Goal: Information Seeking & Learning: Learn about a topic

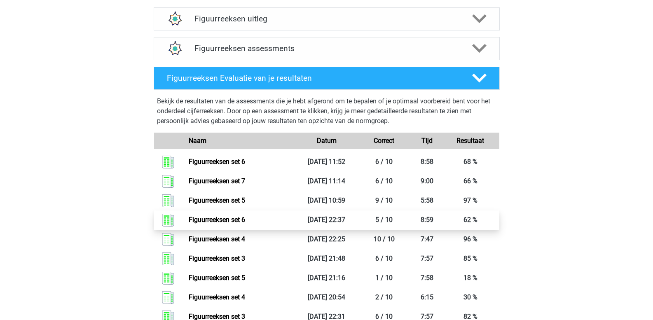
scroll to position [536, 0]
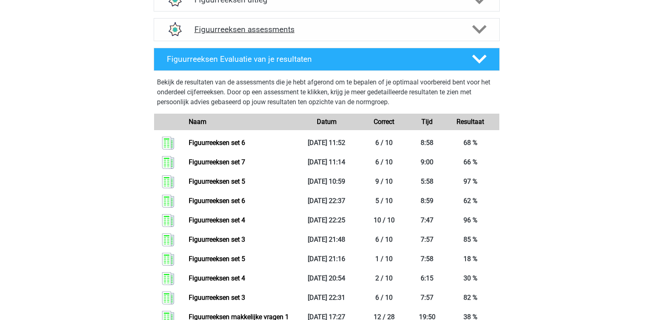
click at [478, 30] on polygon at bounding box center [479, 29] width 14 height 9
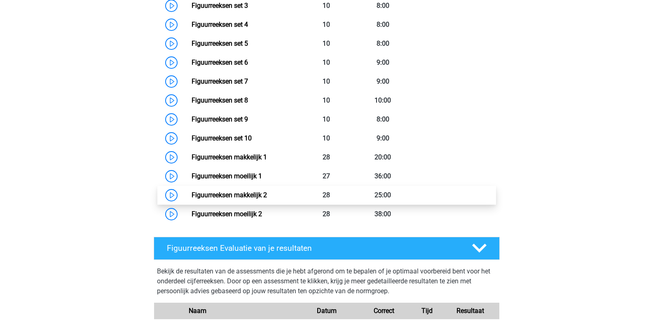
scroll to position [659, 0]
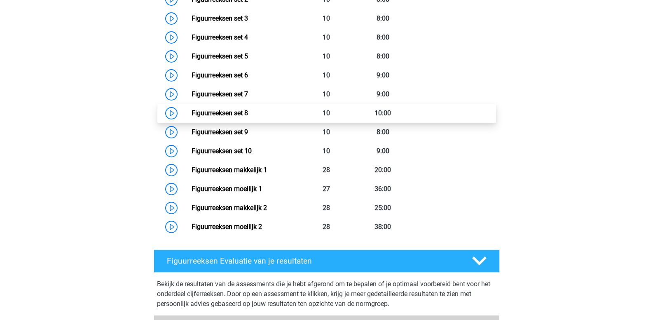
click at [248, 115] on link "Figuurreeksen set 8" at bounding box center [220, 113] width 56 height 8
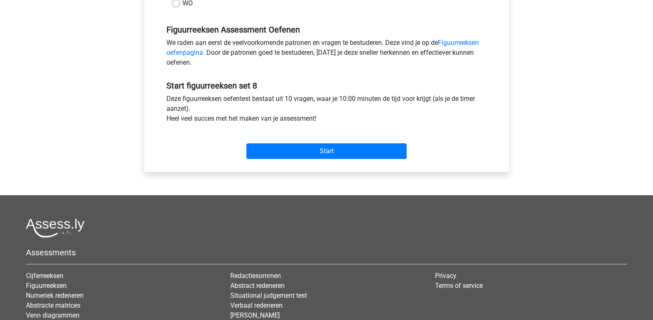
scroll to position [247, 0]
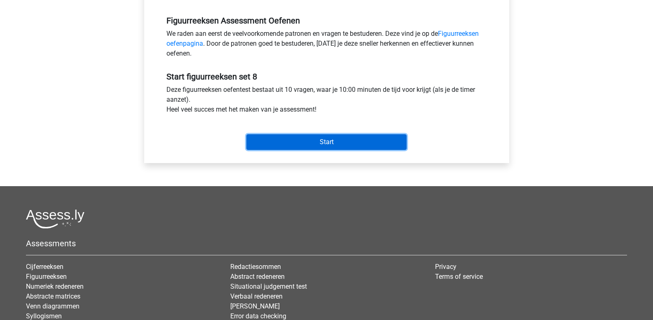
click at [292, 142] on input "Start" at bounding box center [326, 142] width 160 height 16
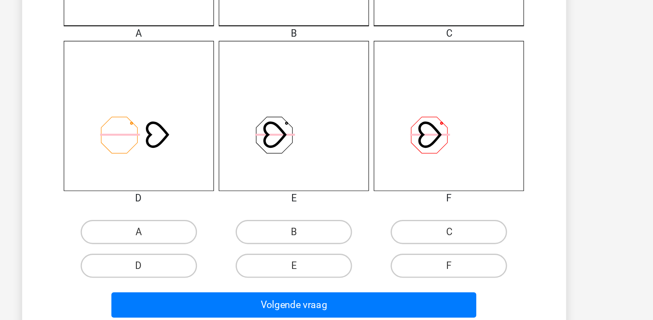
scroll to position [229, 0]
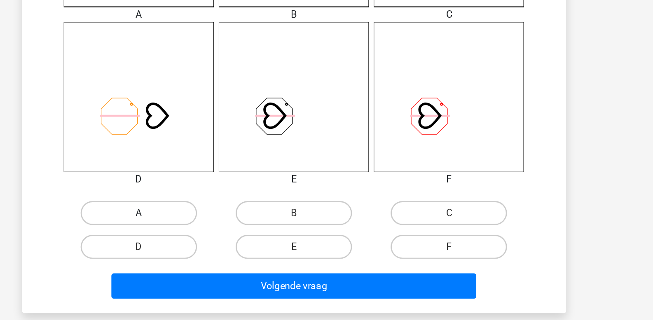
click at [232, 249] on label "A" at bounding box center [221, 247] width 80 height 16
click at [226, 249] on input "A" at bounding box center [222, 249] width 5 height 5
radio input "true"
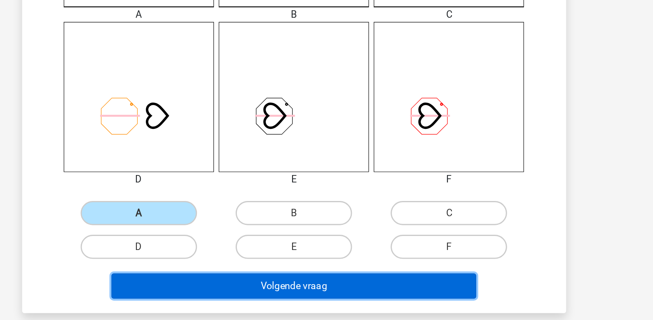
click at [269, 297] on button "Volgende vraag" at bounding box center [326, 296] width 249 height 17
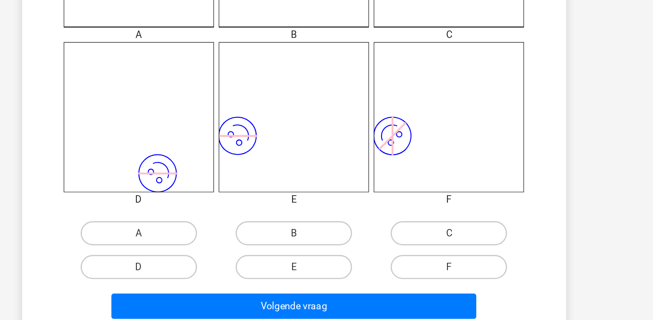
scroll to position [235, 0]
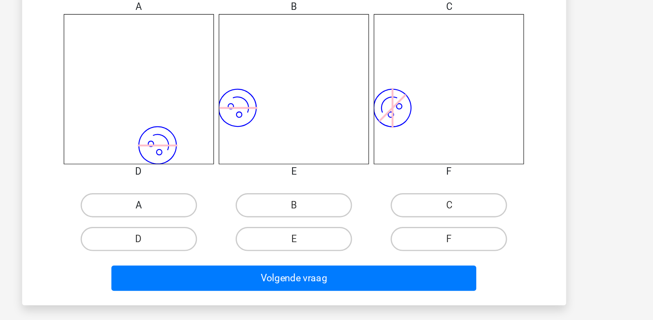
click at [232, 246] on label "A" at bounding box center [221, 241] width 80 height 16
click at [226, 246] on input "A" at bounding box center [222, 243] width 5 height 5
radio input "true"
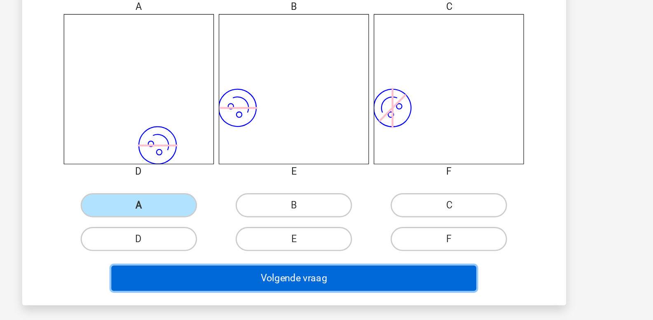
click at [264, 292] on button "Volgende vraag" at bounding box center [326, 291] width 249 height 17
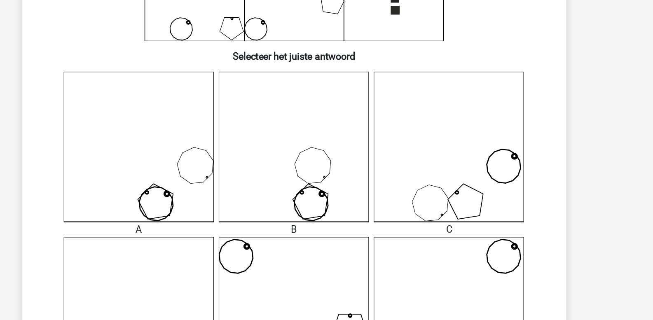
scroll to position [104, 0]
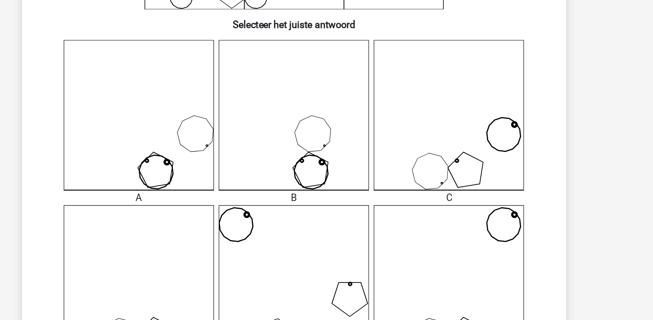
click at [335, 199] on icon at bounding box center [326, 180] width 103 height 103
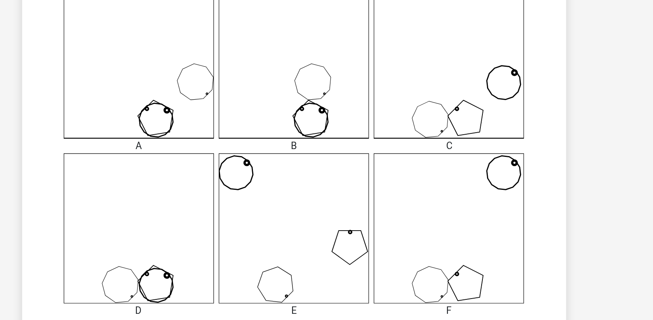
scroll to position [245, 0]
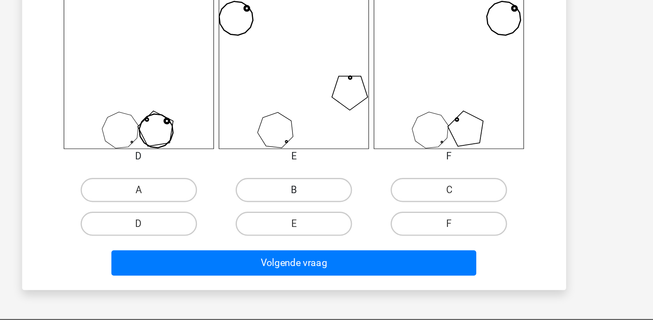
click at [325, 230] on label "B" at bounding box center [327, 231] width 80 height 16
click at [326, 231] on input "B" at bounding box center [328, 233] width 5 height 5
radio input "true"
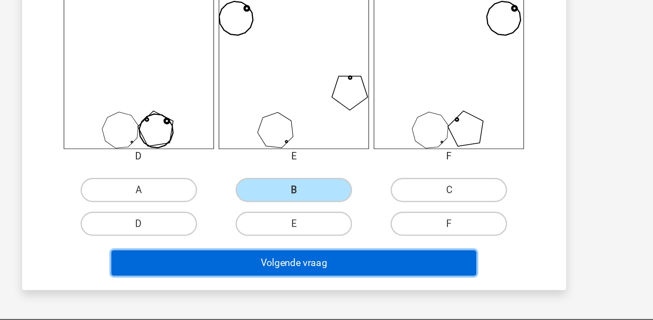
click at [333, 278] on button "Volgende vraag" at bounding box center [326, 280] width 249 height 17
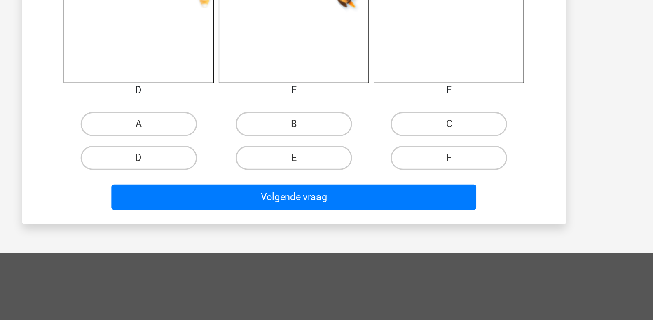
scroll to position [290, 0]
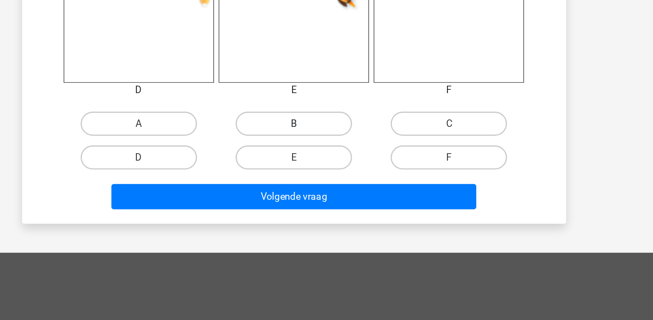
click at [316, 190] on label "B" at bounding box center [327, 186] width 80 height 16
click at [326, 190] on input "B" at bounding box center [328, 188] width 5 height 5
radio input "true"
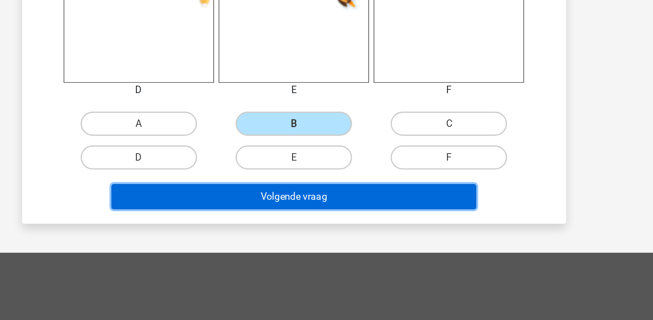
click at [322, 232] on button "Volgende vraag" at bounding box center [326, 235] width 249 height 17
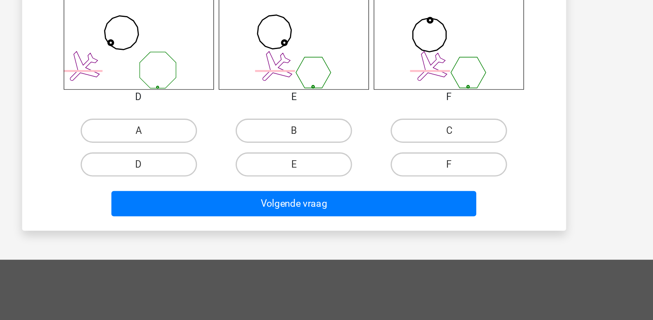
scroll to position [330, 0]
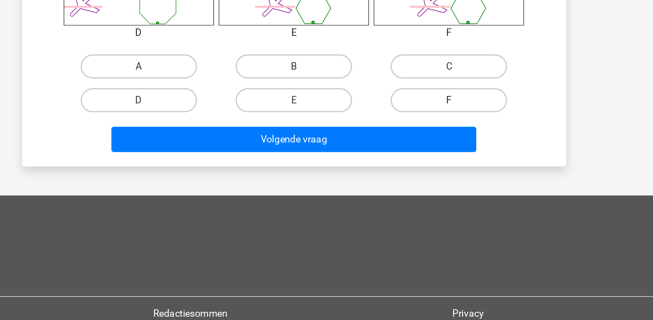
click at [416, 171] on label "F" at bounding box center [433, 169] width 80 height 16
click at [433, 171] on input "F" at bounding box center [435, 172] width 5 height 5
radio input "true"
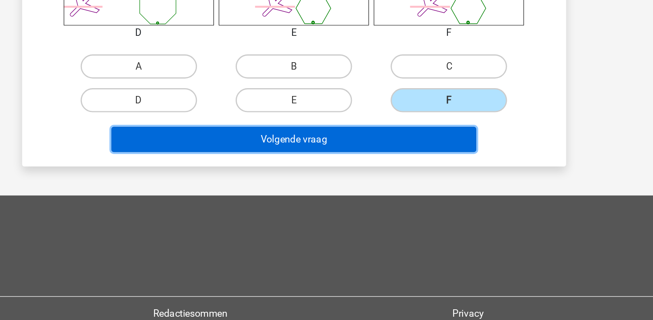
click at [410, 195] on button "Volgende vraag" at bounding box center [326, 196] width 249 height 17
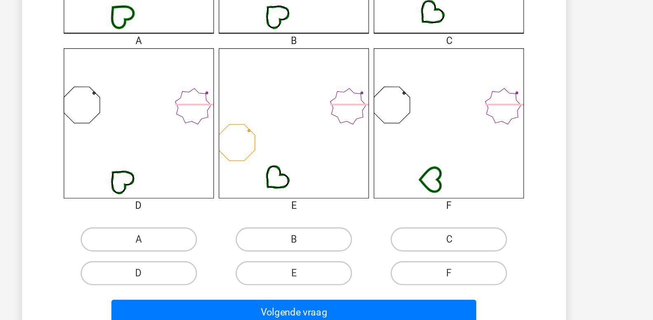
scroll to position [215, 0]
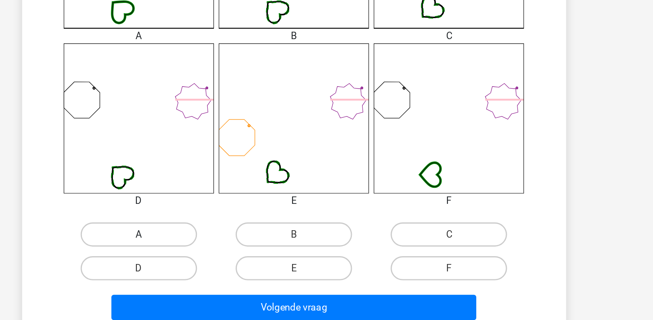
click at [232, 262] on label "A" at bounding box center [221, 261] width 80 height 16
click at [226, 262] on input "A" at bounding box center [222, 264] width 5 height 5
radio input "true"
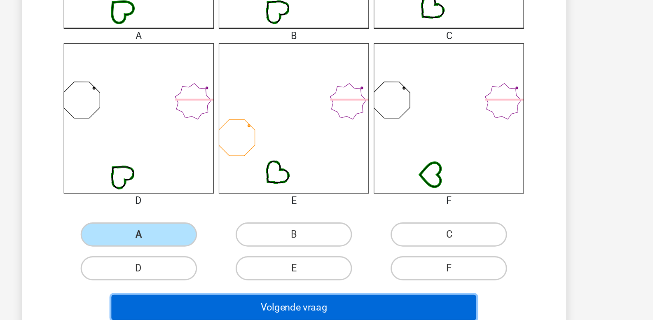
click at [259, 310] on button "Volgende vraag" at bounding box center [326, 311] width 249 height 17
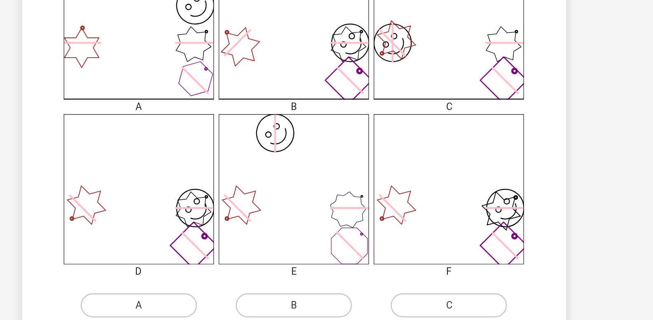
scroll to position [179, 0]
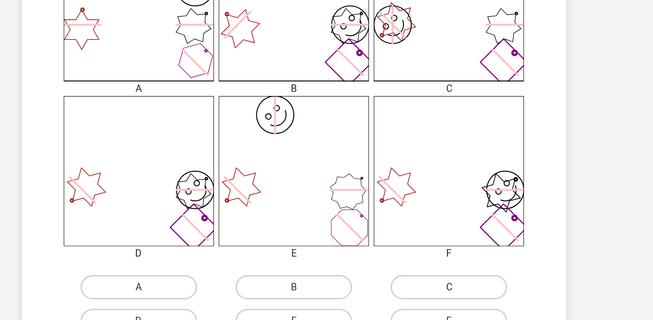
click at [426, 302] on label "C" at bounding box center [433, 297] width 80 height 16
click at [433, 302] on input "C" at bounding box center [435, 299] width 5 height 5
radio input "true"
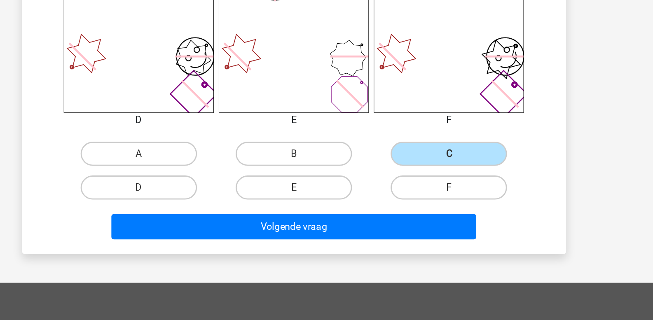
scroll to position [291, 0]
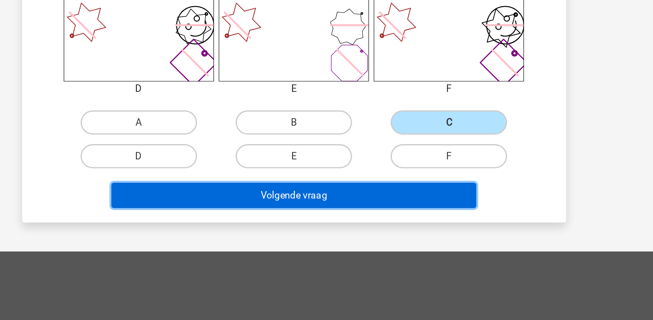
click at [352, 236] on button "Volgende vraag" at bounding box center [326, 234] width 249 height 17
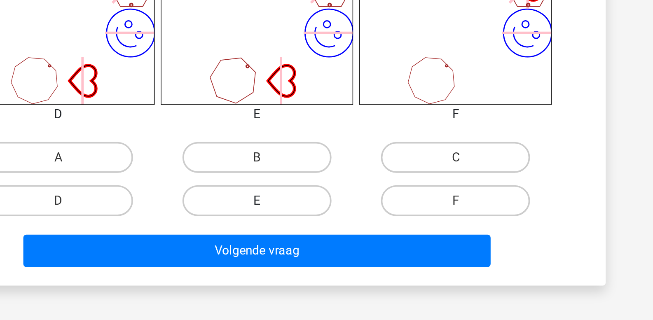
scroll to position [264, 0]
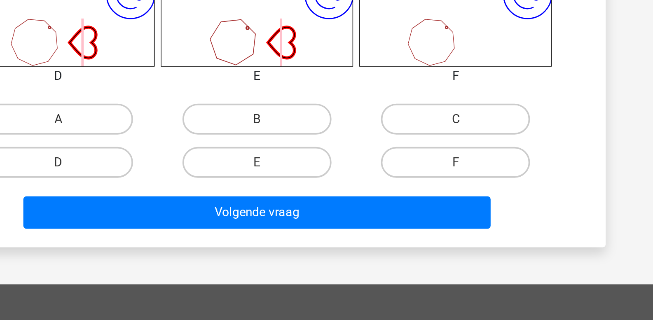
click at [326, 236] on input "E" at bounding box center [328, 238] width 5 height 5
radio input "true"
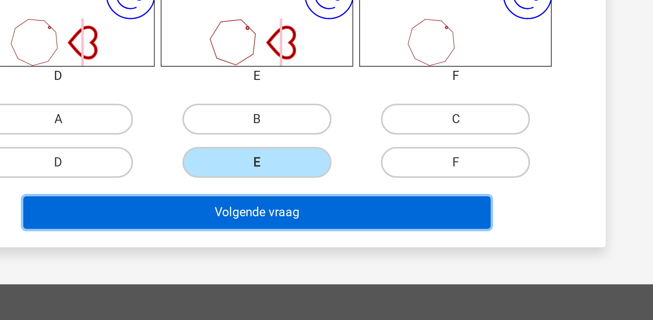
click at [335, 261] on button "Volgende vraag" at bounding box center [326, 262] width 249 height 17
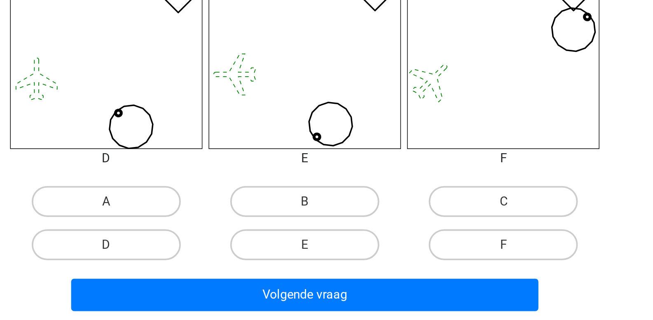
scroll to position [330, 0]
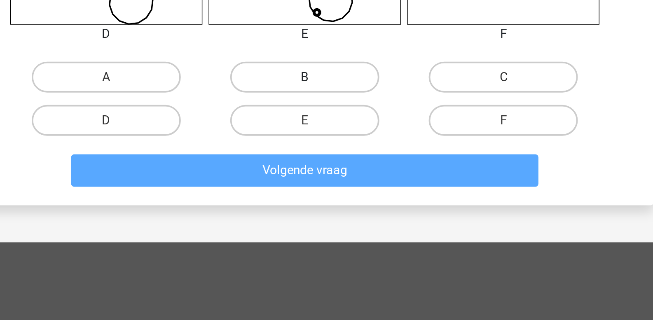
click at [325, 149] on label "B" at bounding box center [327, 146] width 80 height 16
click at [326, 149] on input "B" at bounding box center [328, 149] width 5 height 5
radio input "true"
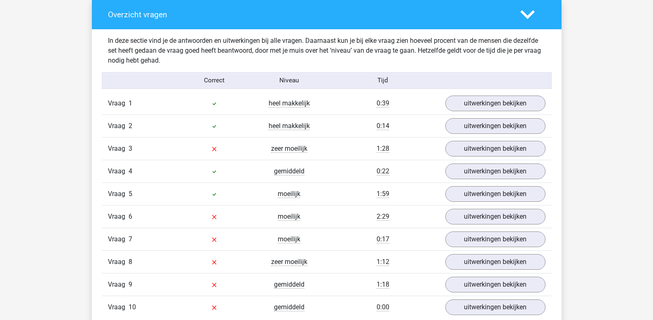
scroll to position [700, 0]
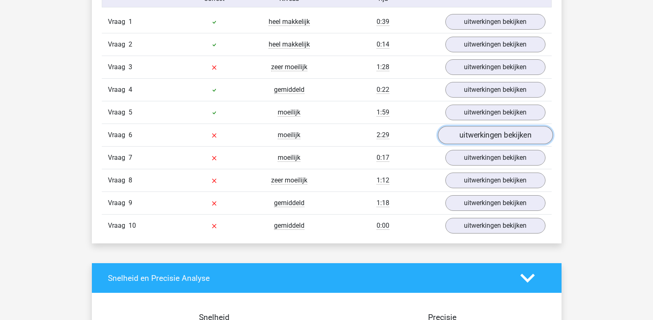
click at [478, 137] on link "uitwerkingen bekijken" at bounding box center [494, 135] width 115 height 18
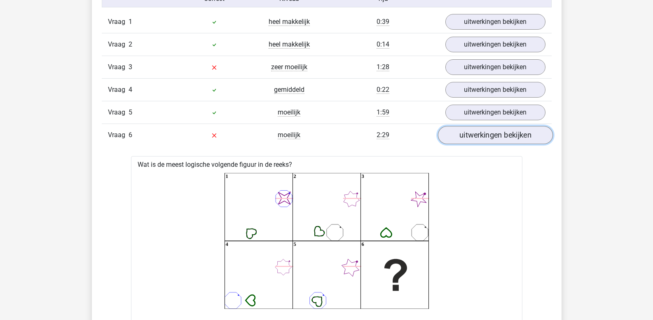
click at [478, 137] on link "uitwerkingen bekijken" at bounding box center [494, 135] width 115 height 18
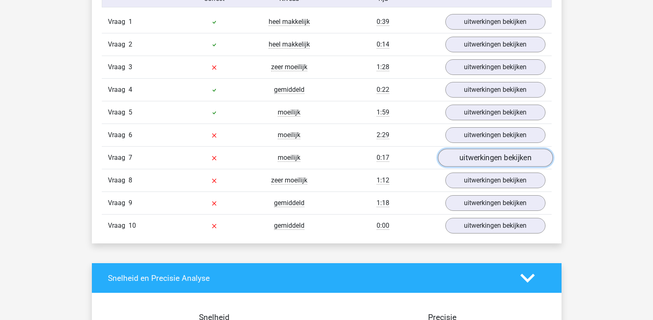
click at [484, 160] on link "uitwerkingen bekijken" at bounding box center [494, 158] width 115 height 18
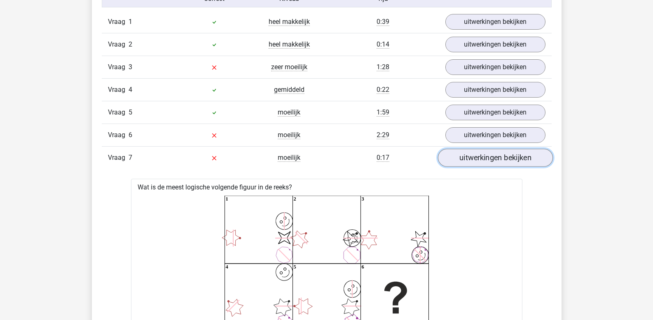
click at [484, 160] on link "uitwerkingen bekijken" at bounding box center [494, 158] width 115 height 18
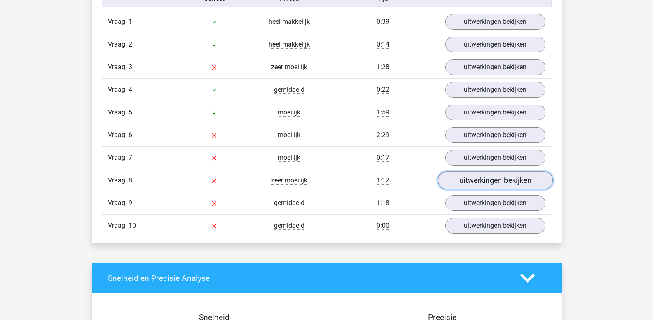
click at [480, 180] on link "uitwerkingen bekijken" at bounding box center [494, 181] width 115 height 18
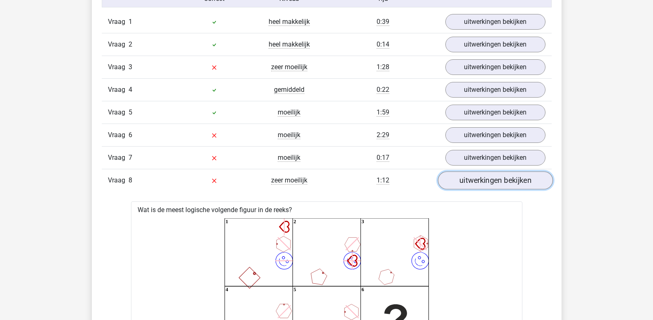
click at [480, 180] on link "uitwerkingen bekijken" at bounding box center [494, 181] width 115 height 18
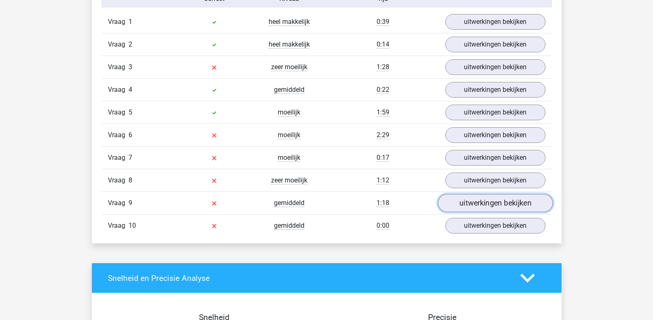
click at [477, 203] on link "uitwerkingen bekijken" at bounding box center [494, 203] width 115 height 18
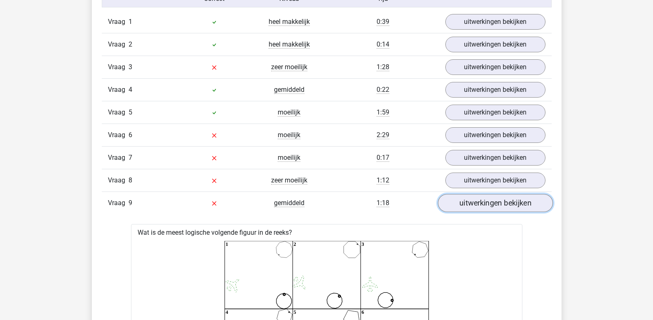
click at [501, 209] on link "uitwerkingen bekijken" at bounding box center [494, 203] width 115 height 18
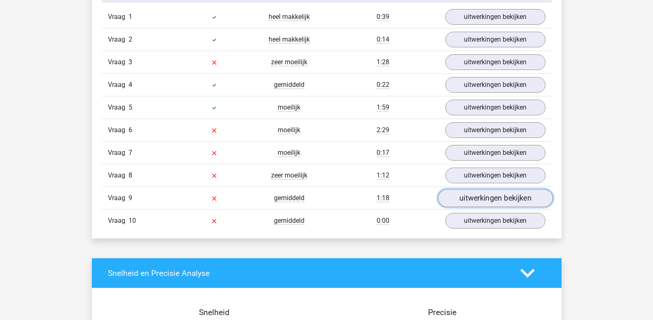
scroll to position [659, 0]
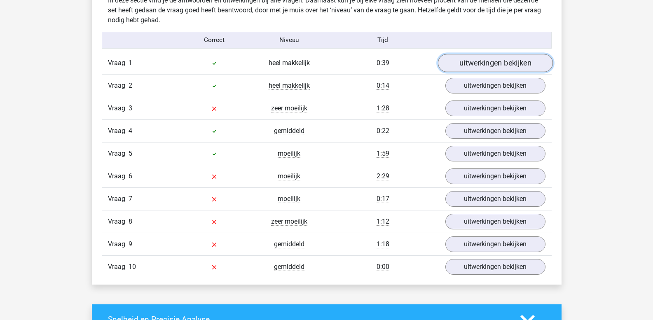
click at [488, 62] on link "uitwerkingen bekijken" at bounding box center [494, 63] width 115 height 18
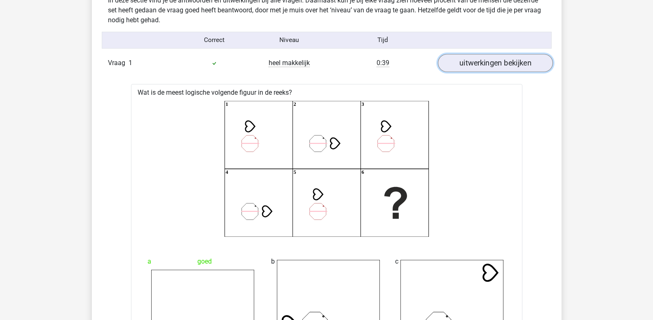
click at [474, 67] on link "uitwerkingen bekijken" at bounding box center [494, 63] width 115 height 18
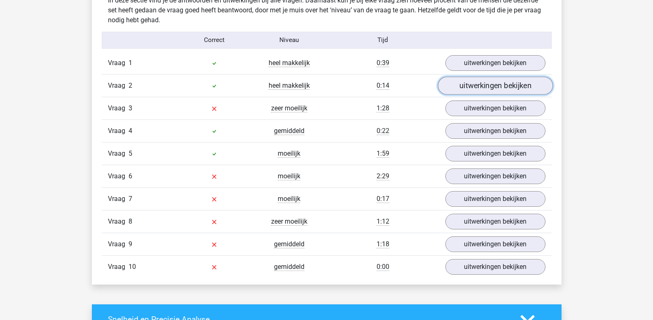
click at [475, 87] on link "uitwerkingen bekijken" at bounding box center [494, 86] width 115 height 18
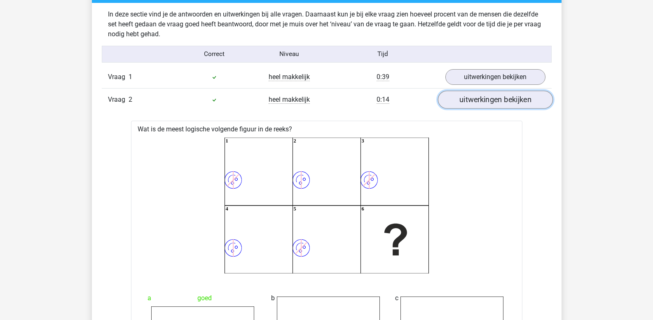
scroll to position [618, 0]
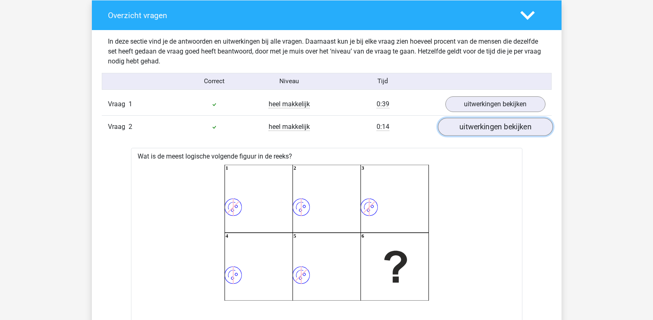
click at [481, 125] on link "uitwerkingen bekijken" at bounding box center [494, 127] width 115 height 18
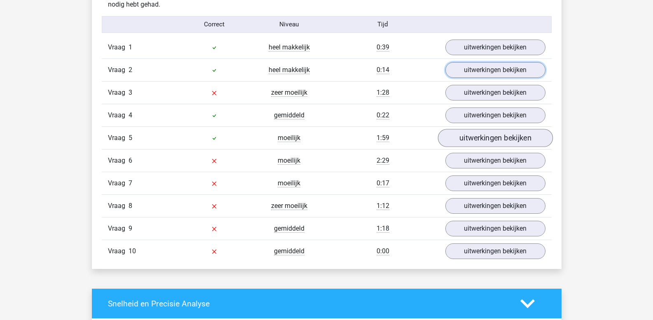
scroll to position [700, 0]
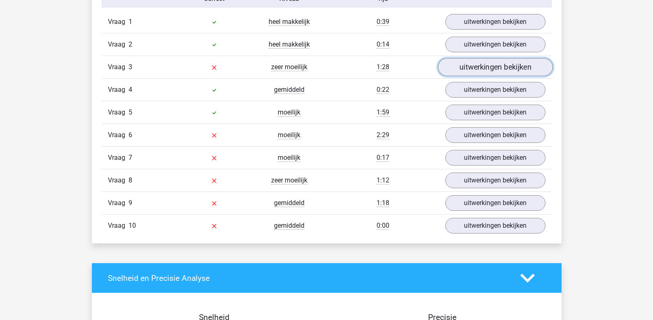
click at [479, 71] on link "uitwerkingen bekijken" at bounding box center [494, 67] width 115 height 18
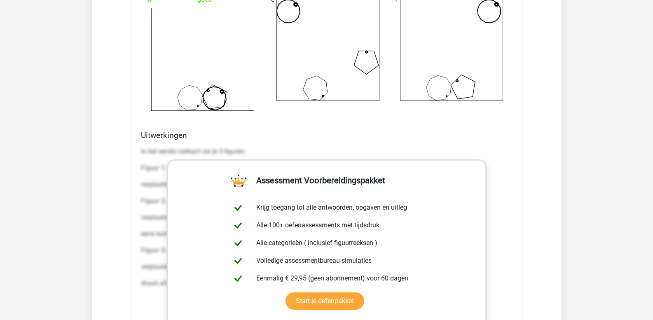
scroll to position [1112, 0]
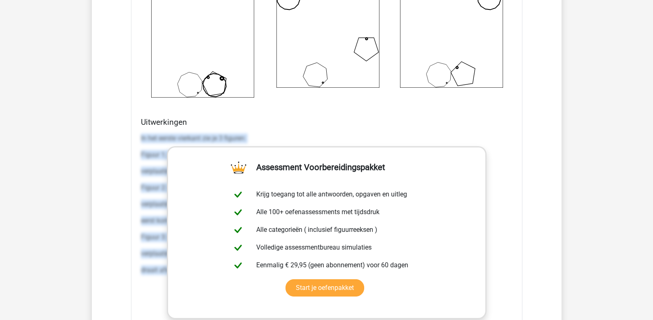
drag, startPoint x: 141, startPoint y: 138, endPoint x: 659, endPoint y: 274, distance: 535.3
click at [653, 274] on html "Kies premium leo leo.aertsens@gmail.com" at bounding box center [326, 174] width 653 height 2573
copy div "In het eerste vierkant zie je 3 figuren: Figuur 1: een cirkel. Dit figuur heeft…"
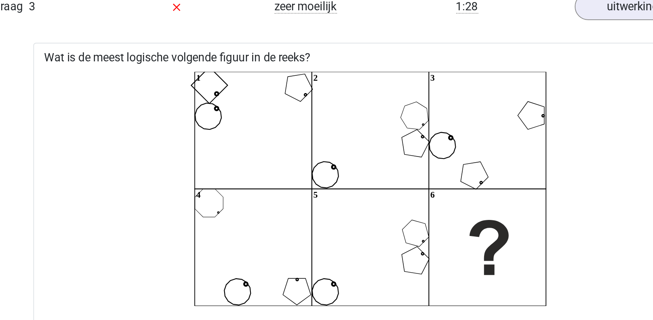
scroll to position [756, 0]
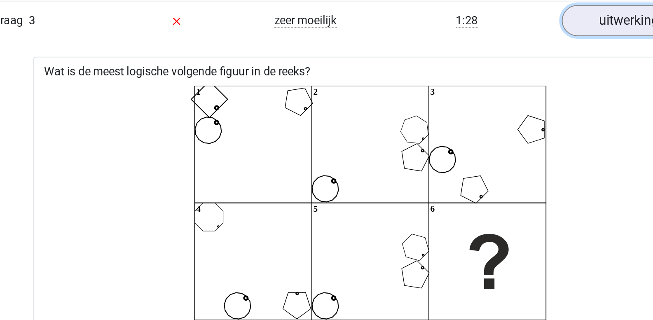
click at [455, 16] on link "uitwerkingen bekijken" at bounding box center [494, 12] width 115 height 18
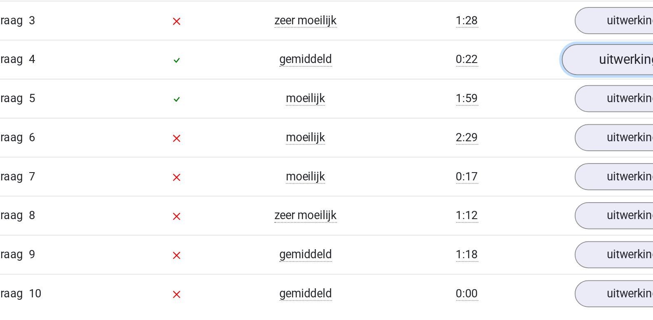
click at [461, 36] on link "uitwerkingen bekijken" at bounding box center [494, 35] width 115 height 18
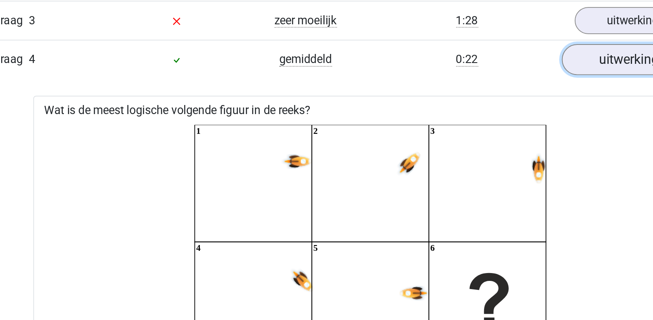
click at [461, 36] on link "uitwerkingen bekijken" at bounding box center [494, 35] width 115 height 18
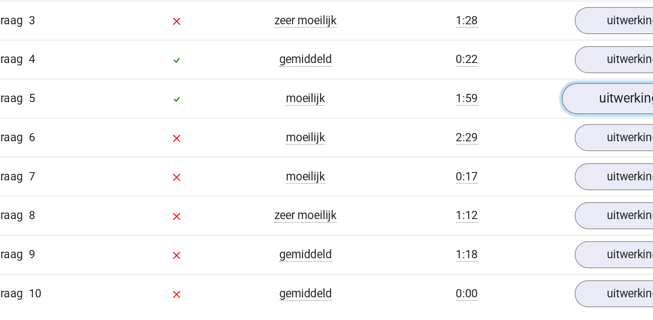
click at [467, 59] on link "uitwerkingen bekijken" at bounding box center [494, 58] width 115 height 18
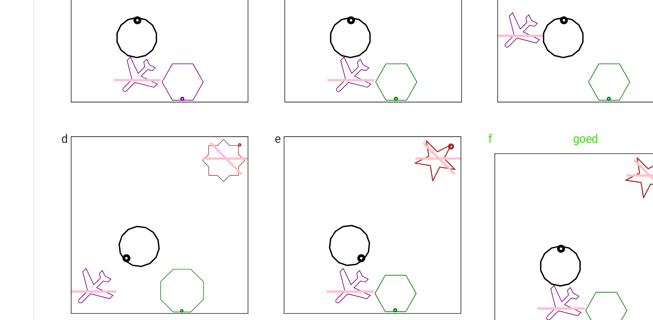
scroll to position [931, 0]
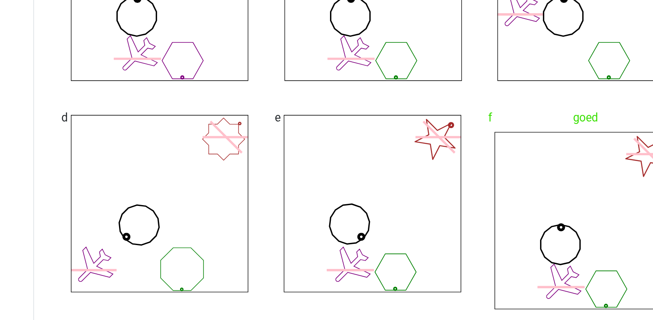
drag, startPoint x: 470, startPoint y: 227, endPoint x: 443, endPoint y: 228, distance: 27.2
click at [443, 228] on icon at bounding box center [450, 262] width 103 height 103
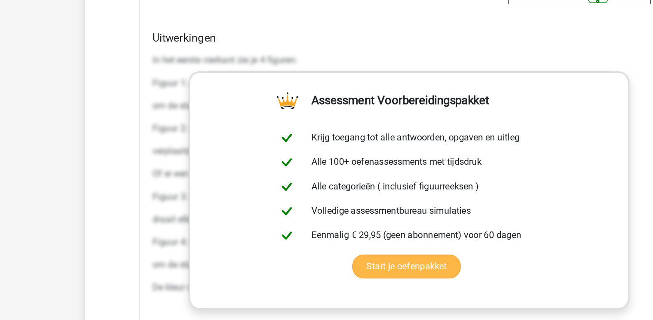
scroll to position [1165, 0]
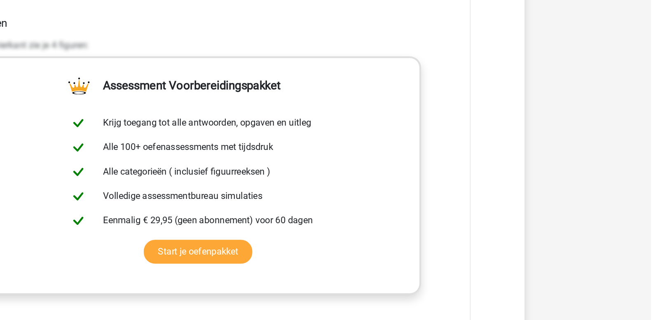
drag, startPoint x: 141, startPoint y: 119, endPoint x: 545, endPoint y: 289, distance: 438.5
click at [653, 289] on html "Kies premium leo leo.aertsens@gmail.com" at bounding box center [326, 117] width 653 height 2564
copy div "In het eerste vierkant zie je 4 figuren: Figuur 1: een ster met 7 punten. Dit f…"
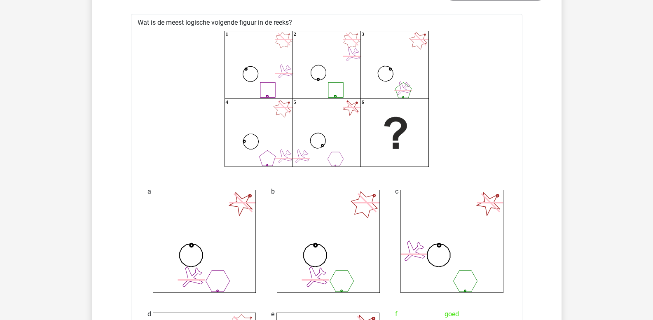
scroll to position [737, 0]
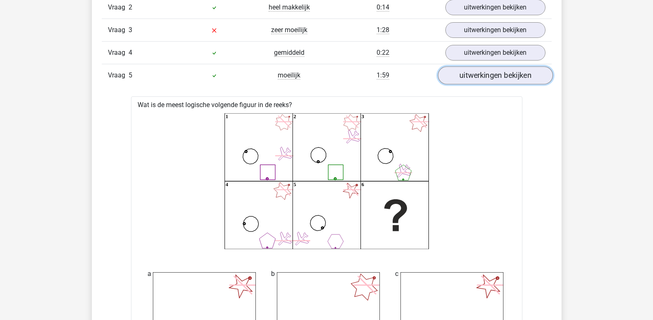
click at [482, 77] on link "uitwerkingen bekijken" at bounding box center [494, 76] width 115 height 18
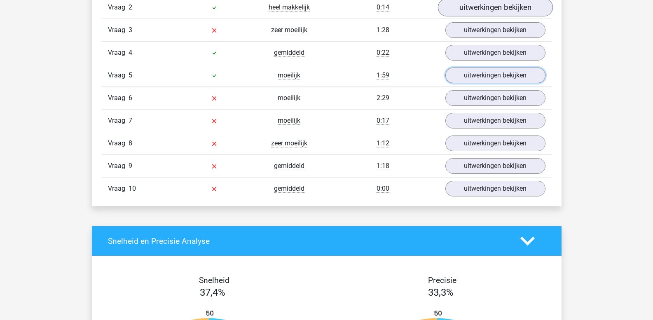
scroll to position [696, 0]
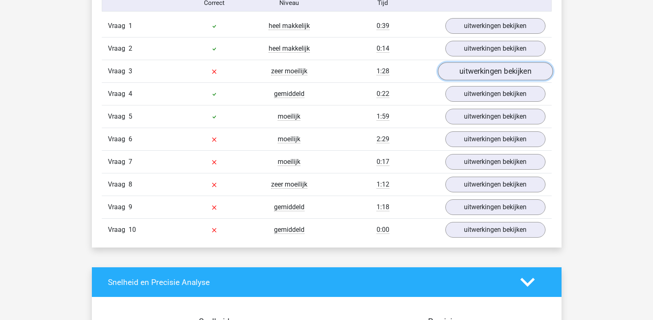
click at [470, 76] on link "uitwerkingen bekijken" at bounding box center [494, 72] width 115 height 18
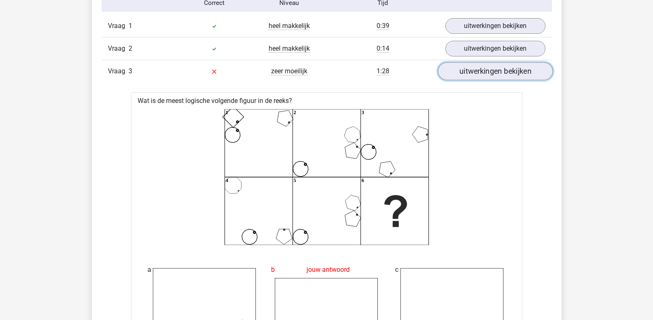
click at [470, 76] on link "uitwerkingen bekijken" at bounding box center [494, 72] width 115 height 18
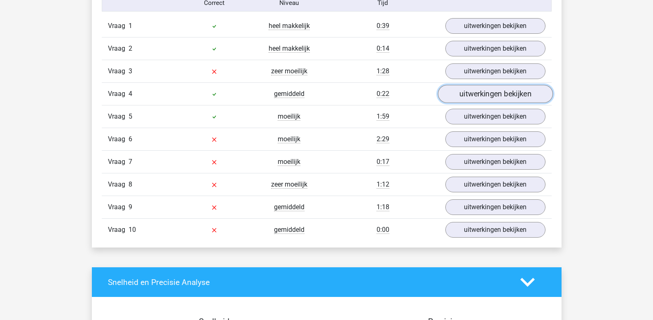
click at [473, 96] on link "uitwerkingen bekijken" at bounding box center [494, 94] width 115 height 18
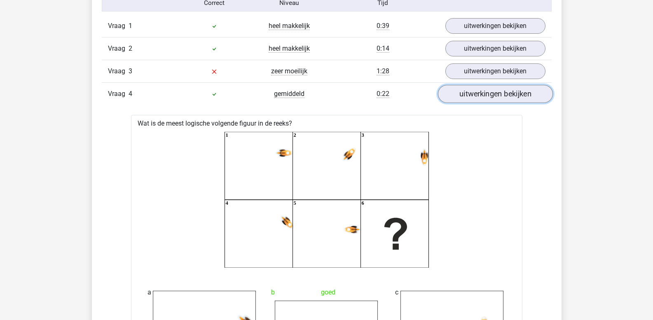
click at [473, 96] on link "uitwerkingen bekijken" at bounding box center [494, 94] width 115 height 18
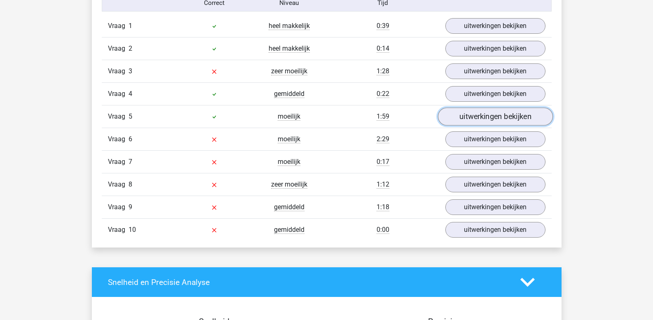
click at [477, 118] on link "uitwerkingen bekijken" at bounding box center [494, 117] width 115 height 18
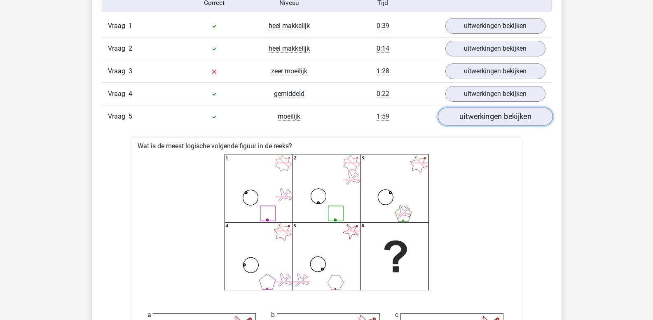
click at [477, 118] on link "uitwerkingen bekijken" at bounding box center [494, 117] width 115 height 18
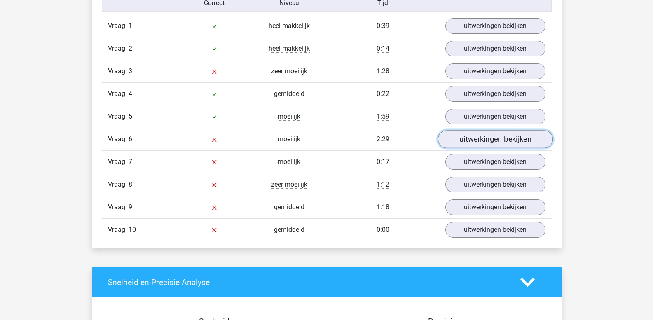
click at [484, 136] on link "uitwerkingen bekijken" at bounding box center [494, 140] width 115 height 18
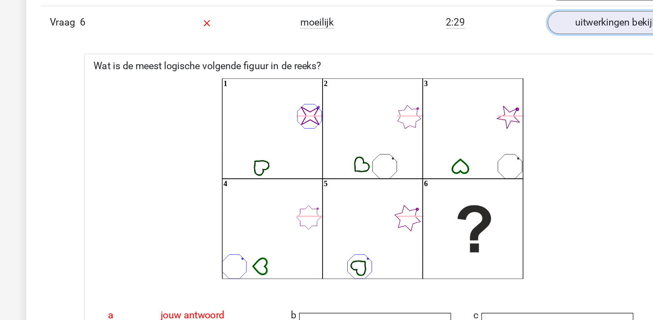
scroll to position [818, 0]
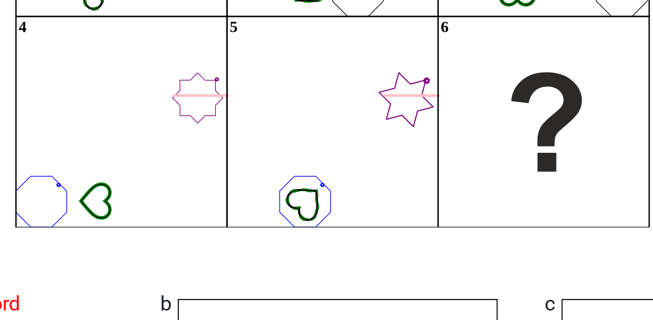
click at [322, 173] on icon "image/svg+xml 1 2 3 4 5 6" at bounding box center [326, 123] width 365 height 136
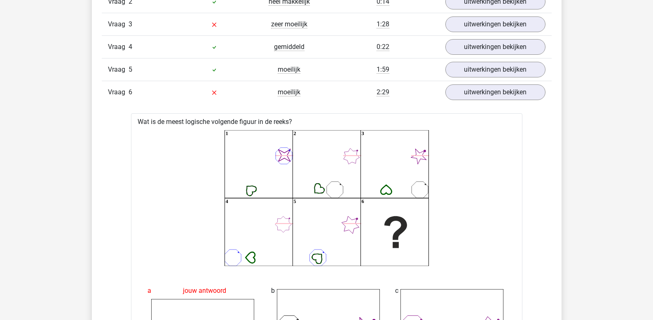
scroll to position [742, 0]
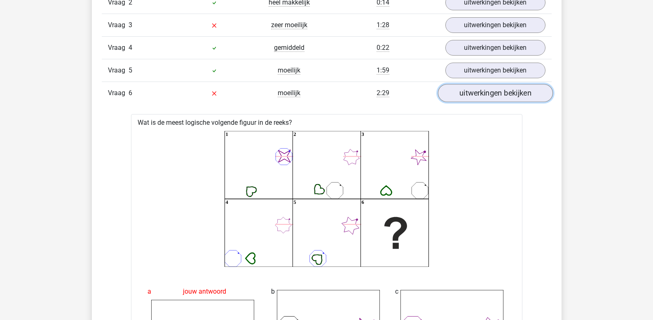
click at [481, 94] on link "uitwerkingen bekijken" at bounding box center [494, 93] width 115 height 18
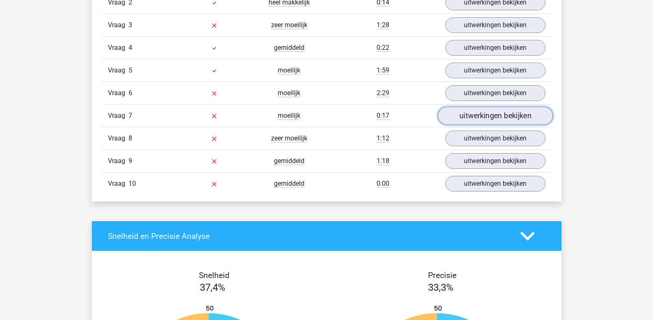
click at [473, 115] on link "uitwerkingen bekijken" at bounding box center [494, 116] width 115 height 18
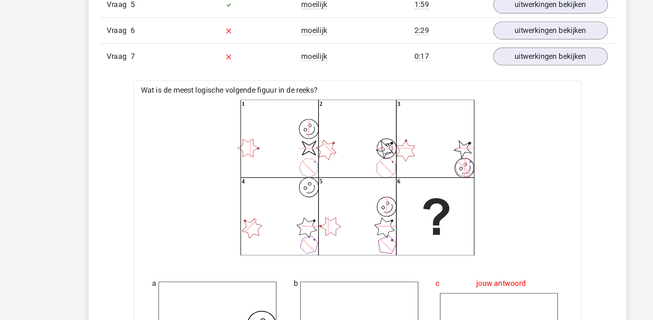
scroll to position [768, 0]
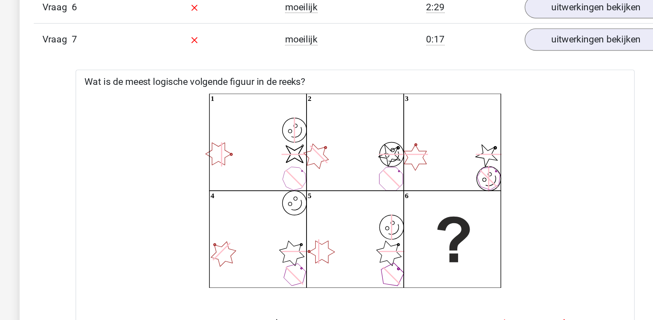
drag, startPoint x: 360, startPoint y: 180, endPoint x: 456, endPoint y: 187, distance: 95.4
click at [456, 187] on icon "image/svg+xml image/svg+xml 1 image/svg+xml 2 image/svg+xml 3 image/svg+xml 4" at bounding box center [326, 196] width 365 height 136
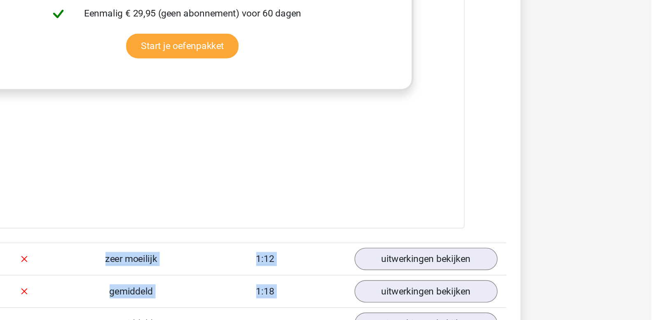
scroll to position [1381, 0]
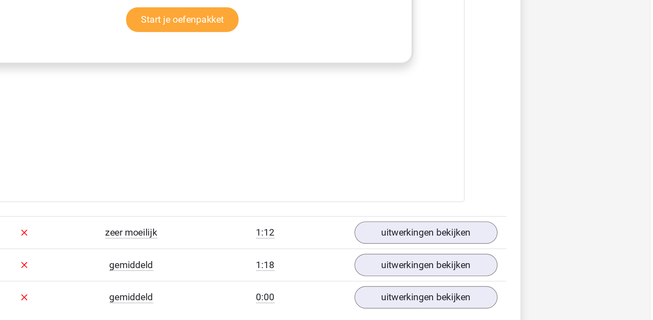
drag, startPoint x: 140, startPoint y: 83, endPoint x: 327, endPoint y: 205, distance: 222.6
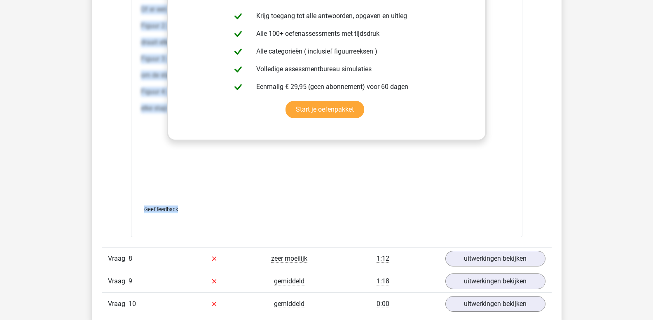
copy div "In het eerste vierkant zie je 4 figuren: Figuur 1: een smiley. Dit figuur heeft…"
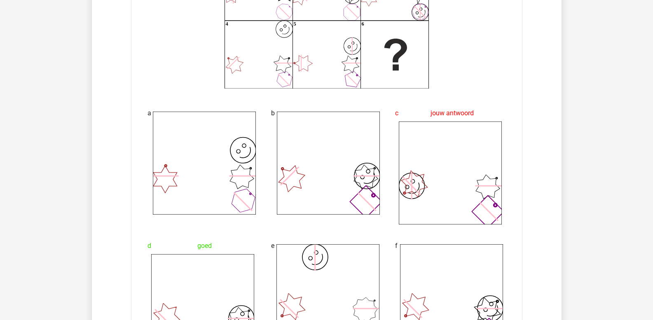
scroll to position [895, 0]
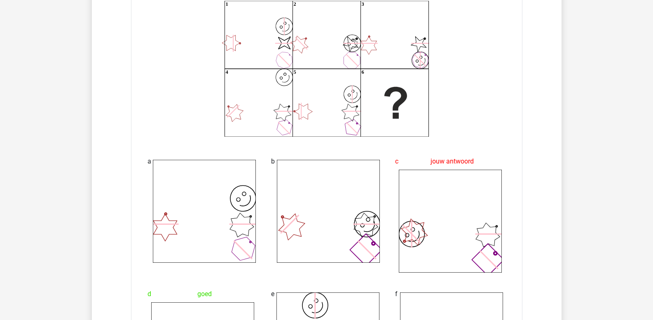
click at [281, 112] on icon at bounding box center [284, 112] width 18 height 18
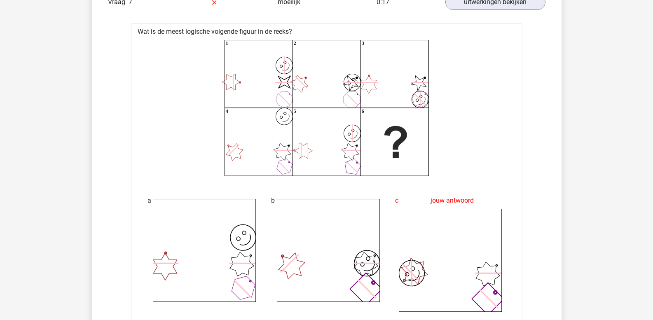
scroll to position [835, 0]
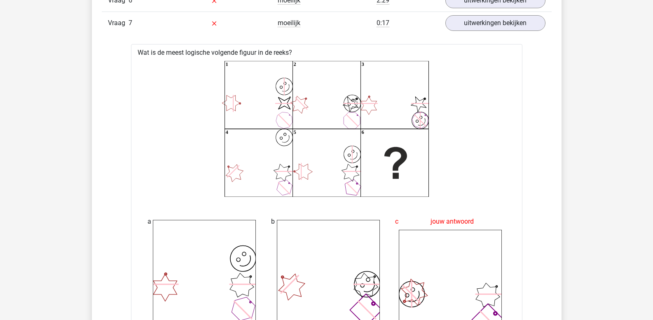
drag, startPoint x: 318, startPoint y: 204, endPoint x: 310, endPoint y: 229, distance: 27.2
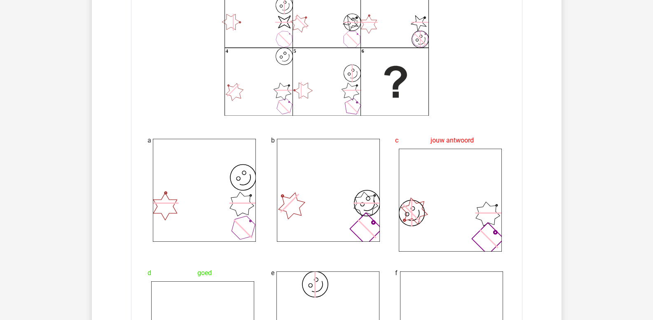
scroll to position [876, 0]
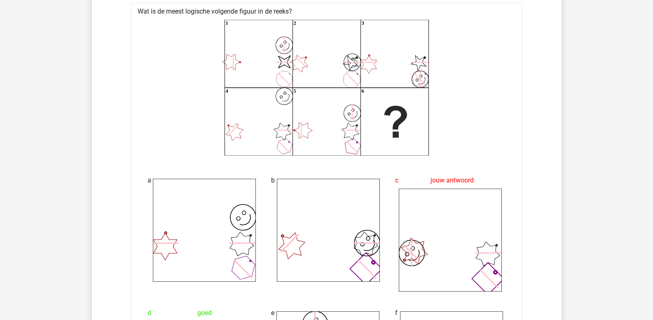
drag, startPoint x: 611, startPoint y: 137, endPoint x: 581, endPoint y: 109, distance: 40.8
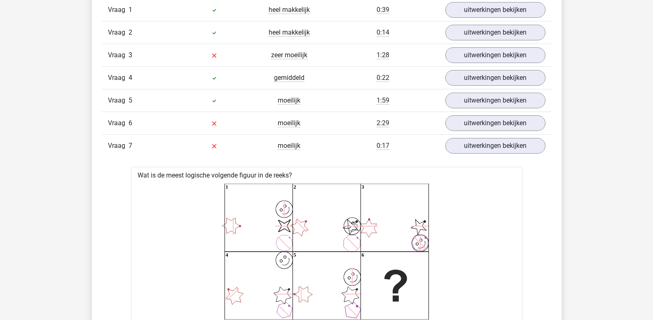
scroll to position [711, 0]
click at [477, 150] on link "uitwerkingen bekijken" at bounding box center [494, 147] width 115 height 18
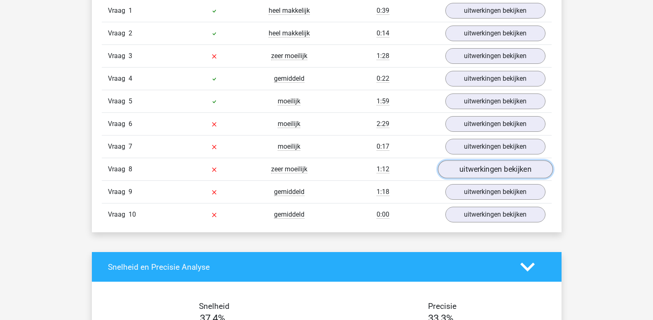
click at [470, 169] on link "uitwerkingen bekijken" at bounding box center [494, 170] width 115 height 18
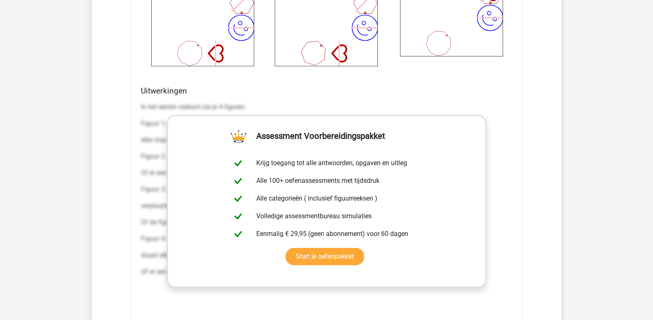
scroll to position [1288, 0]
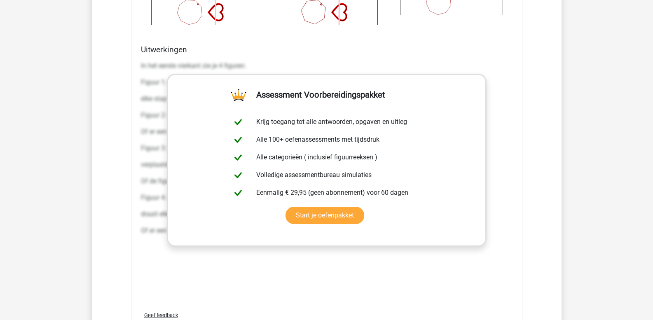
drag, startPoint x: 141, startPoint y: 63, endPoint x: 659, endPoint y: 248, distance: 549.7
copy div "In het eerste vierkant zie je 4 figuren: Figuur 1: een veelhoek met 4 zijden. D…"
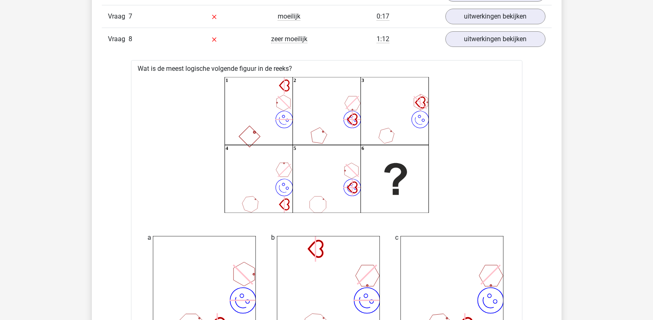
scroll to position [835, 0]
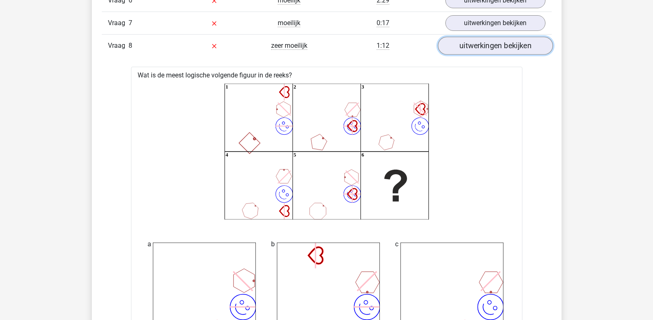
click at [485, 50] on link "uitwerkingen bekijken" at bounding box center [494, 46] width 115 height 18
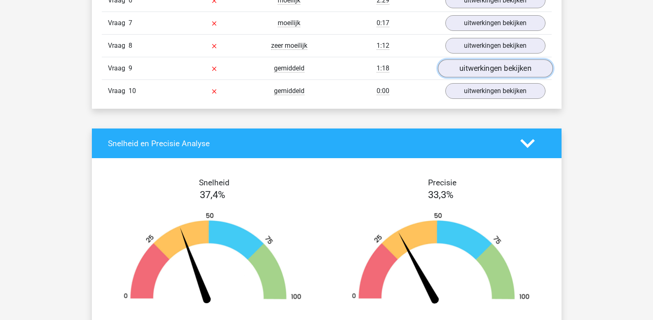
click at [493, 68] on link "uitwerkingen bekijken" at bounding box center [494, 69] width 115 height 18
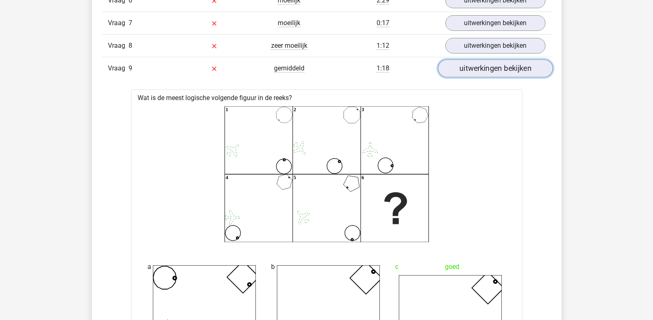
click at [465, 68] on link "uitwerkingen bekijken" at bounding box center [494, 69] width 115 height 18
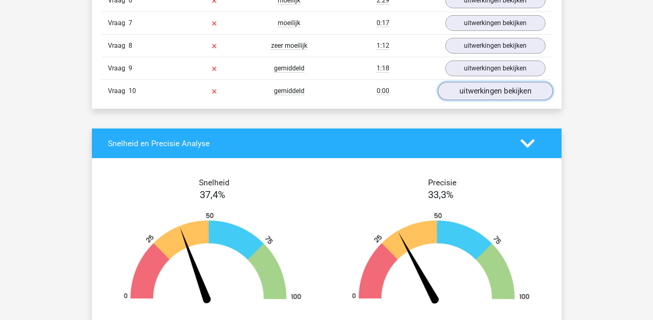
click at [466, 94] on link "uitwerkingen bekijken" at bounding box center [494, 91] width 115 height 18
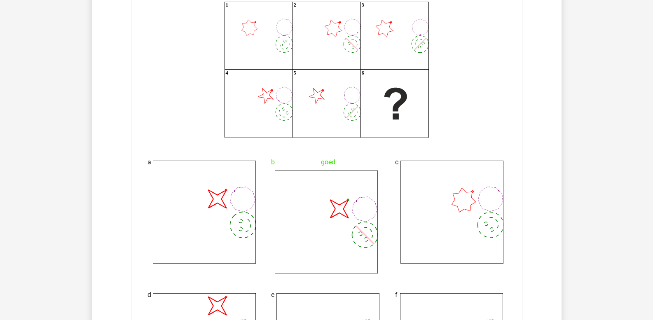
scroll to position [917, 0]
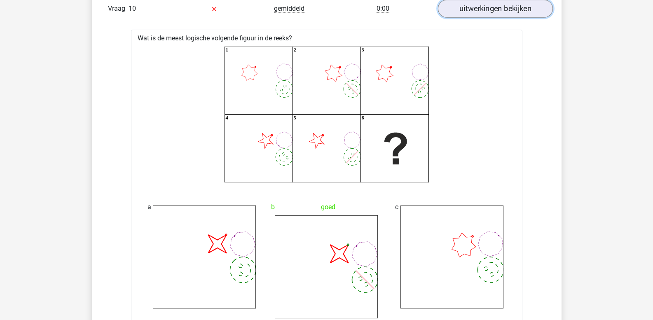
click at [468, 12] on link "uitwerkingen bekijken" at bounding box center [494, 9] width 115 height 18
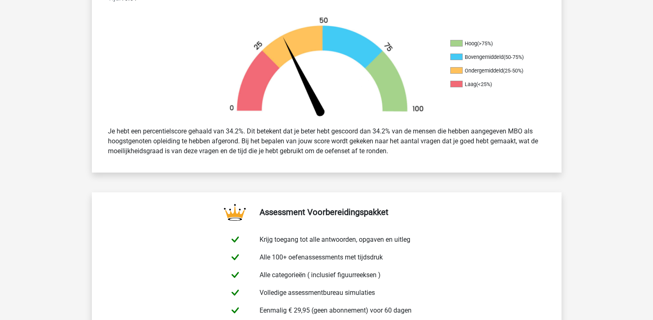
scroll to position [176, 0]
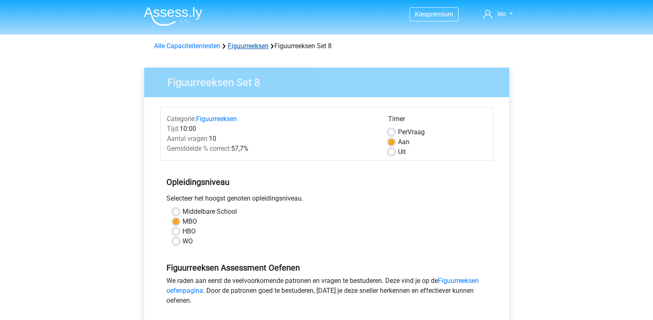
click at [244, 49] on link "Figuurreeksen" at bounding box center [248, 46] width 41 height 8
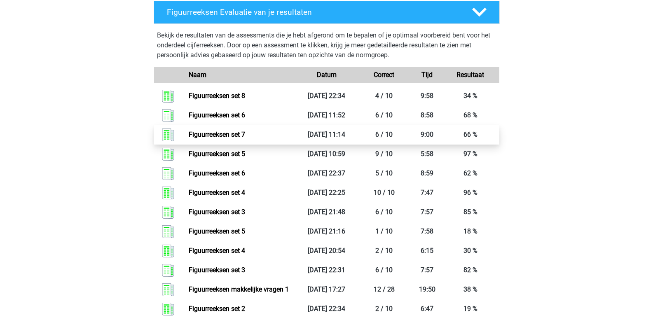
scroll to position [536, 0]
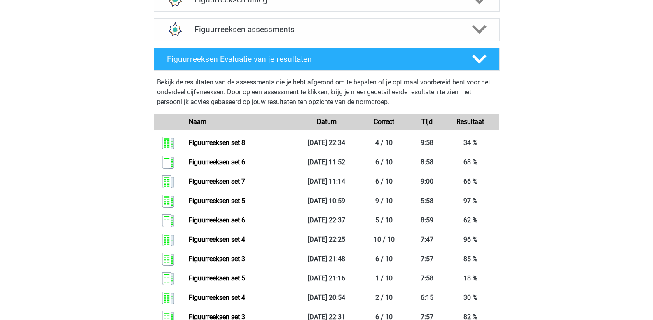
click at [476, 29] on polygon at bounding box center [479, 29] width 14 height 9
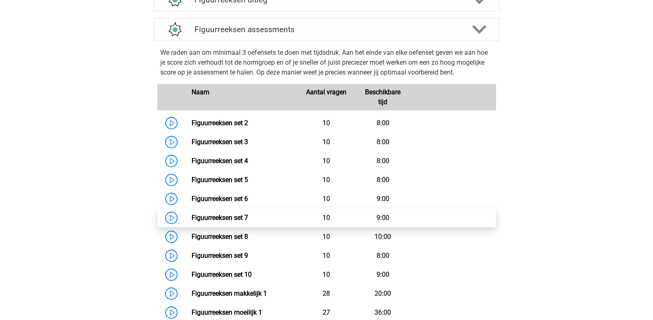
click at [248, 216] on link "Figuurreeksen set 7" at bounding box center [220, 218] width 56 height 8
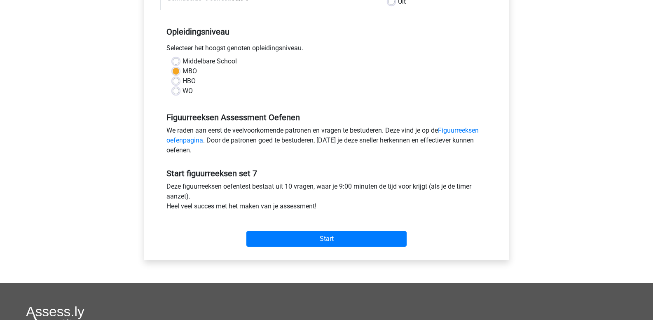
scroll to position [165, 0]
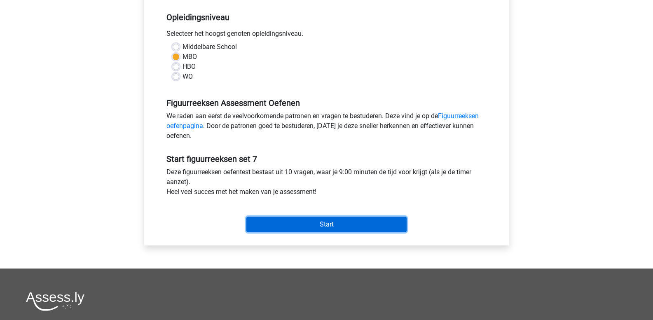
click at [325, 222] on input "Start" at bounding box center [326, 225] width 160 height 16
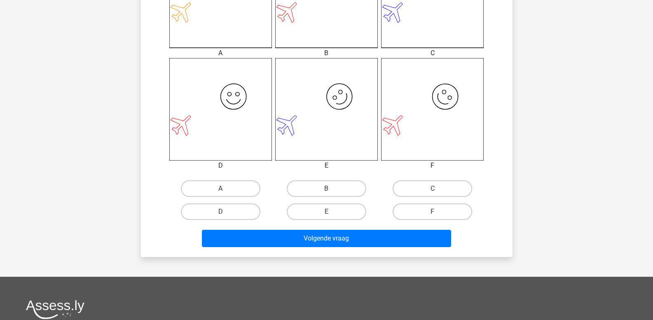
scroll to position [288, 0]
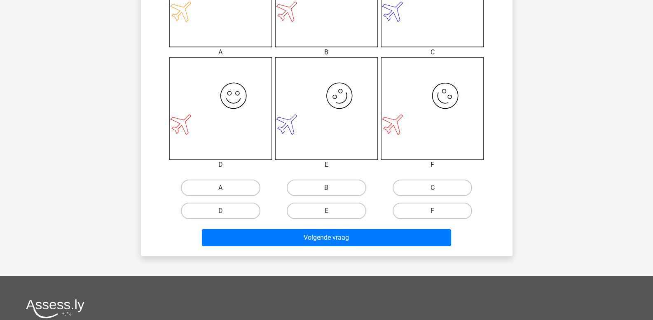
click at [327, 188] on input "B" at bounding box center [328, 190] width 5 height 5
radio input "true"
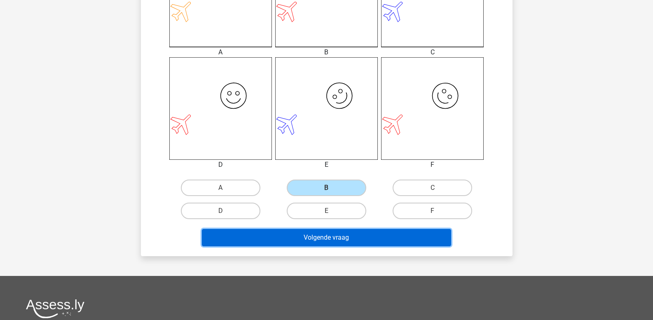
click at [333, 237] on button "Volgende vraag" at bounding box center [326, 237] width 249 height 17
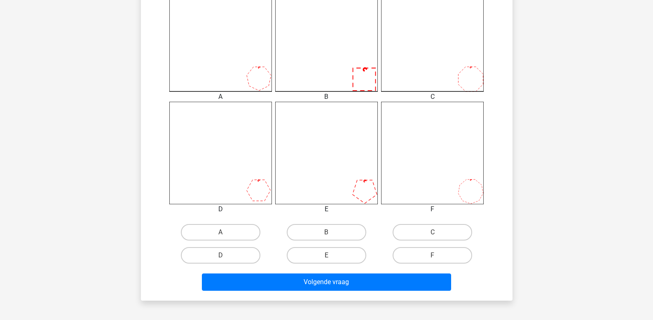
scroll to position [285, 0]
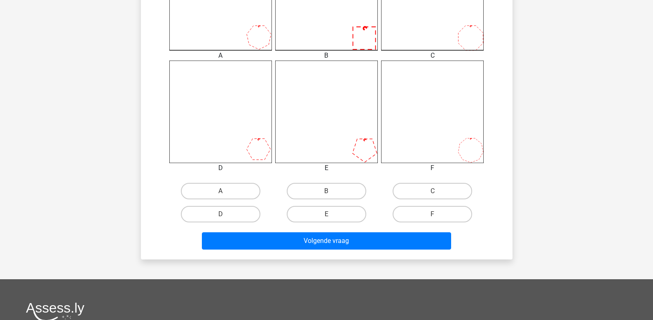
click at [330, 195] on input "B" at bounding box center [328, 193] width 5 height 5
radio input "true"
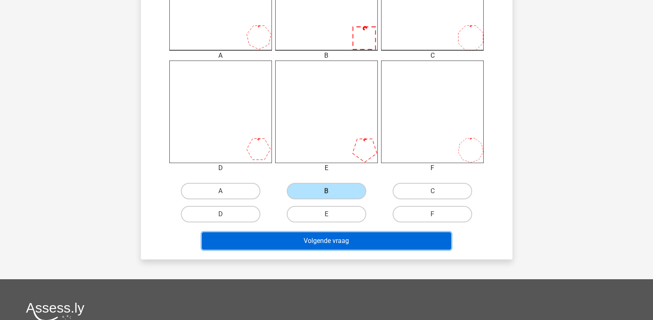
click at [335, 239] on button "Volgende vraag" at bounding box center [326, 240] width 249 height 17
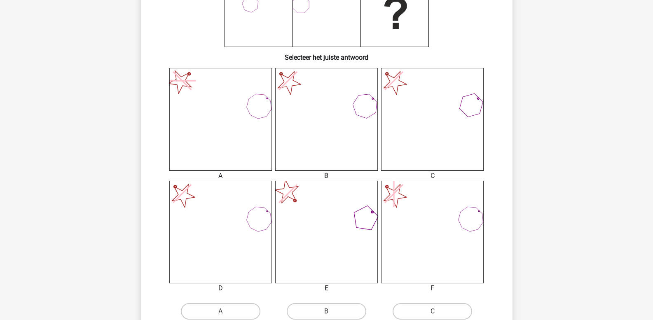
scroll to position [247, 0]
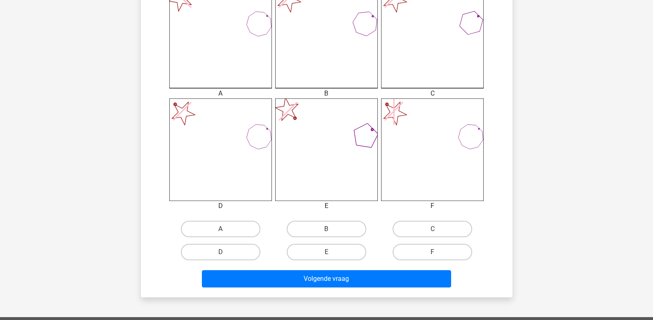
click at [222, 232] on input "A" at bounding box center [222, 231] width 5 height 5
radio input "true"
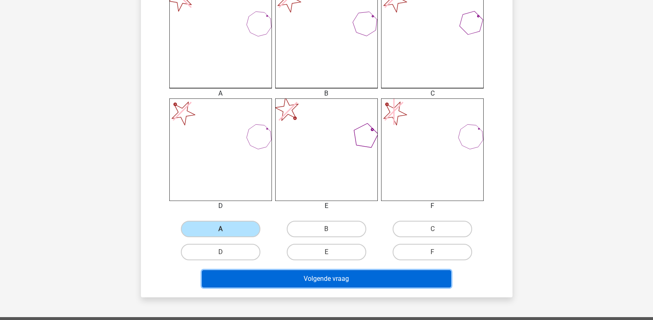
click at [261, 276] on button "Volgende vraag" at bounding box center [326, 278] width 249 height 17
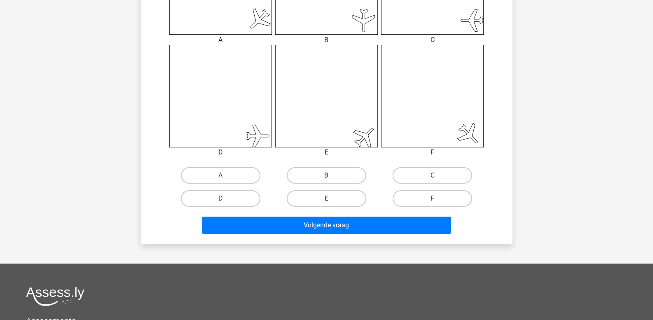
scroll to position [326, 0]
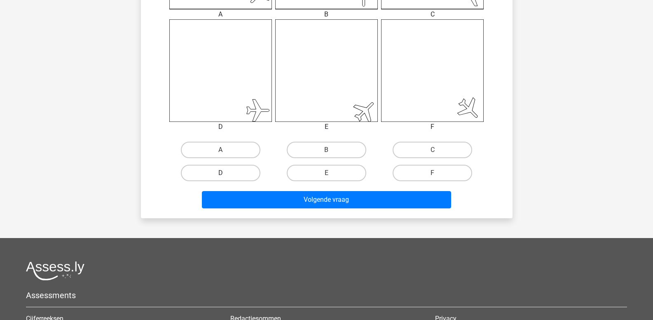
click at [238, 179] on label "D" at bounding box center [221, 173] width 80 height 16
click at [226, 178] on input "D" at bounding box center [222, 175] width 5 height 5
radio input "true"
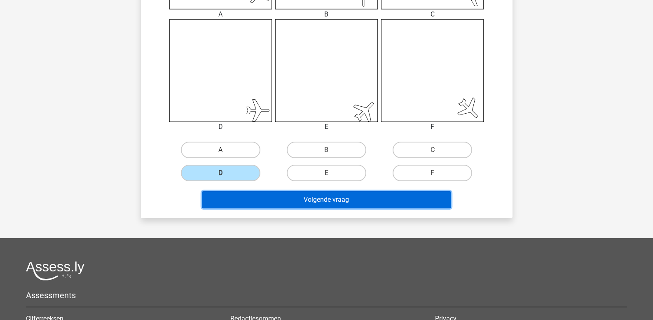
click at [265, 198] on button "Volgende vraag" at bounding box center [326, 199] width 249 height 17
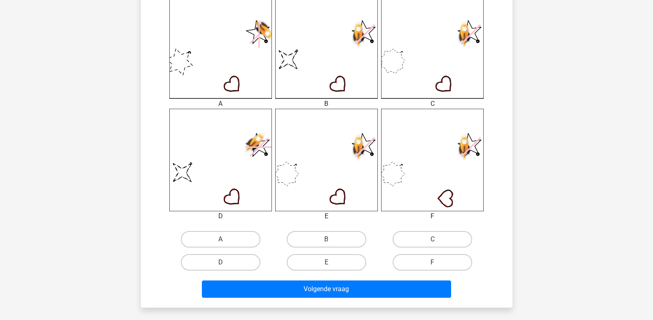
scroll to position [285, 0]
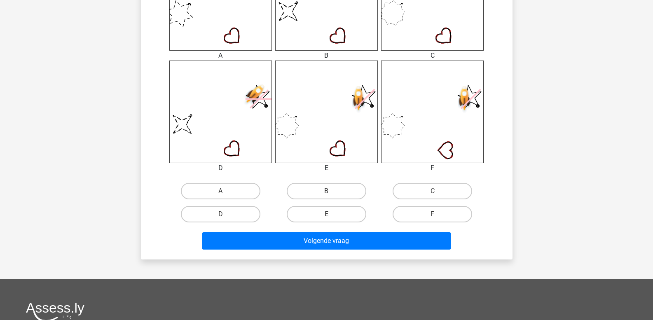
click at [327, 194] on input "B" at bounding box center [328, 193] width 5 height 5
radio input "true"
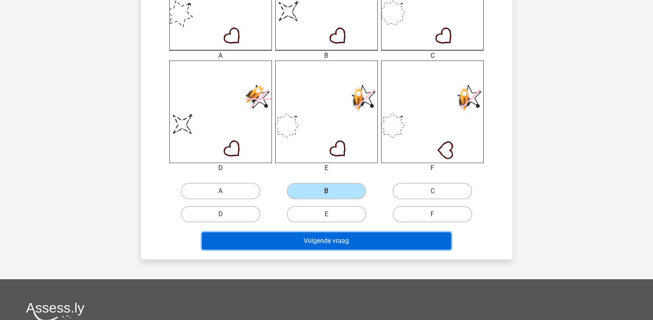
click at [319, 244] on button "Volgende vraag" at bounding box center [326, 240] width 249 height 17
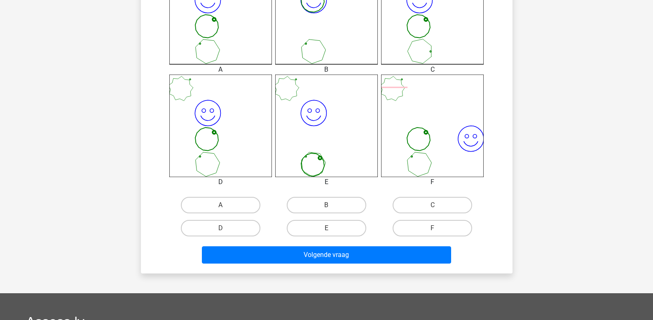
scroll to position [288, 0]
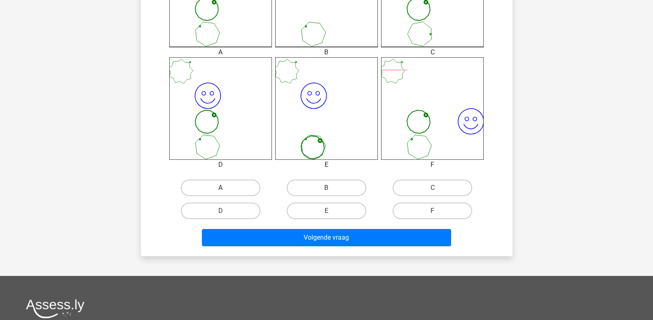
click at [237, 191] on label "A" at bounding box center [221, 188] width 80 height 16
click at [226, 191] on input "A" at bounding box center [222, 190] width 5 height 5
radio input "true"
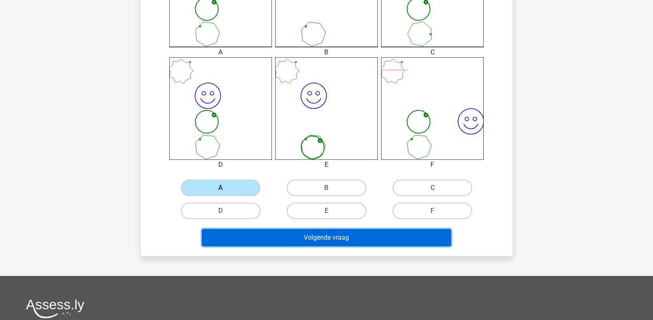
click at [301, 241] on button "Volgende vraag" at bounding box center [326, 237] width 249 height 17
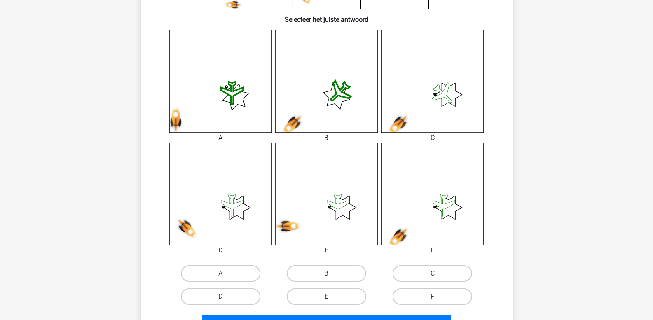
scroll to position [285, 0]
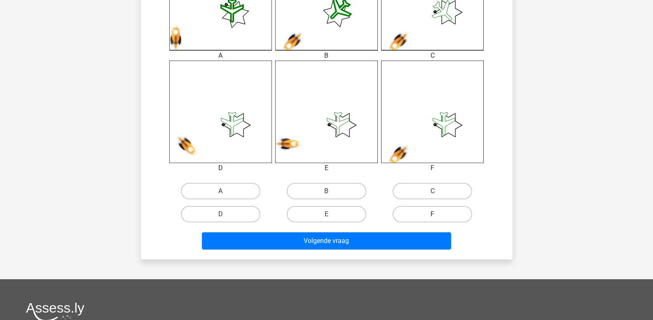
drag, startPoint x: 432, startPoint y: 214, endPoint x: 423, endPoint y: 208, distance: 11.0
click at [430, 212] on label "F" at bounding box center [433, 214] width 80 height 16
click at [433, 214] on input "F" at bounding box center [435, 216] width 5 height 5
radio input "true"
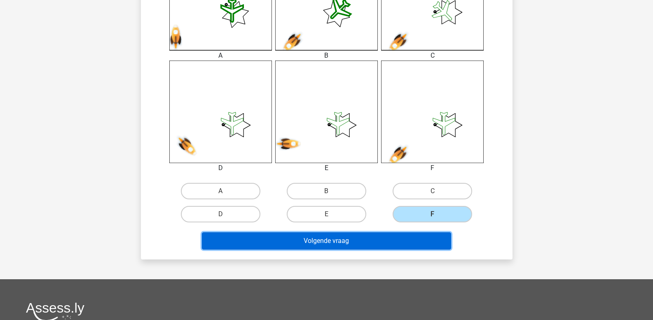
click at [379, 242] on button "Volgende vraag" at bounding box center [326, 240] width 249 height 17
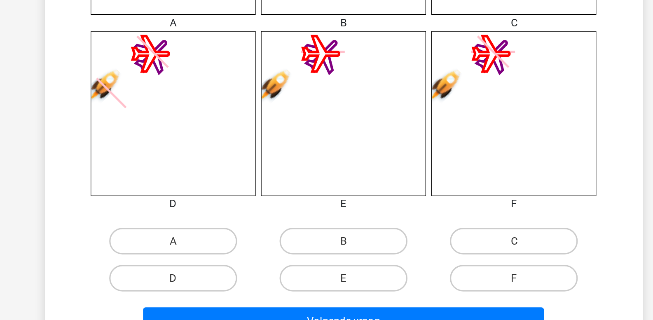
scroll to position [207, 0]
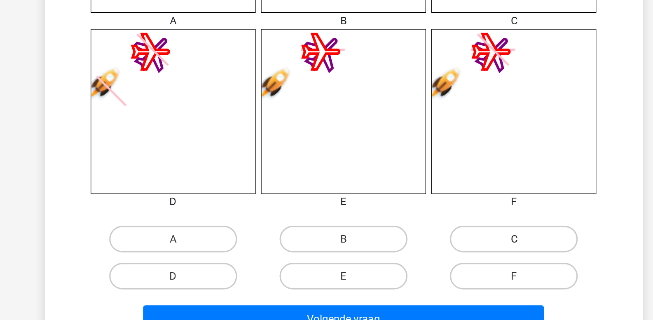
drag, startPoint x: 420, startPoint y: 271, endPoint x: 414, endPoint y: 272, distance: 6.4
click at [415, 272] on label "C" at bounding box center [433, 269] width 80 height 16
click at [433, 272] on input "C" at bounding box center [435, 271] width 5 height 5
radio input "true"
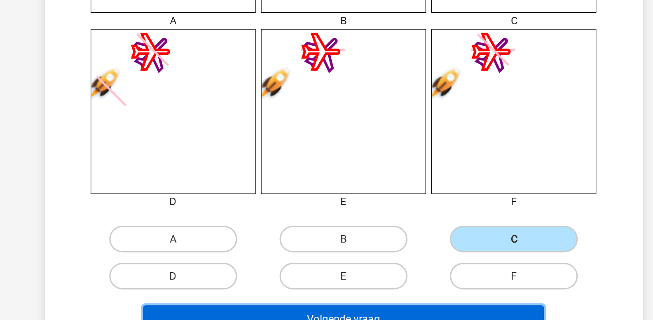
click at [356, 316] on button "Volgende vraag" at bounding box center [326, 319] width 249 height 17
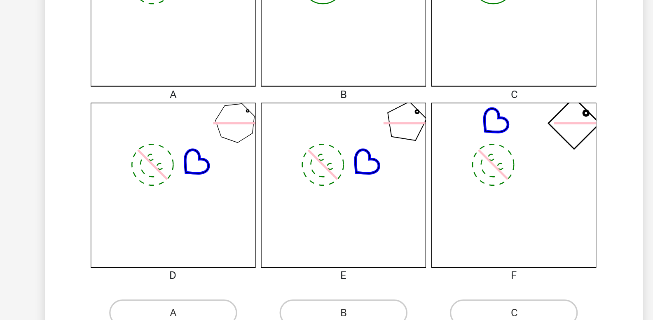
scroll to position [243, 0]
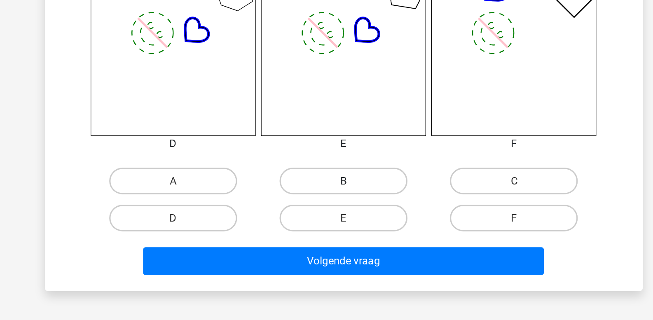
drag, startPoint x: 318, startPoint y: 233, endPoint x: 319, endPoint y: 237, distance: 4.2
click at [318, 235] on label "B" at bounding box center [327, 233] width 80 height 16
click at [326, 235] on input "B" at bounding box center [328, 235] width 5 height 5
radio input "true"
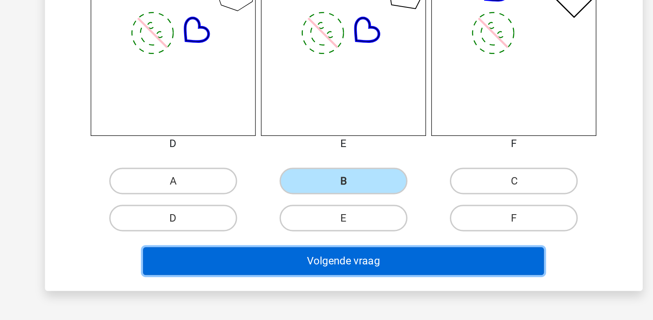
click at [324, 282] on button "Volgende vraag" at bounding box center [326, 282] width 249 height 17
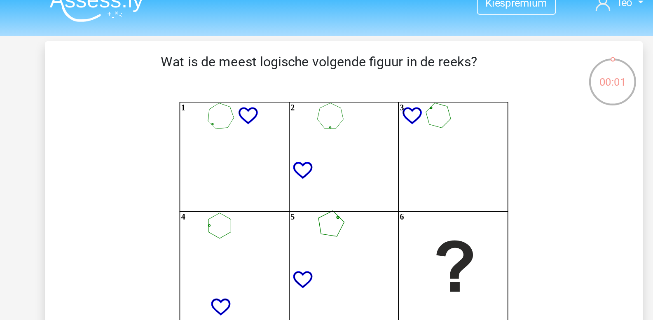
scroll to position [0, 0]
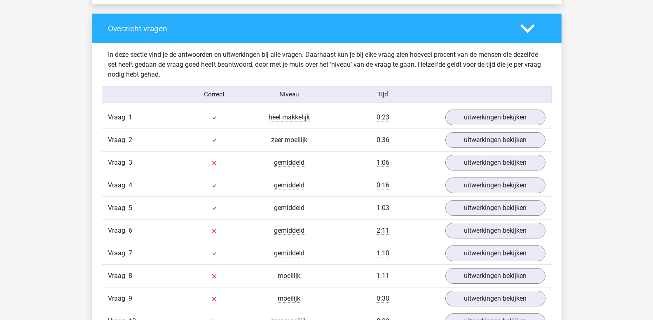
scroll to position [607, 0]
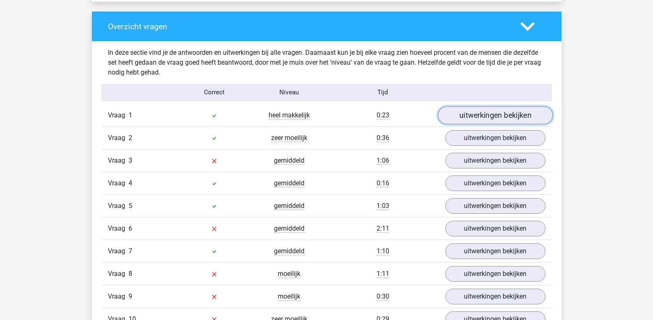
click at [479, 117] on link "uitwerkingen bekijken" at bounding box center [494, 116] width 115 height 18
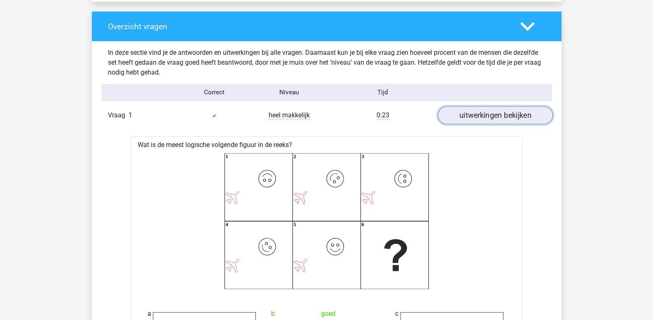
click at [479, 117] on link "uitwerkingen bekijken" at bounding box center [494, 116] width 115 height 18
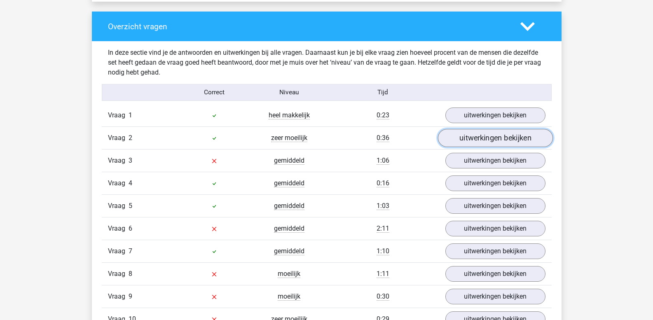
click at [486, 136] on link "uitwerkingen bekijken" at bounding box center [494, 138] width 115 height 18
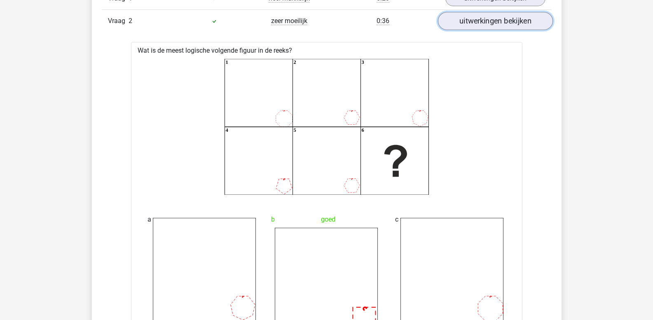
scroll to position [730, 0]
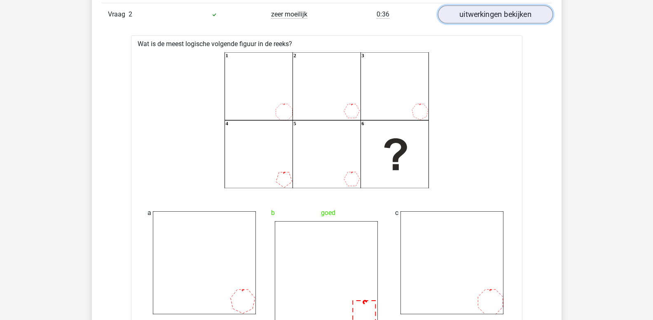
click at [484, 19] on link "uitwerkingen bekijken" at bounding box center [494, 15] width 115 height 18
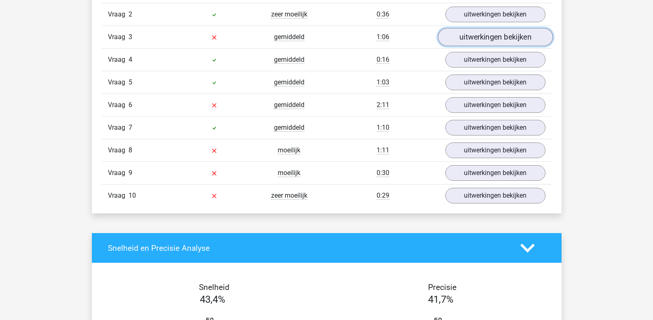
click at [475, 40] on link "uitwerkingen bekijken" at bounding box center [494, 37] width 115 height 18
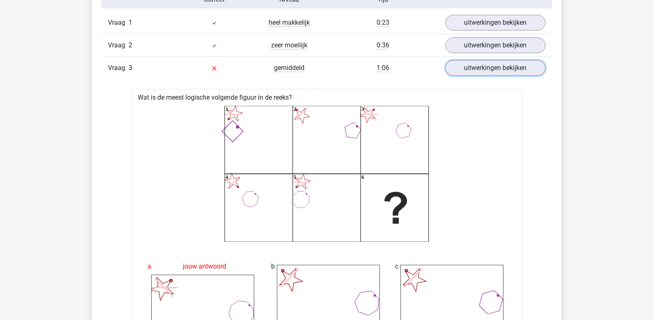
scroll to position [689, 0]
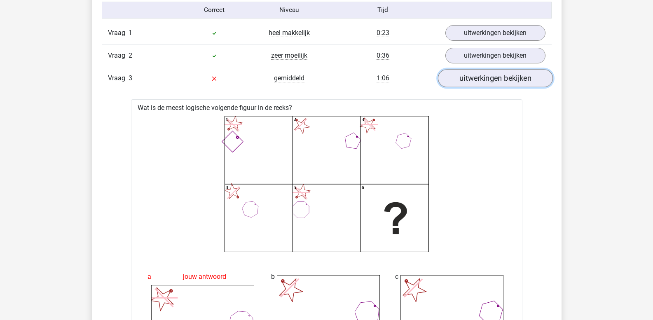
click at [476, 79] on link "uitwerkingen bekijken" at bounding box center [494, 79] width 115 height 18
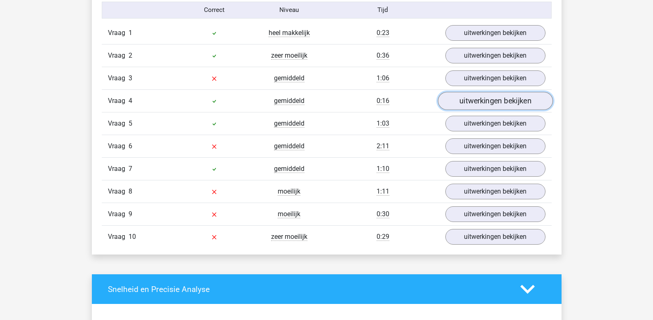
click at [474, 99] on link "uitwerkingen bekijken" at bounding box center [494, 101] width 115 height 18
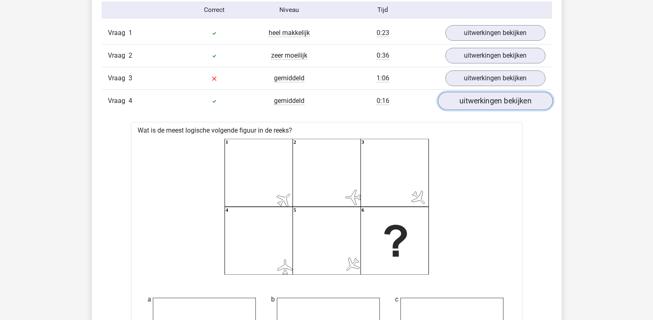
click at [474, 99] on link "uitwerkingen bekijken" at bounding box center [494, 101] width 115 height 18
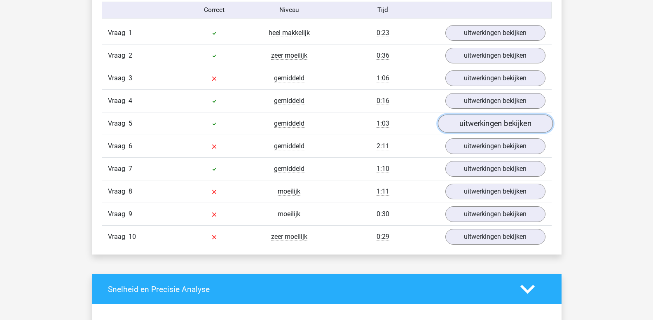
click at [468, 124] on link "uitwerkingen bekijken" at bounding box center [494, 124] width 115 height 18
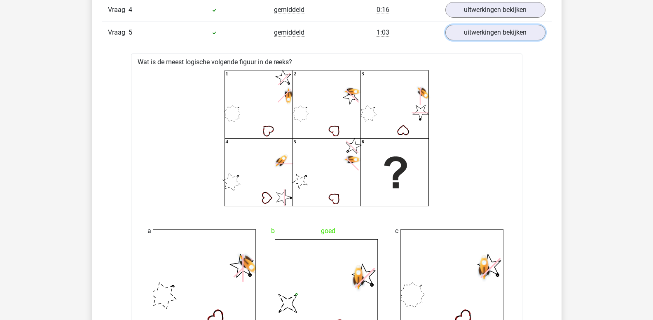
scroll to position [772, 0]
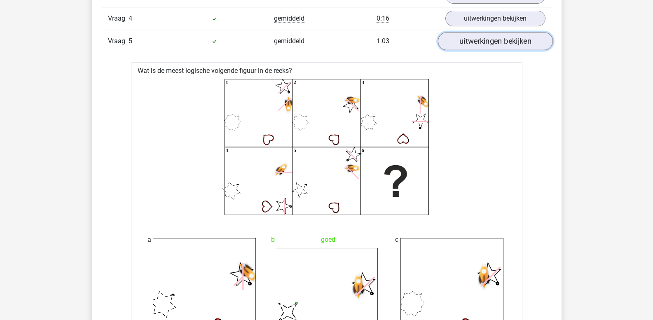
click at [480, 45] on link "uitwerkingen bekijken" at bounding box center [494, 42] width 115 height 18
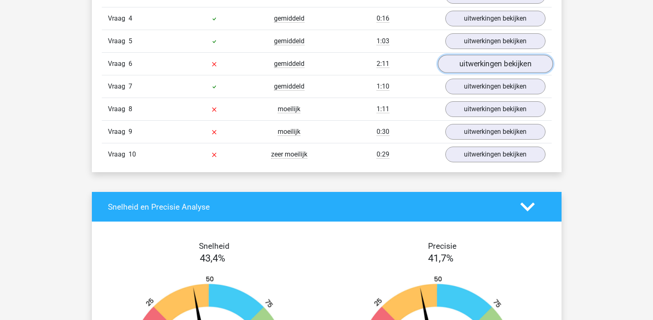
click at [479, 67] on link "uitwerkingen bekijken" at bounding box center [494, 64] width 115 height 18
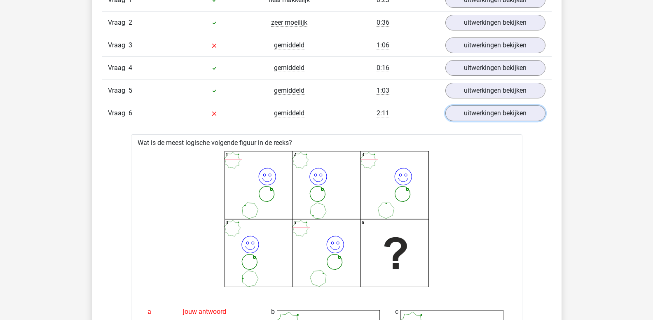
scroll to position [689, 0]
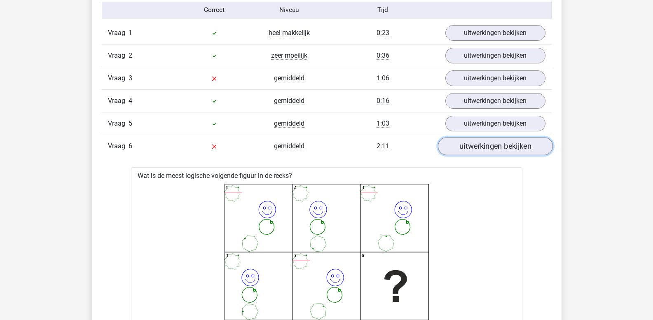
click at [469, 146] on link "uitwerkingen bekijken" at bounding box center [494, 147] width 115 height 18
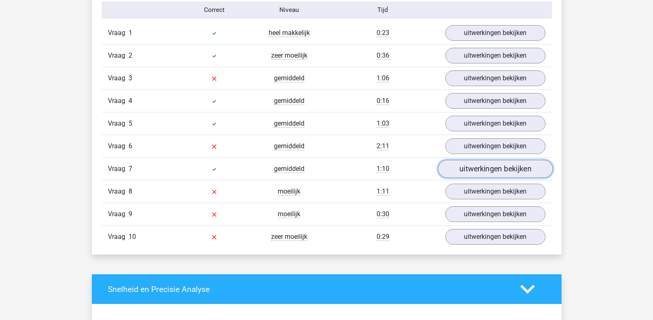
click at [467, 171] on link "uitwerkingen bekijken" at bounding box center [494, 169] width 115 height 18
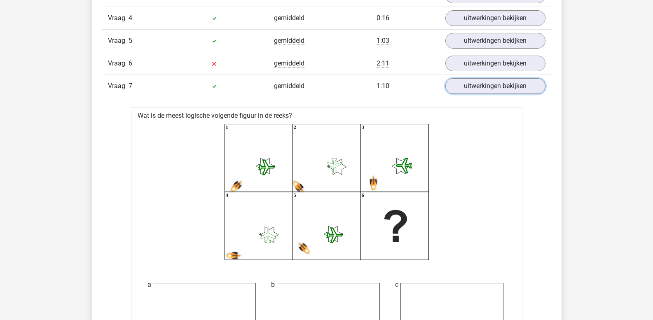
scroll to position [772, 0]
click at [470, 86] on link "uitwerkingen bekijken" at bounding box center [494, 87] width 115 height 18
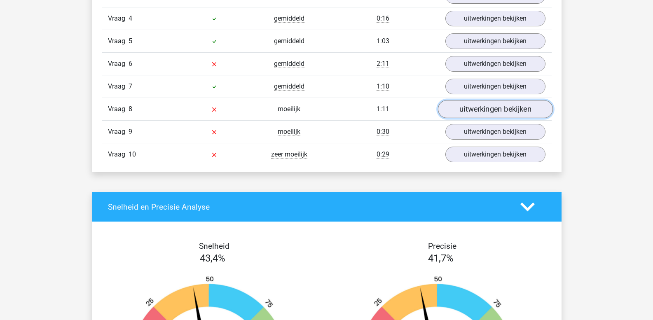
click at [473, 107] on link "uitwerkingen bekijken" at bounding box center [494, 110] width 115 height 18
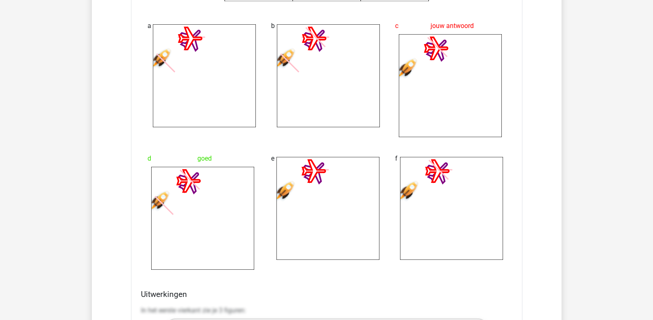
scroll to position [1060, 0]
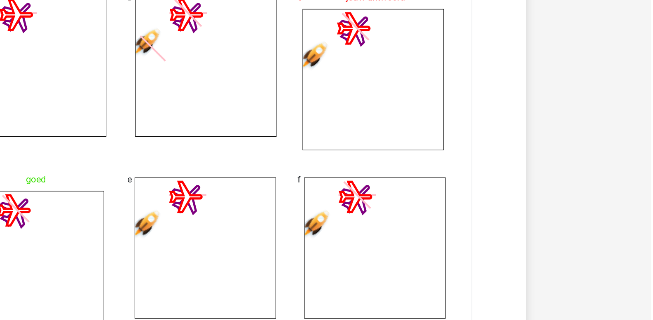
drag, startPoint x: 217, startPoint y: 145, endPoint x: 269, endPoint y: 145, distance: 51.9
click at [269, 145] on div "a b c jouw antwoord d goed" at bounding box center [327, 137] width 372 height 272
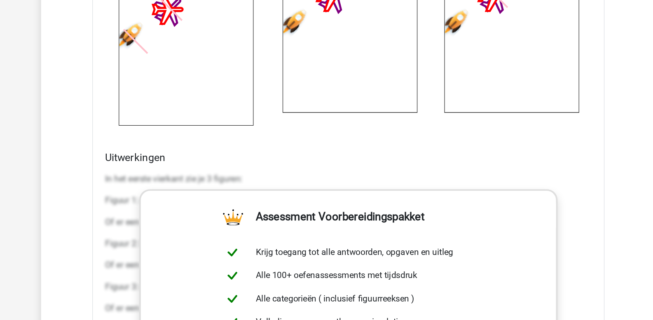
scroll to position [1214, 0]
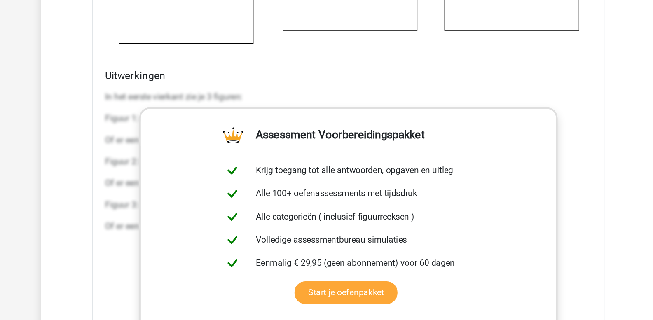
click at [140, 147] on div "Uitwerkingen In het eerste vierkant zie je 3 figuren: Figuur 1: een vliegtuig. …" at bounding box center [327, 259] width 378 height 260
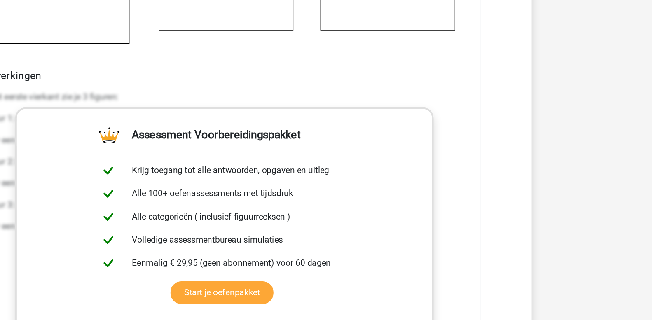
drag, startPoint x: 140, startPoint y: 147, endPoint x: 656, endPoint y: 271, distance: 531.0
click at [653, 271] on html "Kies premium leo leo.aertsens@gmail.com" at bounding box center [326, 72] width 653 height 2573
copy div "In het eerste vierkant zie je 3 figuren: Figuur 1: een vliegtuig. Dit figuur he…"
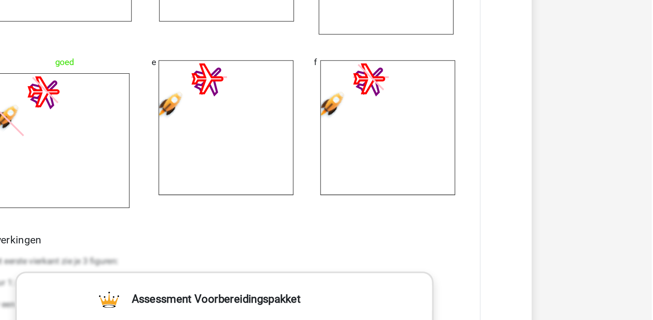
scroll to position [1162, 0]
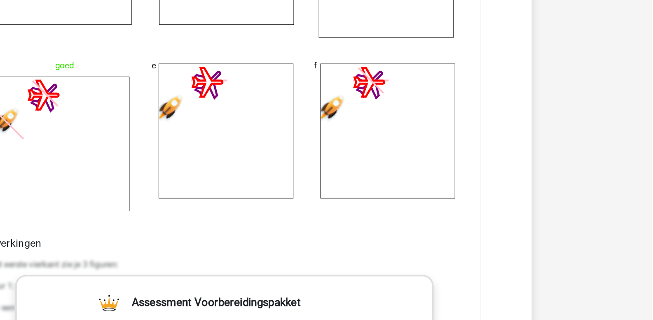
click at [227, 108] on icon at bounding box center [202, 109] width 103 height 103
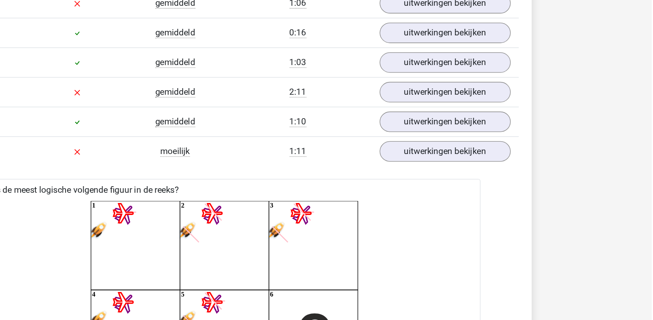
scroll to position [765, 0]
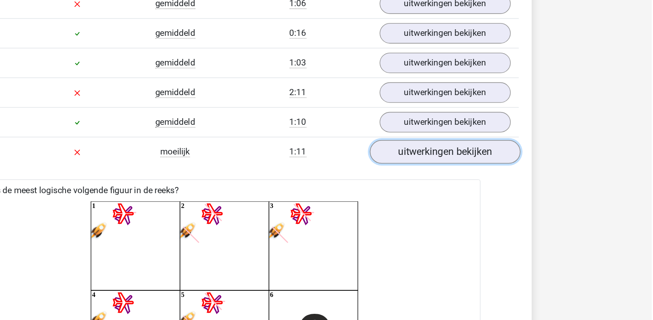
click at [493, 120] on link "uitwerkingen bekijken" at bounding box center [494, 117] width 115 height 18
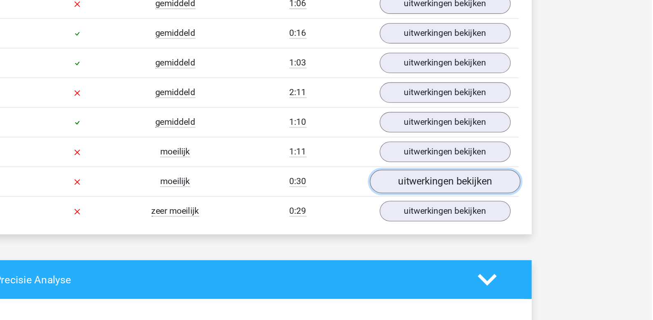
click at [491, 143] on link "uitwerkingen bekijken" at bounding box center [494, 139] width 115 height 18
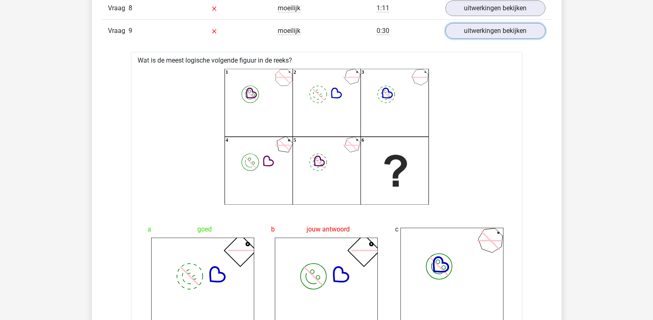
scroll to position [825, 0]
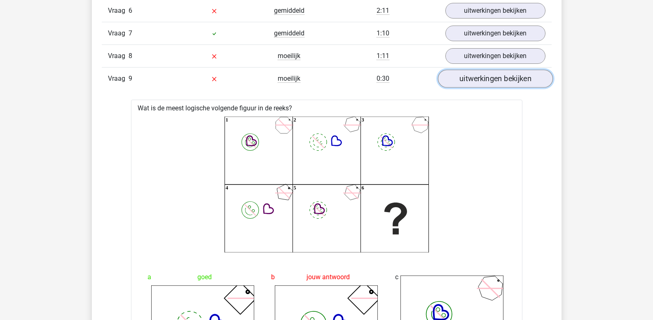
click at [468, 84] on link "uitwerkingen bekijken" at bounding box center [494, 79] width 115 height 18
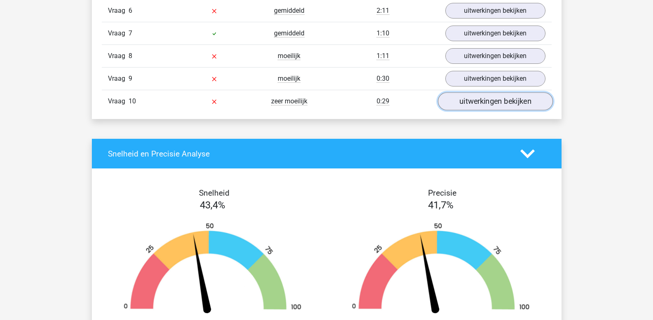
click at [470, 101] on link "uitwerkingen bekijken" at bounding box center [494, 102] width 115 height 18
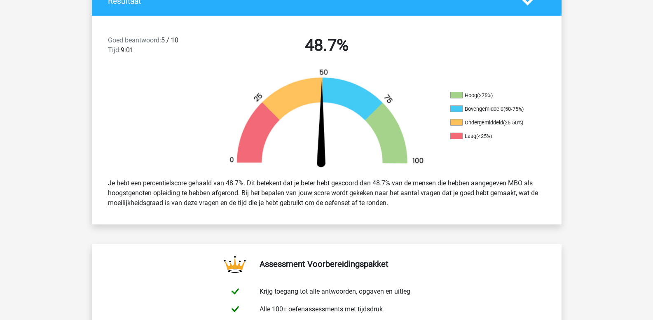
scroll to position [124, 0]
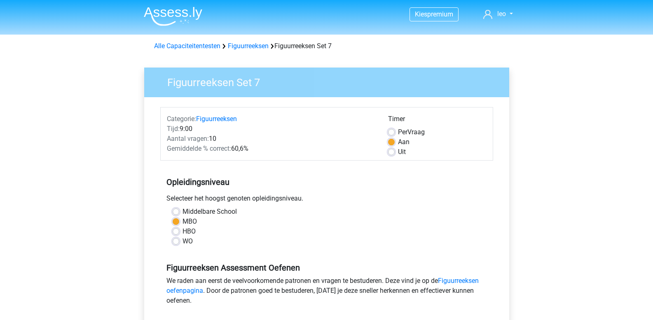
scroll to position [165, 0]
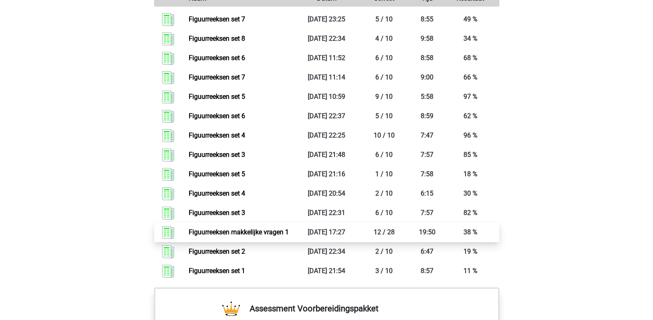
scroll to position [742, 0]
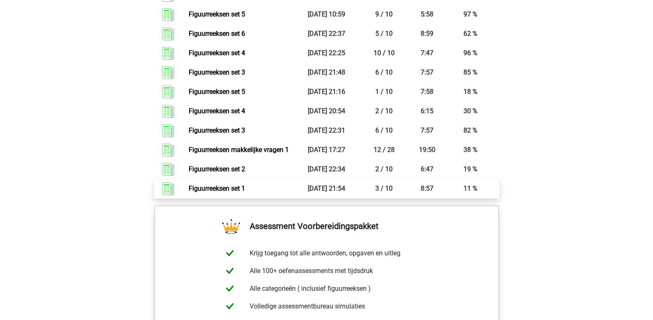
click at [245, 190] on link "Figuurreeksen set 1" at bounding box center [217, 189] width 56 height 8
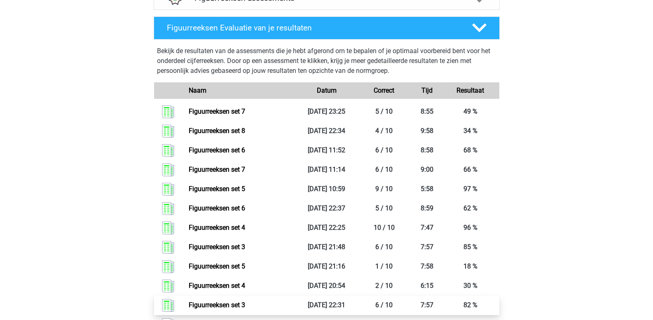
scroll to position [494, 0]
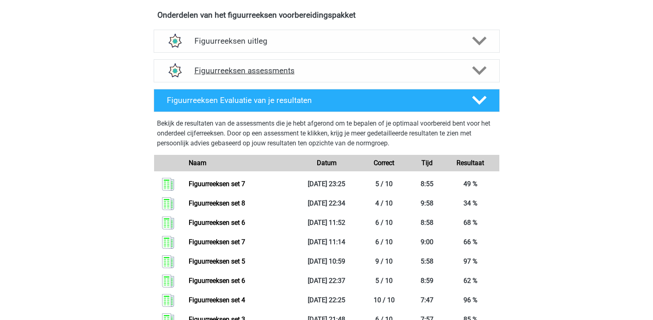
click at [250, 70] on h4 "Figuurreeksen assessments" at bounding box center [326, 70] width 264 height 9
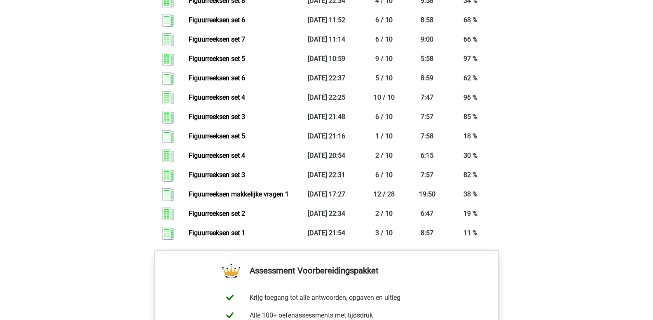
scroll to position [1030, 0]
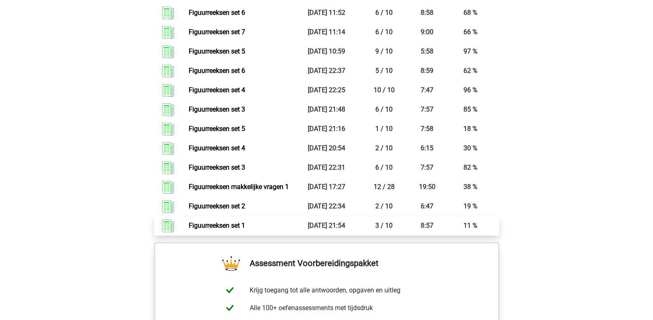
click at [245, 226] on link "Figuurreeksen set 1" at bounding box center [217, 226] width 56 height 8
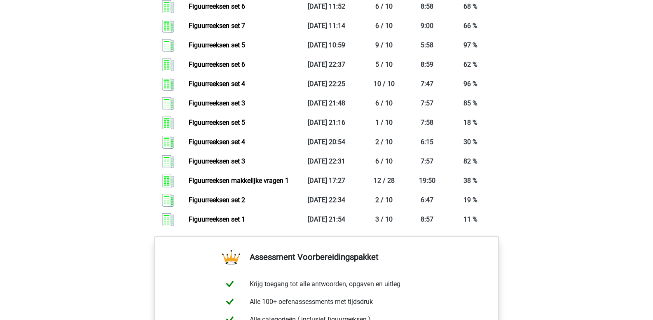
scroll to position [1071, 0]
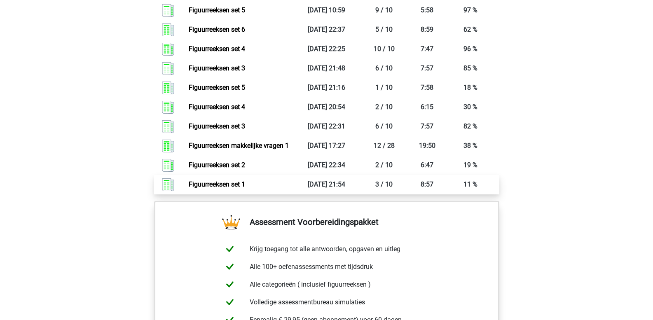
click at [240, 186] on link "Figuurreeksen set 1" at bounding box center [217, 184] width 56 height 8
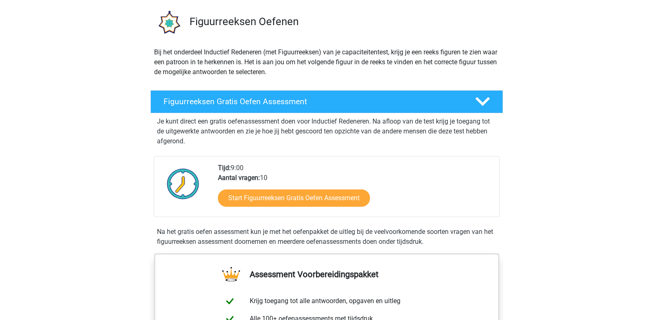
scroll to position [41, 0]
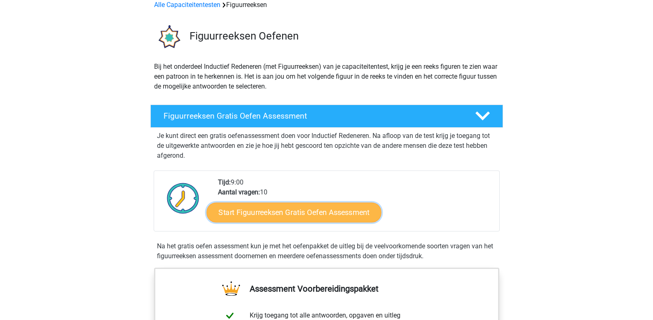
click at [311, 209] on link "Start Figuurreeksen Gratis Oefen Assessment" at bounding box center [293, 212] width 175 height 20
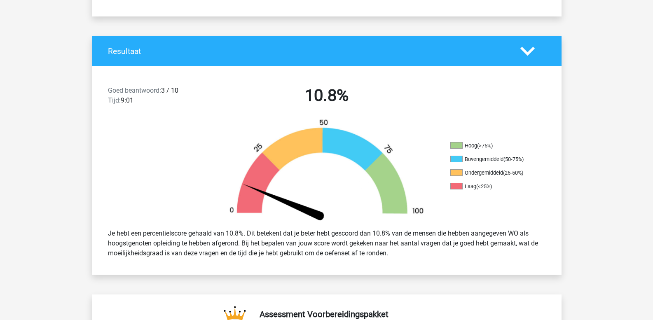
scroll to position [41, 0]
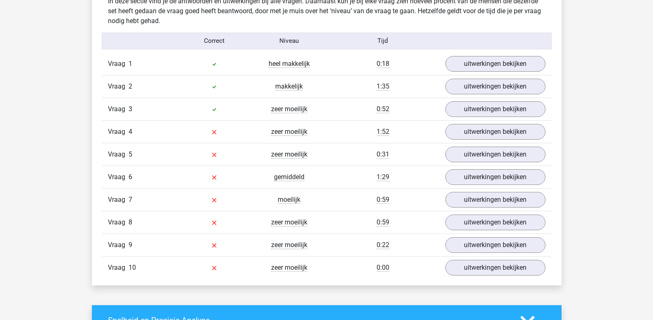
scroll to position [659, 0]
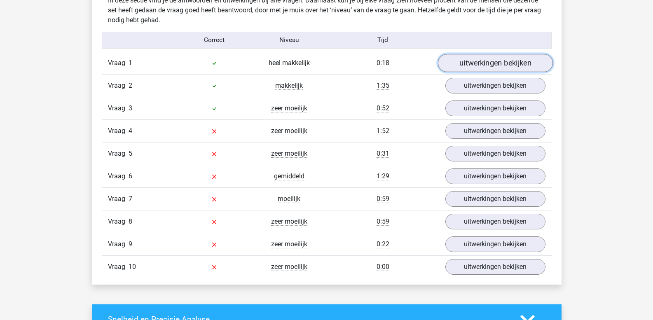
click at [475, 62] on link "uitwerkingen bekijken" at bounding box center [494, 63] width 115 height 18
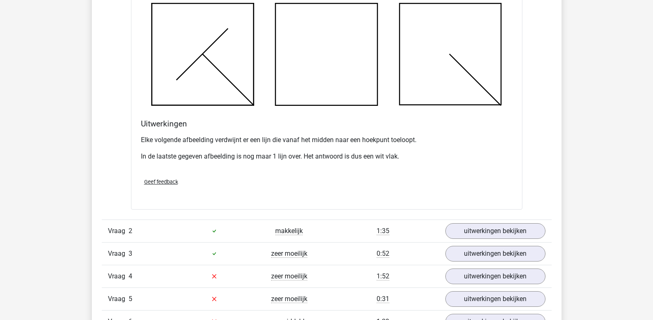
scroll to position [1071, 0]
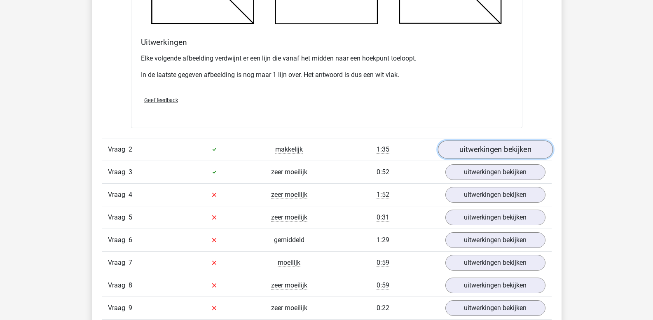
click at [482, 145] on link "uitwerkingen bekijken" at bounding box center [494, 149] width 115 height 18
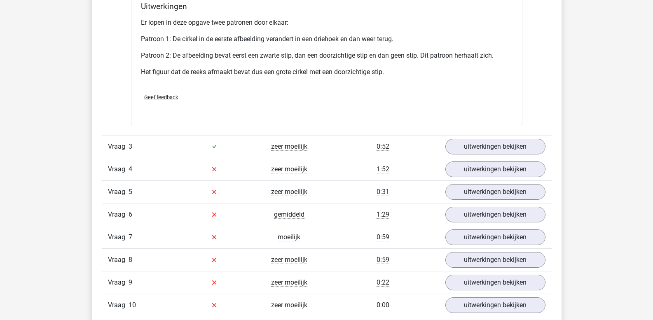
scroll to position [1607, 0]
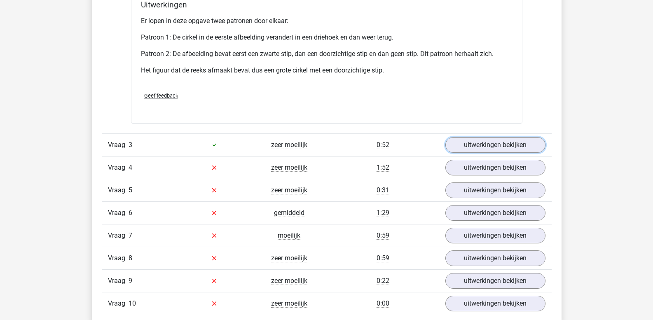
click at [478, 147] on link "uitwerkingen bekijken" at bounding box center [495, 145] width 100 height 16
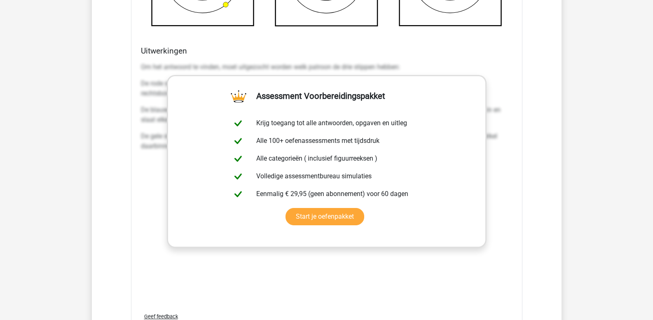
scroll to position [2101, 0]
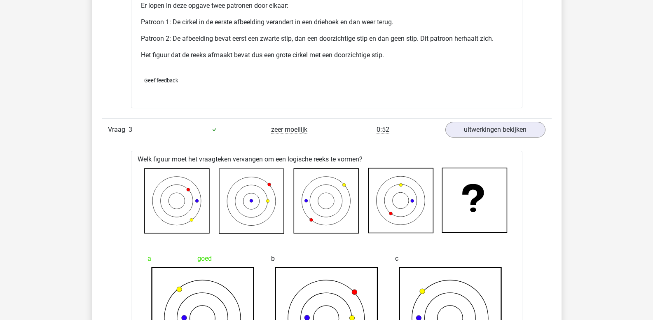
scroll to position [1648, 0]
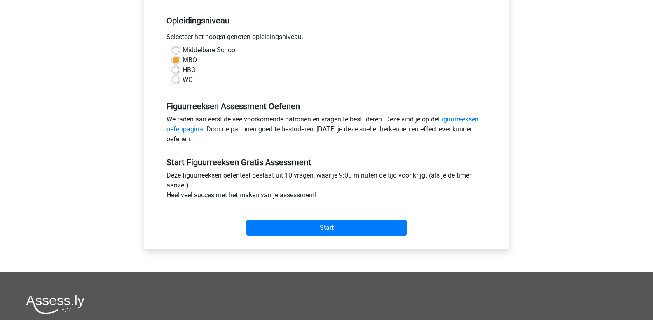
scroll to position [165, 0]
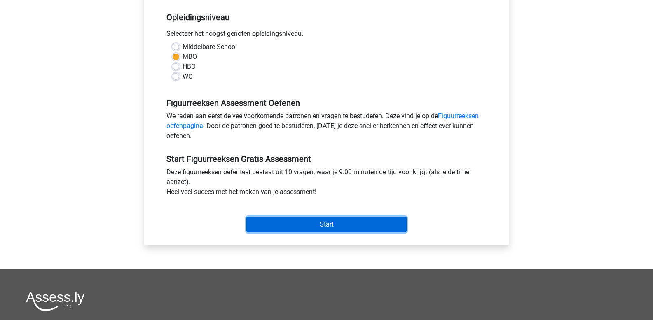
click at [322, 224] on input "Start" at bounding box center [326, 225] width 160 height 16
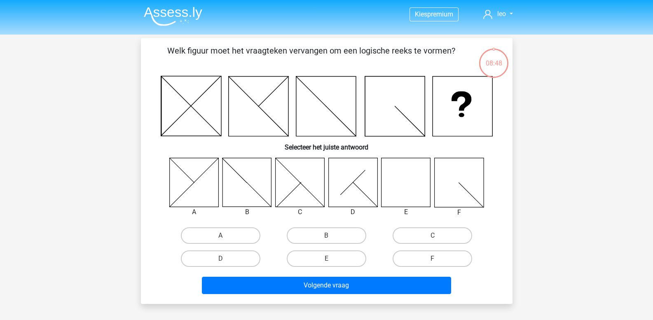
click at [407, 180] on icon at bounding box center [405, 182] width 49 height 49
click at [332, 259] on input "E" at bounding box center [328, 261] width 5 height 5
radio input "true"
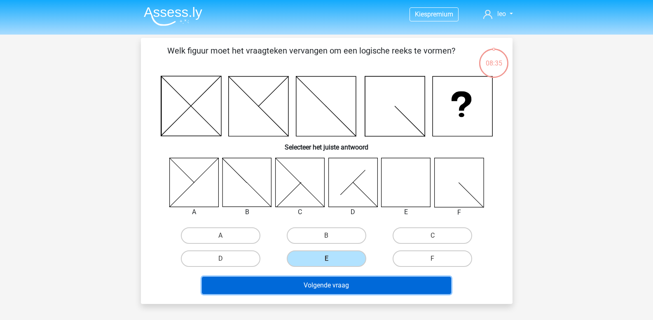
click at [336, 286] on button "Volgende vraag" at bounding box center [326, 285] width 249 height 17
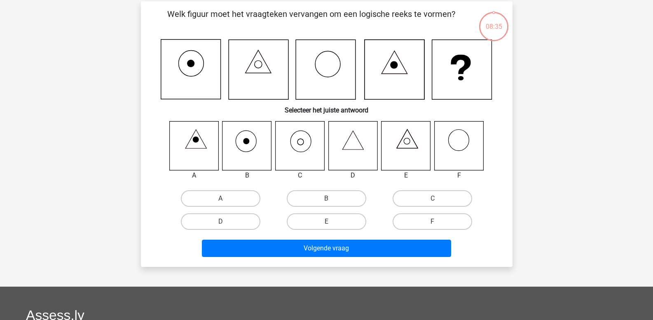
scroll to position [38, 0]
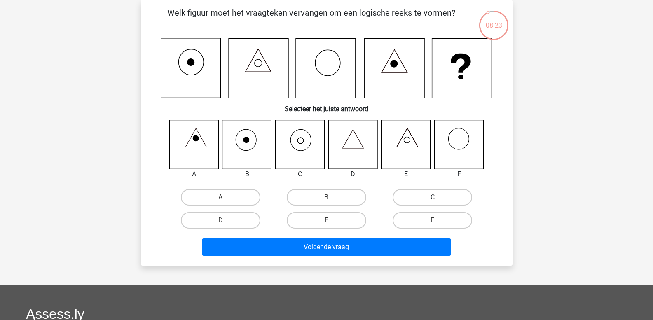
click at [406, 195] on label "C" at bounding box center [433, 197] width 80 height 16
click at [433, 197] on input "C" at bounding box center [435, 199] width 5 height 5
radio input "true"
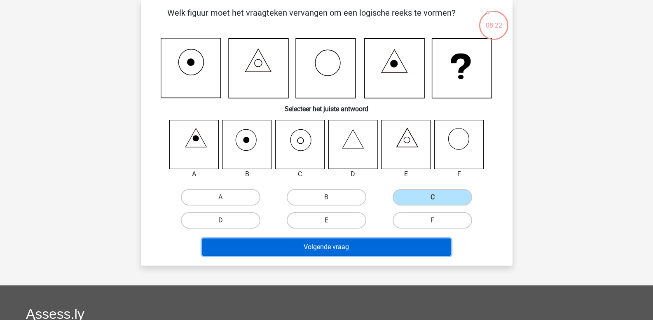
click at [331, 247] on button "Volgende vraag" at bounding box center [326, 247] width 249 height 17
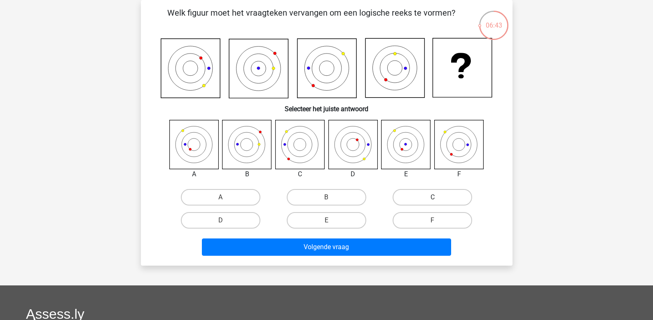
click at [423, 199] on label "C" at bounding box center [433, 197] width 80 height 16
click at [433, 199] on input "C" at bounding box center [435, 199] width 5 height 5
radio input "true"
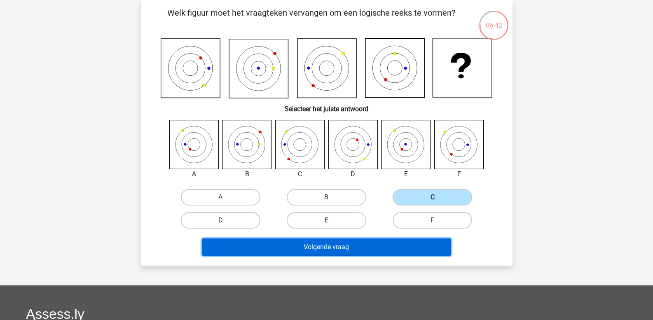
click at [324, 246] on button "Volgende vraag" at bounding box center [326, 247] width 249 height 17
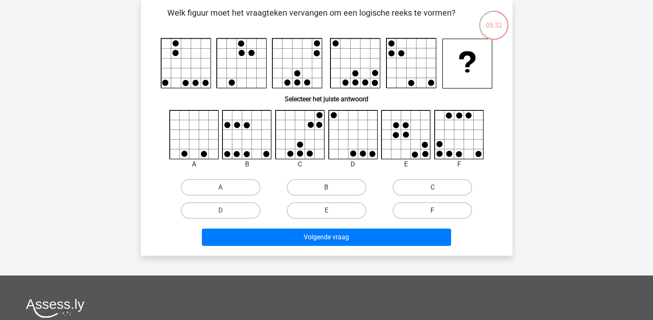
click at [440, 206] on label "F" at bounding box center [433, 210] width 80 height 16
click at [438, 211] on input "F" at bounding box center [435, 213] width 5 height 5
radio input "true"
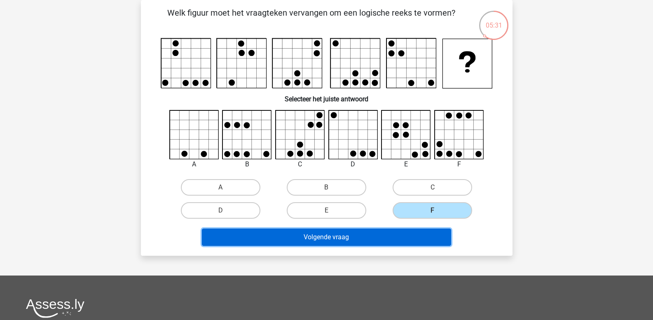
click at [421, 236] on button "Volgende vraag" at bounding box center [326, 237] width 249 height 17
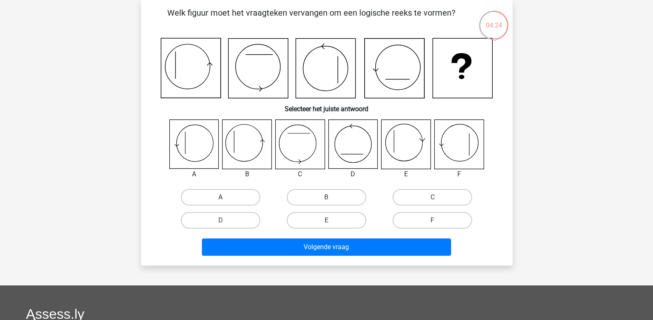
click at [222, 196] on label "A" at bounding box center [221, 197] width 80 height 16
click at [222, 197] on input "A" at bounding box center [222, 199] width 5 height 5
radio input "true"
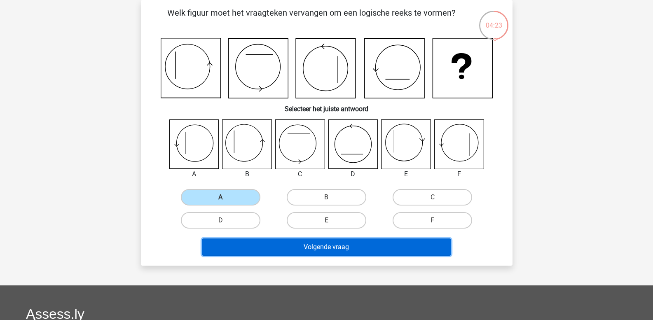
click at [262, 250] on button "Volgende vraag" at bounding box center [326, 247] width 249 height 17
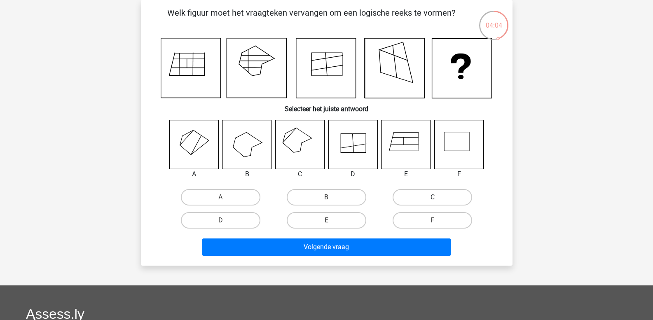
click at [419, 197] on label "C" at bounding box center [433, 197] width 80 height 16
click at [433, 197] on input "C" at bounding box center [435, 199] width 5 height 5
radio input "true"
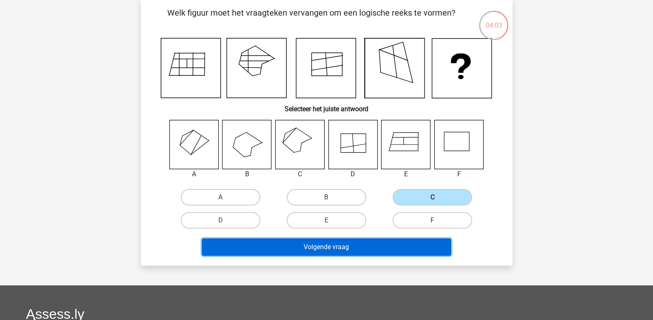
click at [398, 245] on button "Volgende vraag" at bounding box center [326, 247] width 249 height 17
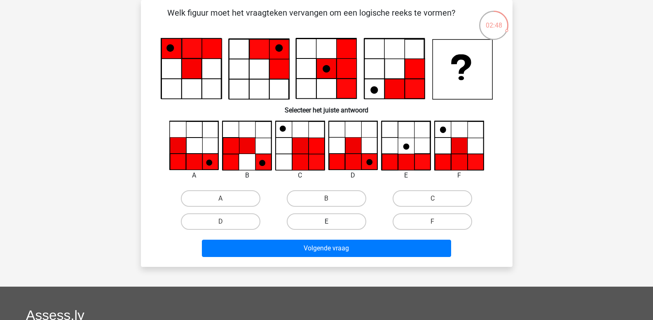
click at [321, 227] on label "E" at bounding box center [327, 221] width 80 height 16
click at [326, 227] on input "E" at bounding box center [328, 224] width 5 height 5
radio input "true"
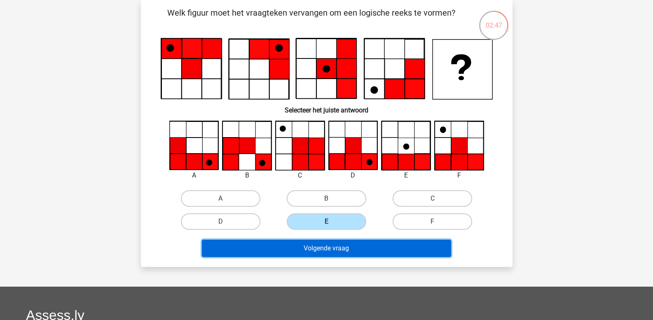
click at [329, 247] on button "Volgende vraag" at bounding box center [326, 248] width 249 height 17
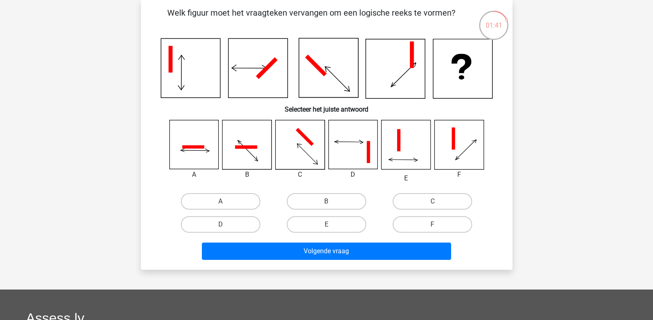
click at [399, 136] on icon at bounding box center [398, 140] width 3 height 22
click at [314, 227] on label "E" at bounding box center [327, 224] width 80 height 16
click at [326, 227] on input "E" at bounding box center [328, 227] width 5 height 5
radio input "true"
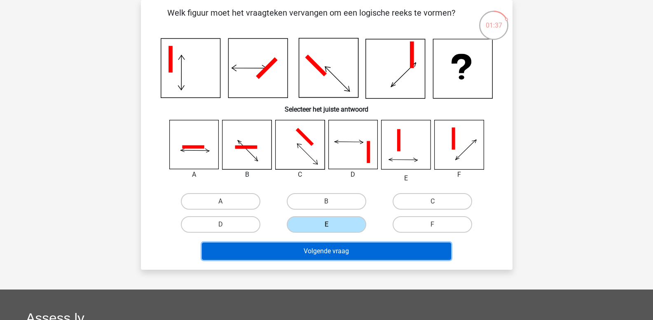
click at [321, 248] on button "Volgende vraag" at bounding box center [326, 251] width 249 height 17
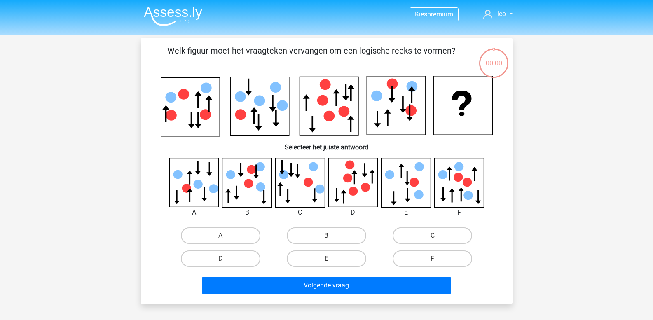
scroll to position [38, 0]
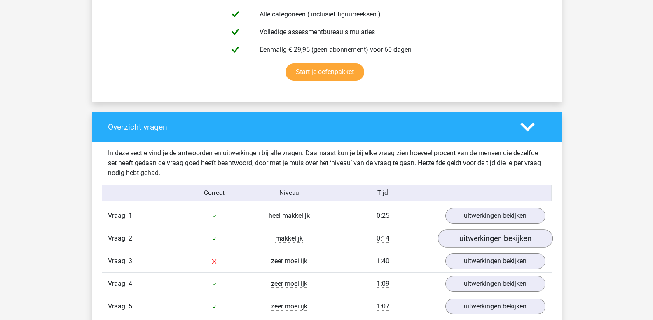
scroll to position [608, 0]
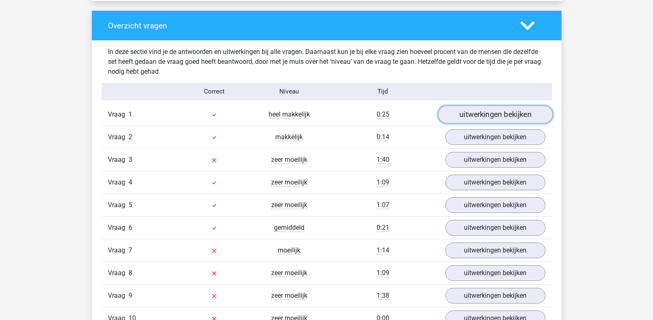
click at [483, 116] on link "uitwerkingen bekijken" at bounding box center [494, 115] width 115 height 18
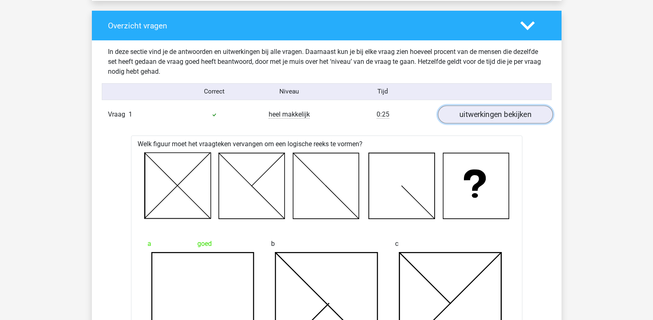
click at [484, 117] on link "uitwerkingen bekijken" at bounding box center [494, 115] width 115 height 18
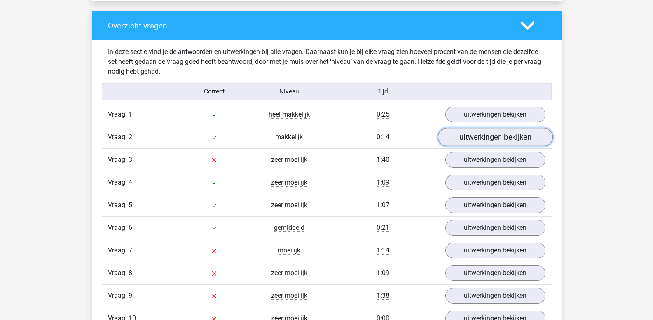
click at [486, 133] on link "uitwerkingen bekijken" at bounding box center [494, 138] width 115 height 18
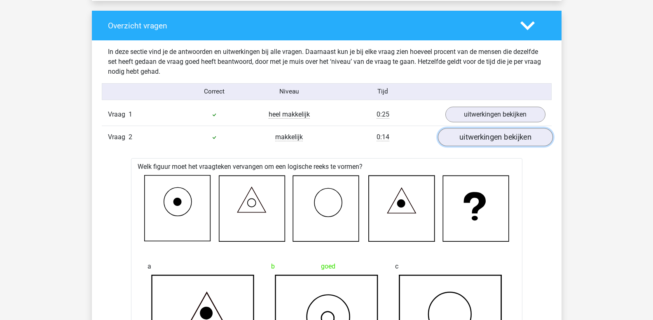
click at [486, 134] on link "uitwerkingen bekijken" at bounding box center [494, 138] width 115 height 18
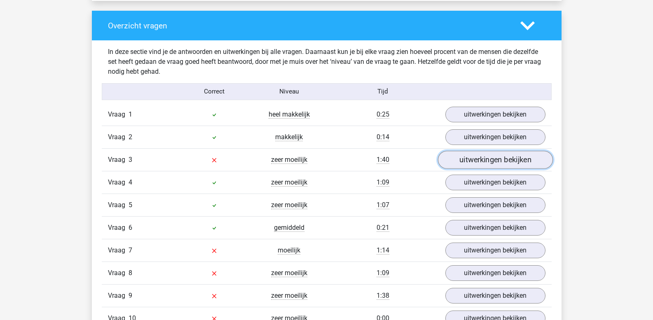
click at [489, 157] on link "uitwerkingen bekijken" at bounding box center [494, 160] width 115 height 18
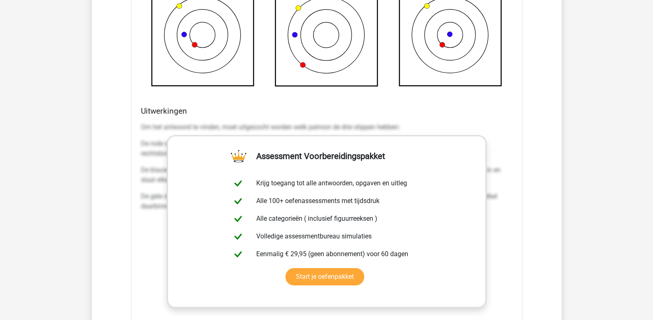
scroll to position [1061, 0]
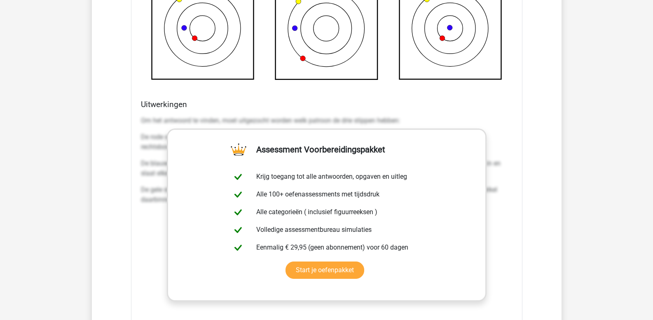
click at [145, 119] on p "Om het antwoord te vinden, moet uitgezocht worden welk patroon de drie stippen …" at bounding box center [327, 121] width 372 height 10
click at [140, 120] on div "Uitwerkingen Om het antwoord te vinden, moet uitgezocht worden welk patroon de …" at bounding box center [327, 230] width 378 height 260
click at [141, 122] on p "Om het antwoord te vinden, moet uitgezocht worden welk patroon de drie stippen …" at bounding box center [327, 121] width 372 height 10
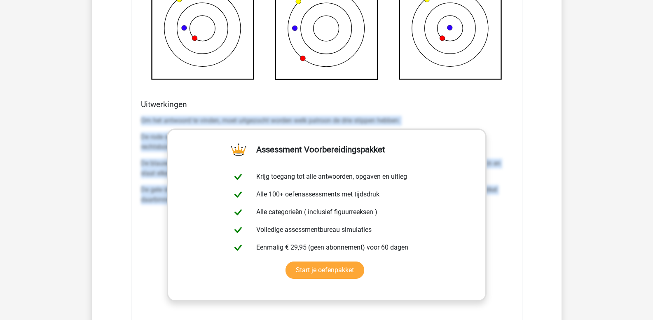
drag, startPoint x: 141, startPoint y: 121, endPoint x: 529, endPoint y: 217, distance: 399.7
click at [528, 217] on div "Vraag 1 heel makkelijk 0:25 uitwerkingen bekijken Welk figuur moet het vraagtek…" at bounding box center [326, 108] width 437 height 916
copy div "Om het antwoord te vinden, moet uitgezocht worden welk patroon de drie stippen …"
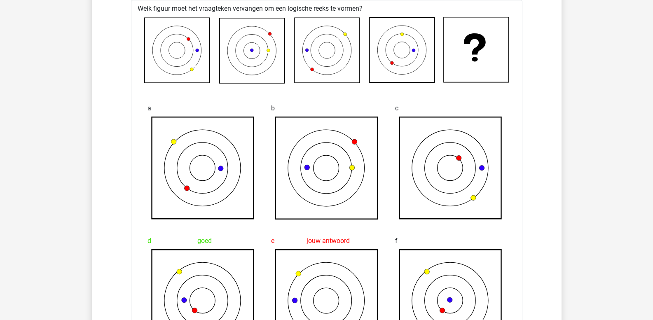
scroll to position [731, 0]
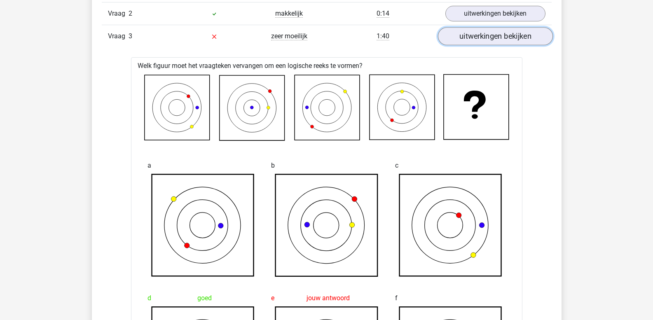
click at [493, 40] on link "uitwerkingen bekijken" at bounding box center [494, 37] width 115 height 18
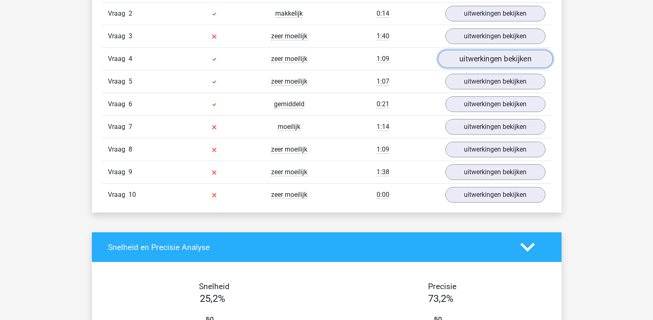
click at [484, 60] on link "uitwerkingen bekijken" at bounding box center [494, 59] width 115 height 18
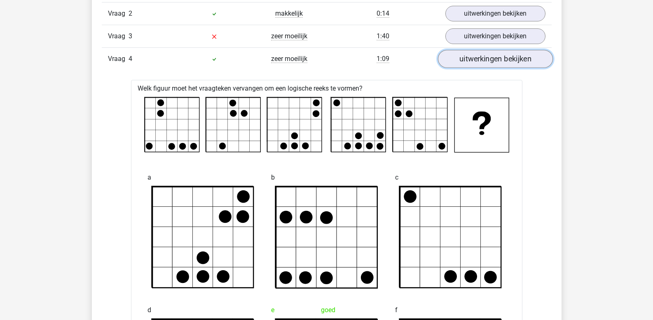
click at [484, 60] on link "uitwerkingen bekijken" at bounding box center [494, 59] width 115 height 18
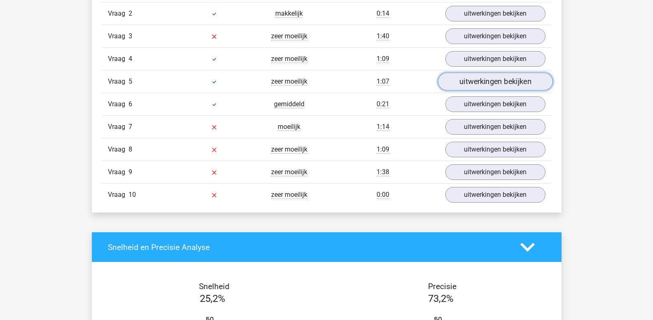
click at [479, 79] on link "uitwerkingen bekijken" at bounding box center [494, 82] width 115 height 18
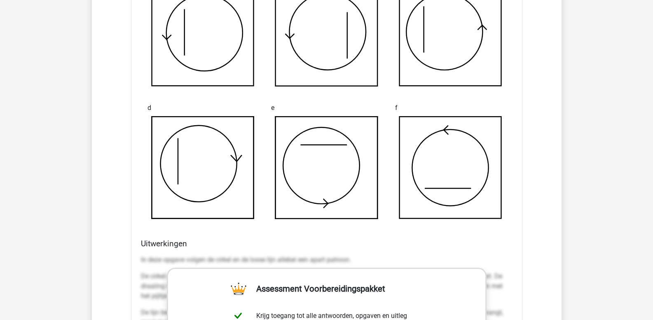
scroll to position [1102, 0]
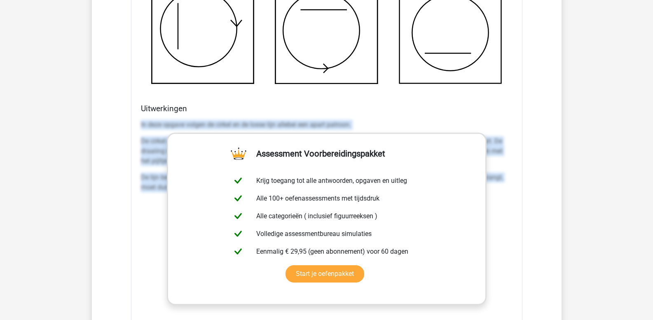
drag, startPoint x: 141, startPoint y: 123, endPoint x: 566, endPoint y: 183, distance: 429.4
click at [566, 183] on div "Kies premium leo leo.aertsens@gmail.com" at bounding box center [326, 147] width 653 height 2498
copy div "In deze opgave volgen de cirkel en de losse lijn allebei een apart patroon. De …"
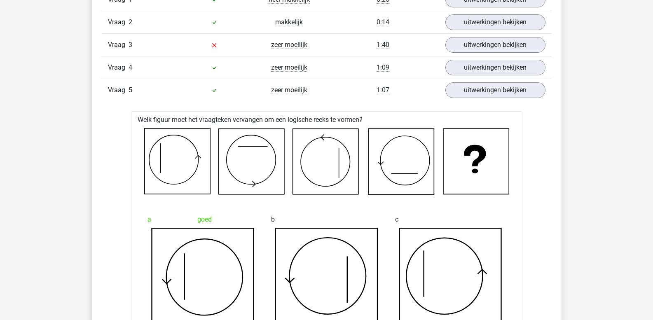
scroll to position [649, 0]
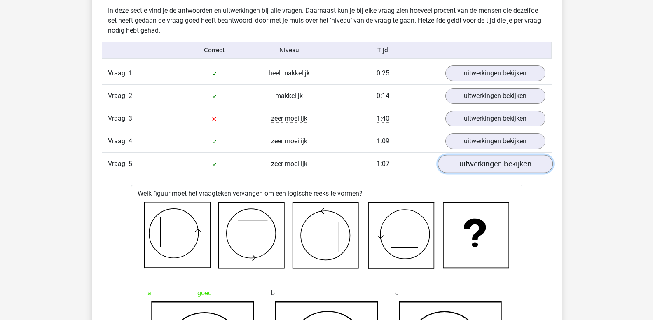
click at [479, 168] on link "uitwerkingen bekijken" at bounding box center [494, 164] width 115 height 18
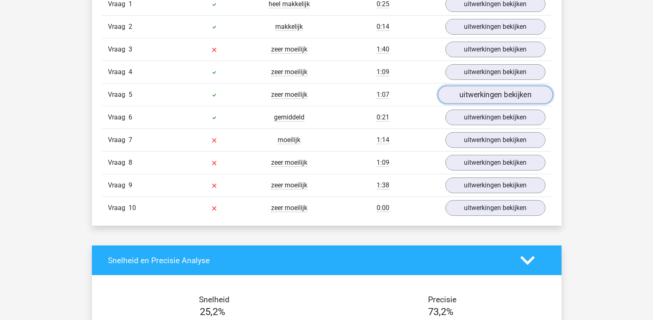
scroll to position [731, 0]
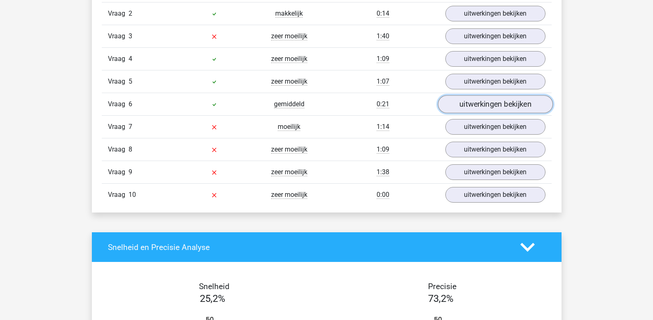
click at [471, 107] on link "uitwerkingen bekijken" at bounding box center [494, 105] width 115 height 18
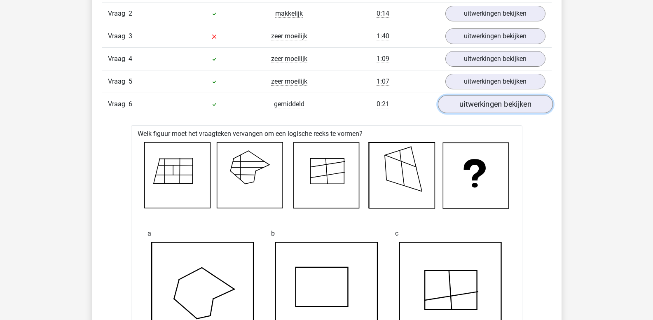
click at [471, 107] on link "uitwerkingen bekijken" at bounding box center [494, 105] width 115 height 18
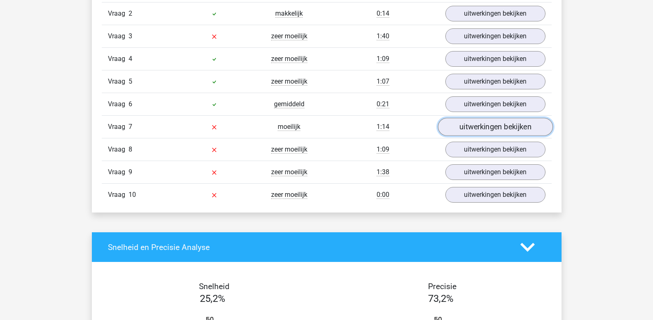
click at [472, 130] on link "uitwerkingen bekijken" at bounding box center [494, 127] width 115 height 18
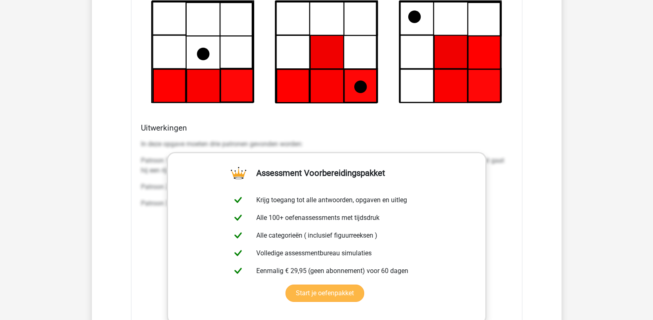
scroll to position [1143, 0]
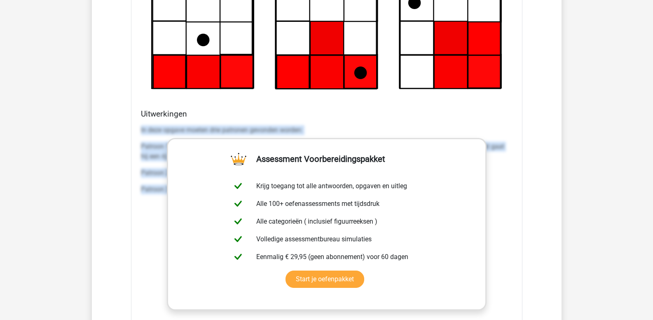
drag, startPoint x: 141, startPoint y: 129, endPoint x: 591, endPoint y: 193, distance: 454.4
click at [591, 193] on div "Kies premium leo leo.aertsens@gmail.com" at bounding box center [326, 106] width 653 height 2499
copy div "In deze opgave moeten drie patronen gevonden worden: Patroon 1: De zwarte stip …"
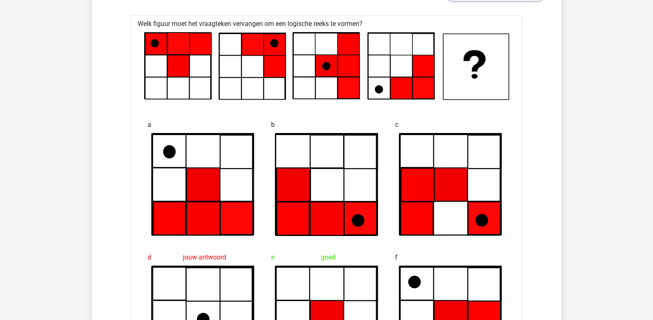
scroll to position [814, 0]
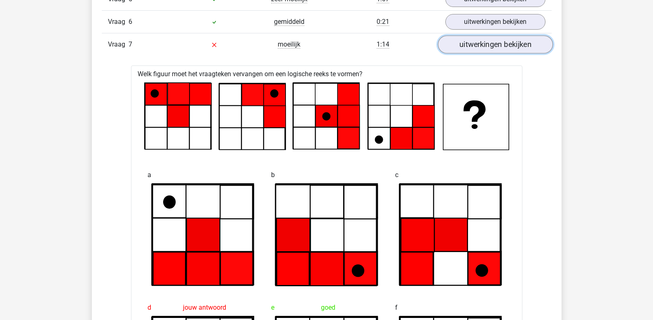
click at [468, 51] on link "uitwerkingen bekijken" at bounding box center [494, 45] width 115 height 18
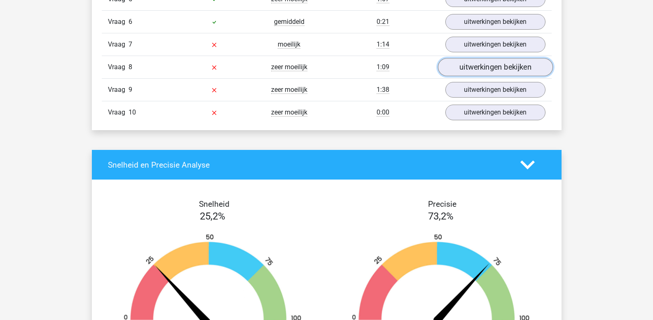
click at [468, 66] on link "uitwerkingen bekijken" at bounding box center [494, 67] width 115 height 18
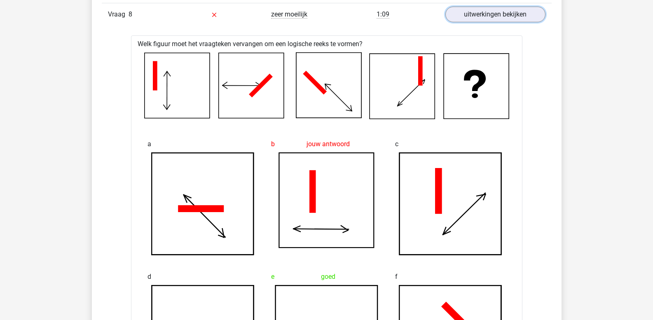
scroll to position [856, 0]
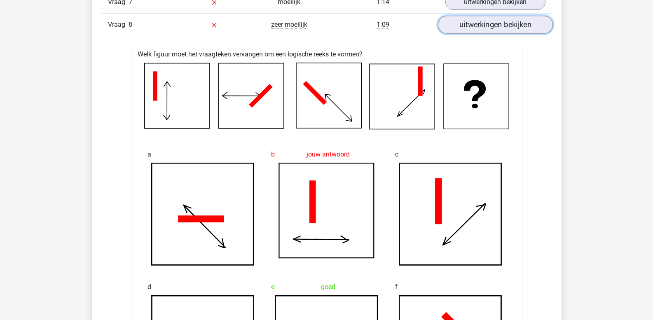
click at [476, 29] on link "uitwerkingen bekijken" at bounding box center [494, 25] width 115 height 18
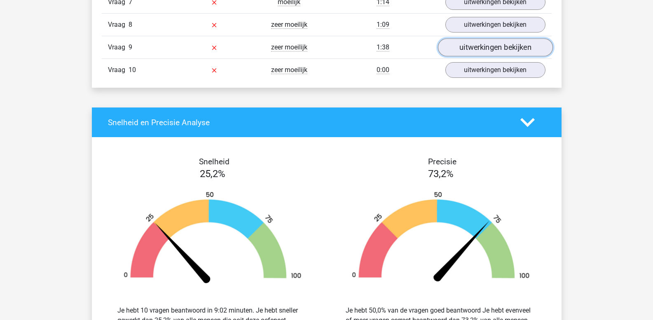
click at [479, 46] on link "uitwerkingen bekijken" at bounding box center [494, 48] width 115 height 18
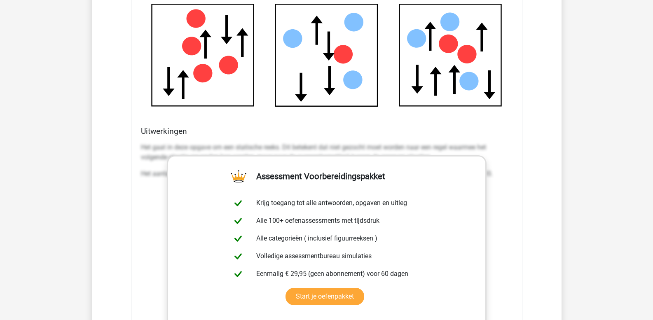
scroll to position [1186, 0]
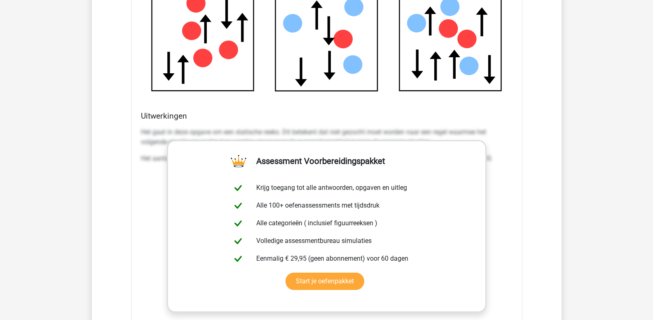
click at [143, 131] on p "Het gaat in deze opgave om een statische reeks. Dit betekent dat niet gezocht m…" at bounding box center [327, 137] width 372 height 20
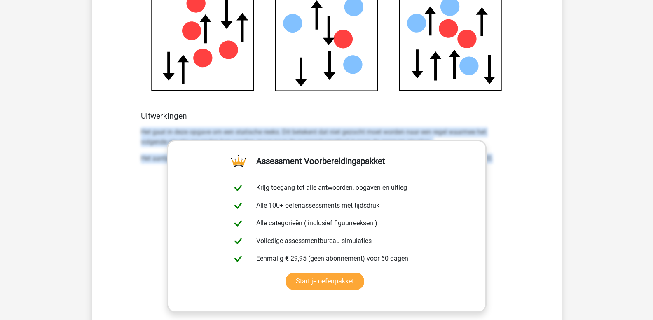
drag, startPoint x: 143, startPoint y: 131, endPoint x: 659, endPoint y: 206, distance: 521.6
click at [653, 206] on html "Kies premium leo [EMAIL_ADDRESS][DOMAIN_NAME]" at bounding box center [326, 63] width 653 height 2498
copy div "Het gaat in deze opgave om een statische reeks. Dit betekent dat niet gezocht m…"
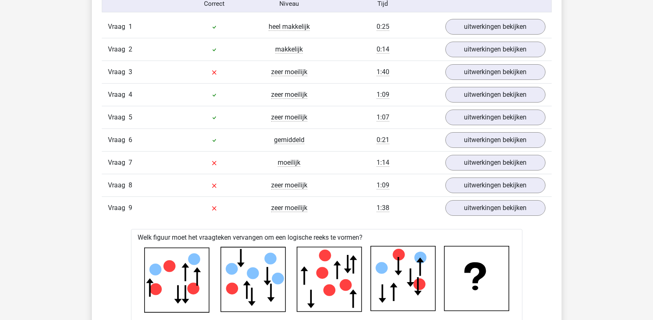
scroll to position [691, 0]
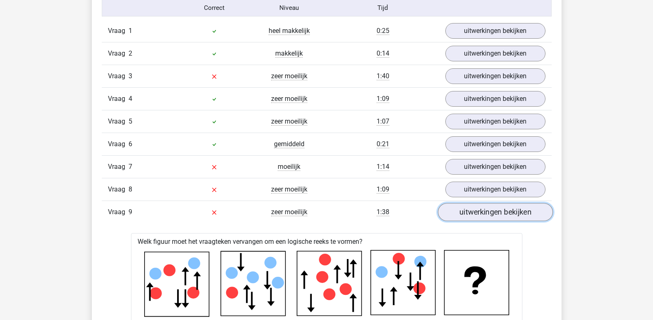
click at [465, 218] on link "uitwerkingen bekijken" at bounding box center [494, 213] width 115 height 18
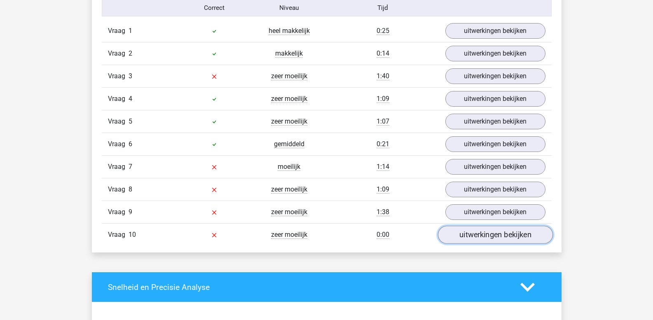
click at [472, 239] on link "uitwerkingen bekijken" at bounding box center [494, 235] width 115 height 18
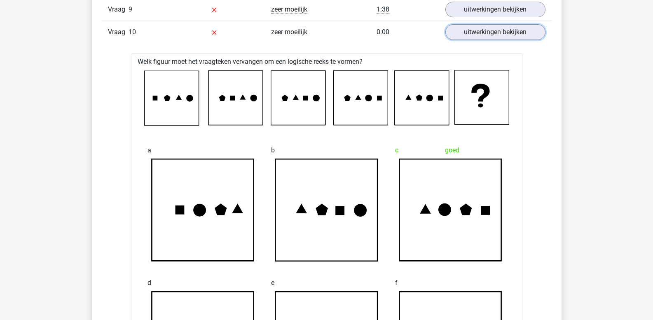
scroll to position [897, 0]
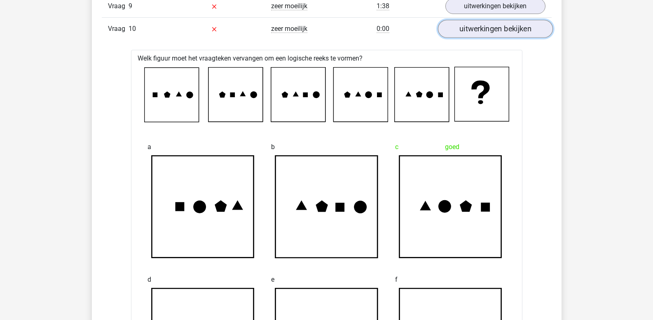
click at [475, 33] on link "uitwerkingen bekijken" at bounding box center [494, 29] width 115 height 18
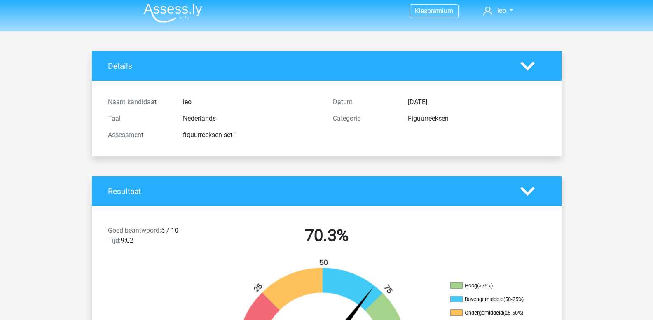
scroll to position [0, 0]
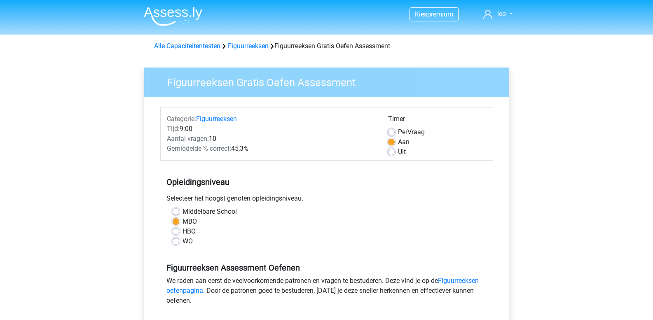
scroll to position [165, 0]
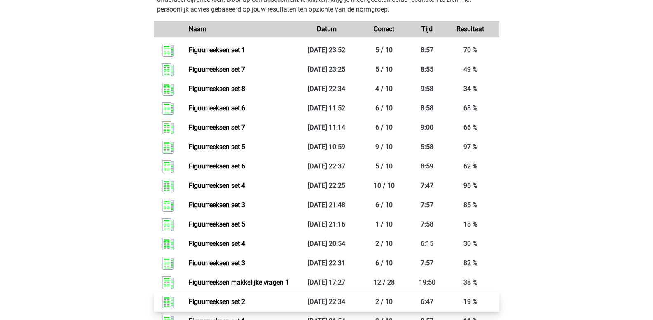
scroll to position [650, 0]
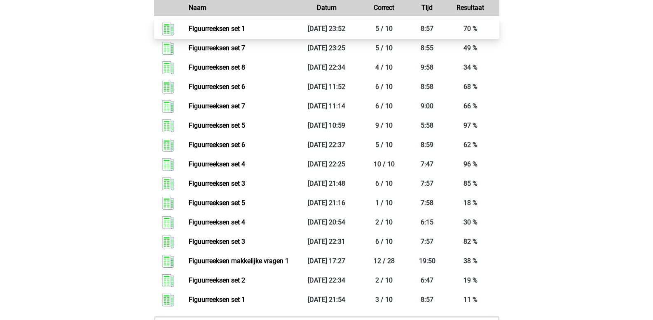
click at [245, 28] on link "Figuurreeksen set 1" at bounding box center [217, 29] width 56 height 8
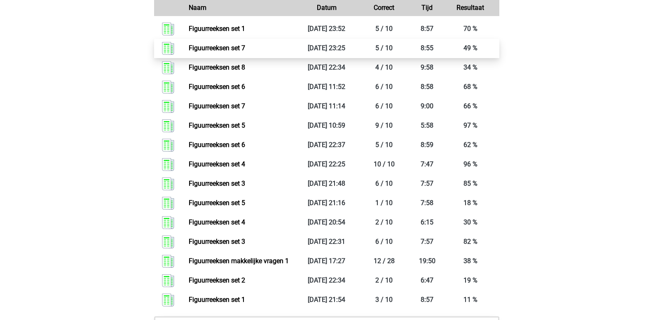
click at [227, 45] on link "Figuurreeksen set 7" at bounding box center [217, 48] width 56 height 8
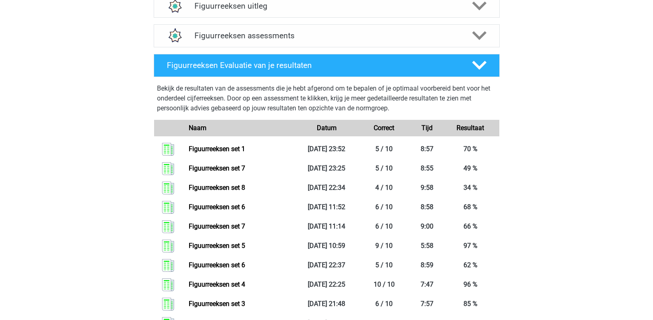
scroll to position [485, 0]
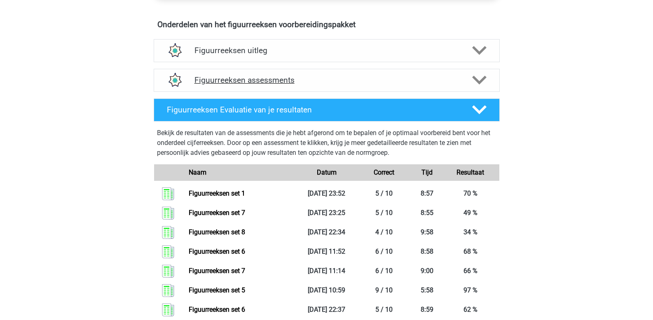
click at [477, 80] on polygon at bounding box center [479, 80] width 14 height 9
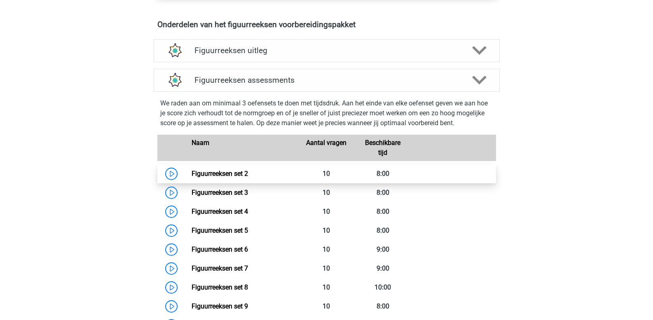
click at [248, 174] on link "Figuurreeksen set 2" at bounding box center [220, 174] width 56 height 8
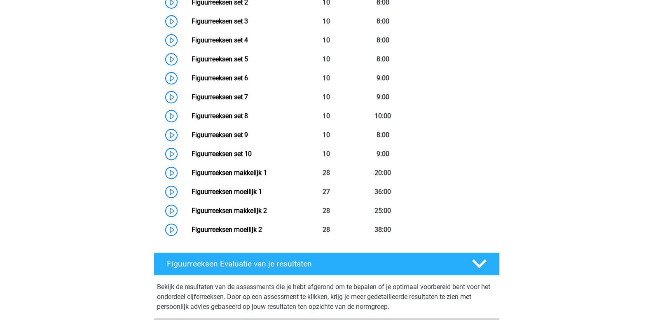
scroll to position [608, 0]
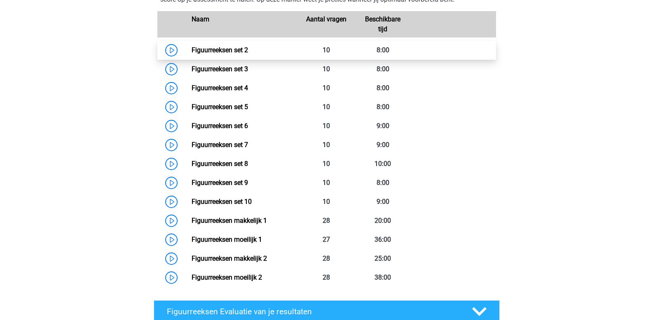
click at [219, 51] on link "Figuurreeksen set 2" at bounding box center [220, 50] width 56 height 8
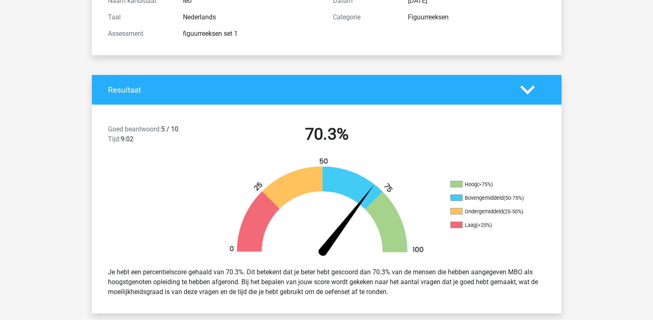
scroll to position [124, 0]
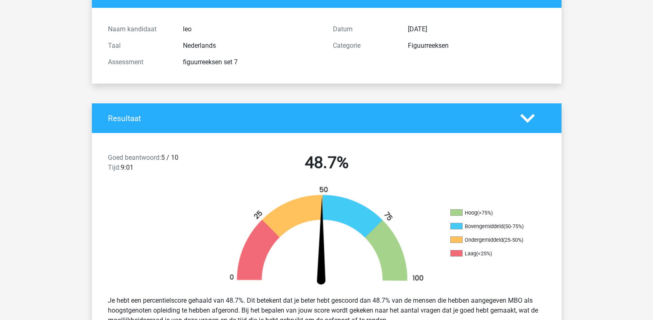
scroll to position [124, 0]
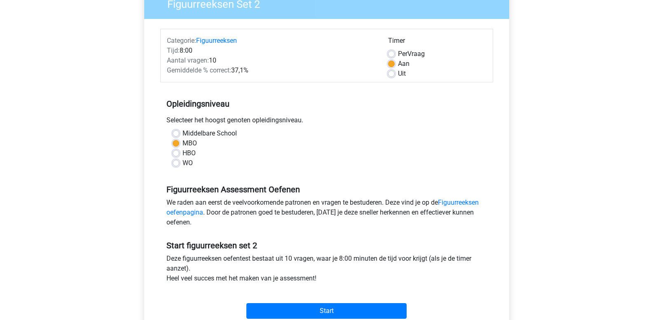
scroll to position [41, 0]
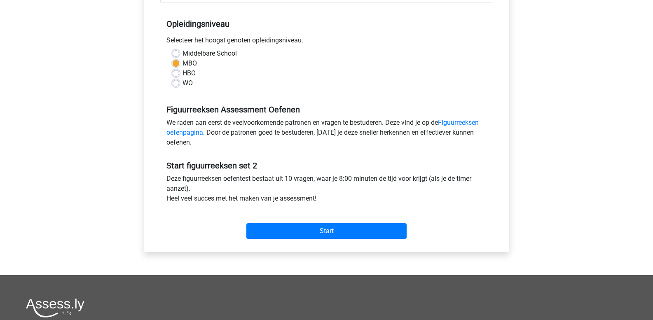
scroll to position [206, 0]
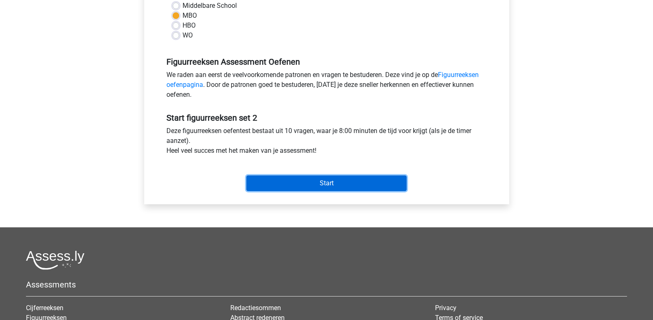
click at [309, 182] on input "Start" at bounding box center [326, 183] width 160 height 16
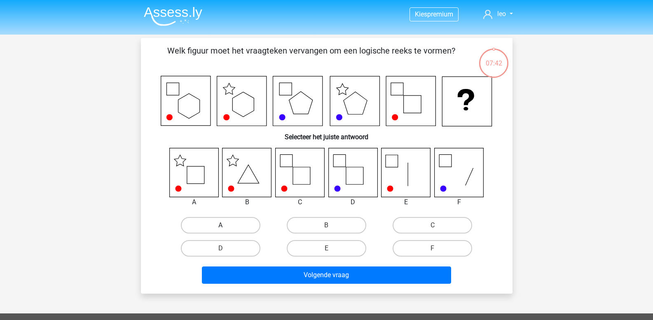
click at [209, 223] on label "A" at bounding box center [221, 225] width 80 height 16
click at [220, 225] on input "A" at bounding box center [222, 227] width 5 height 5
radio input "true"
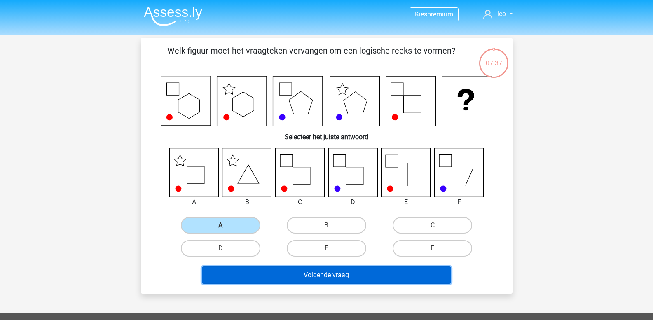
click at [251, 273] on button "Volgende vraag" at bounding box center [326, 275] width 249 height 17
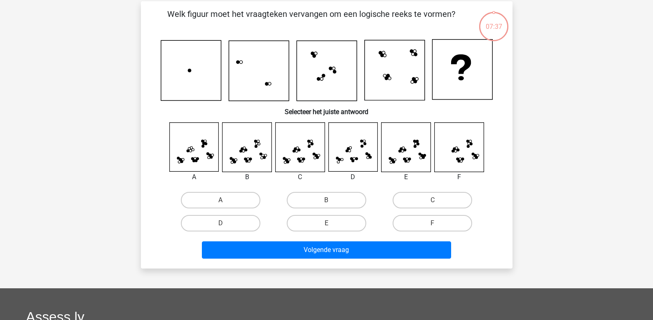
scroll to position [38, 0]
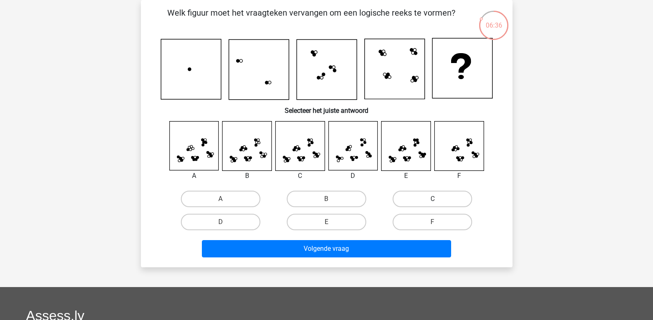
click at [419, 199] on label "C" at bounding box center [433, 199] width 80 height 16
click at [433, 199] on input "C" at bounding box center [435, 201] width 5 height 5
radio input "true"
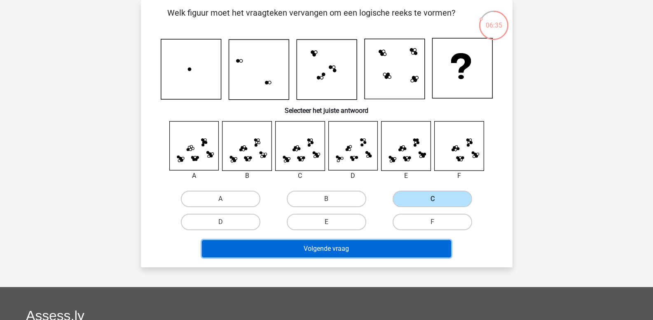
click at [358, 250] on button "Volgende vraag" at bounding box center [326, 248] width 249 height 17
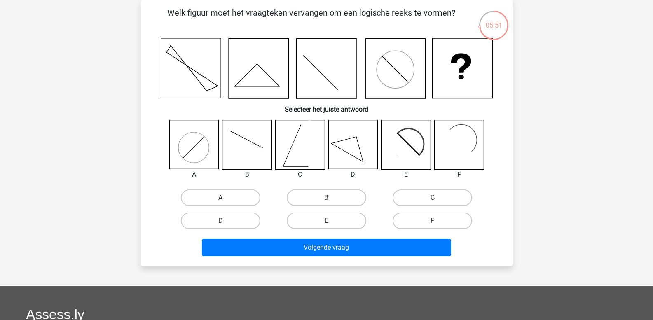
click at [456, 146] on rect at bounding box center [455, 145] width 40 height 40
click at [436, 222] on input "F" at bounding box center [435, 223] width 5 height 5
radio input "true"
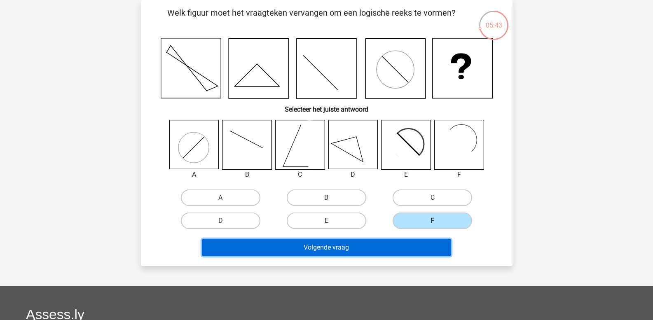
click at [360, 246] on button "Volgende vraag" at bounding box center [326, 247] width 249 height 17
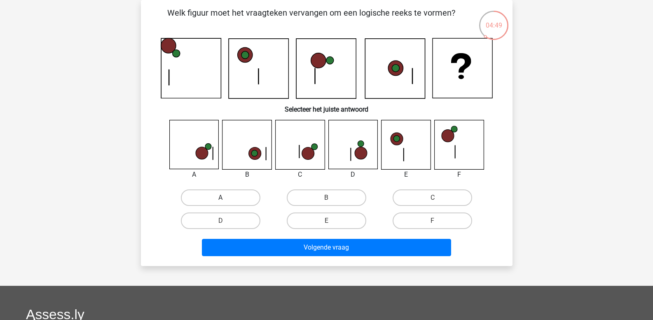
click at [212, 199] on label "A" at bounding box center [221, 197] width 80 height 16
click at [220, 199] on input "A" at bounding box center [222, 200] width 5 height 5
radio input "true"
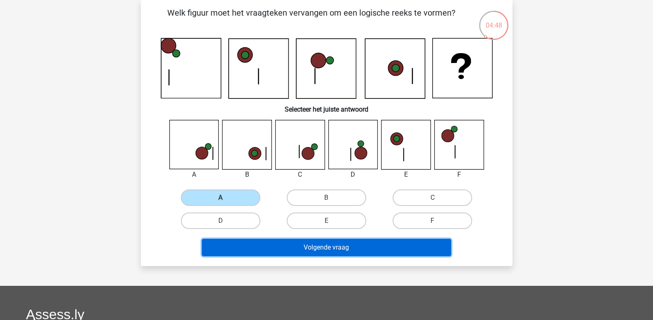
click at [276, 254] on button "Volgende vraag" at bounding box center [326, 247] width 249 height 17
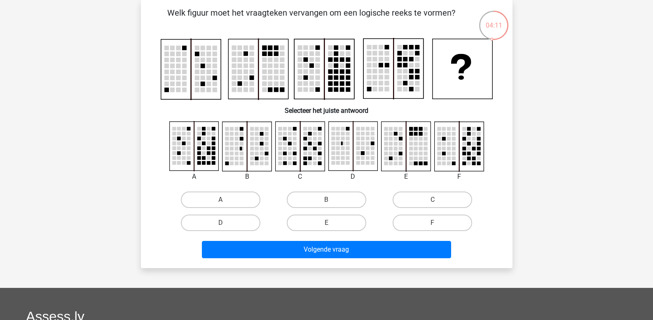
click at [418, 142] on rect at bounding box center [405, 146] width 49 height 49
click at [326, 223] on input "E" at bounding box center [328, 225] width 5 height 5
radio input "true"
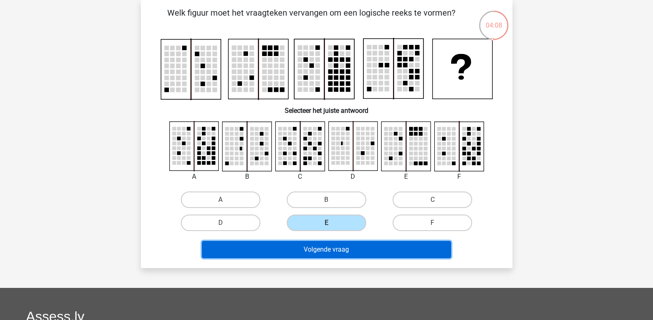
click at [324, 245] on button "Volgende vraag" at bounding box center [326, 249] width 249 height 17
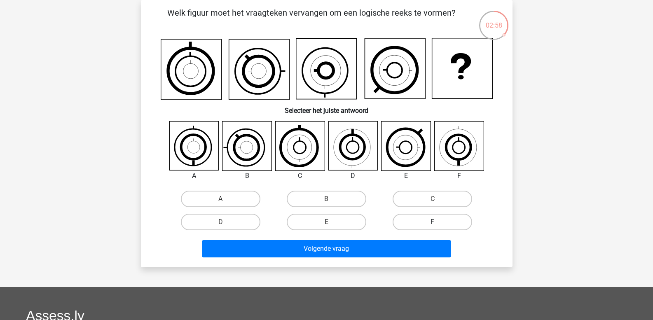
click at [431, 221] on label "F" at bounding box center [433, 222] width 80 height 16
click at [433, 222] on input "F" at bounding box center [435, 224] width 5 height 5
radio input "true"
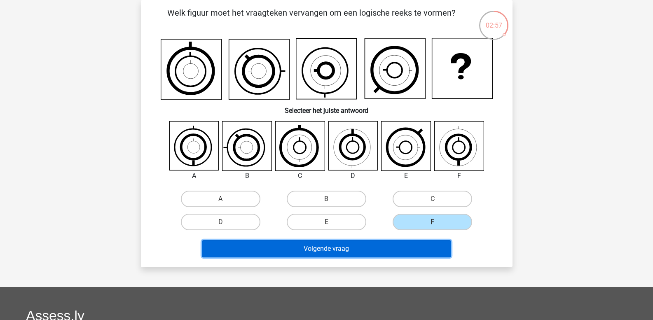
click at [381, 253] on button "Volgende vraag" at bounding box center [326, 248] width 249 height 17
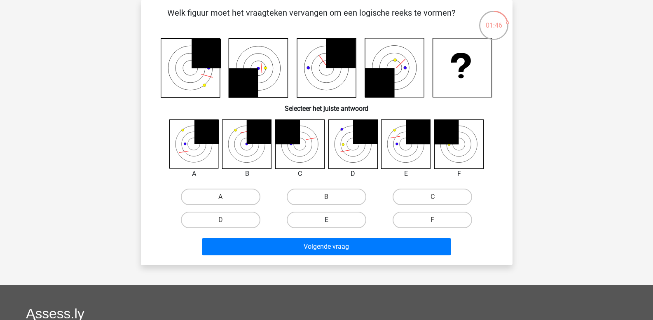
click at [328, 219] on label "E" at bounding box center [327, 220] width 80 height 16
click at [328, 220] on input "E" at bounding box center [328, 222] width 5 height 5
radio input "true"
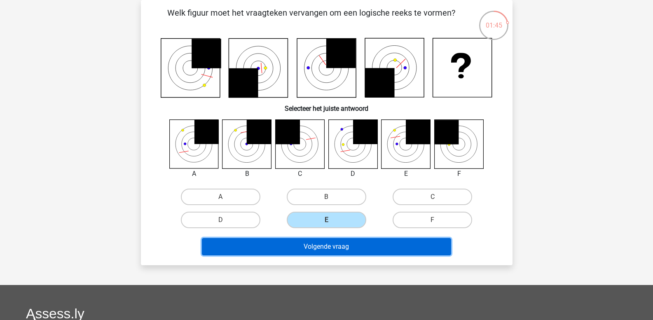
click at [323, 241] on button "Volgende vraag" at bounding box center [326, 246] width 249 height 17
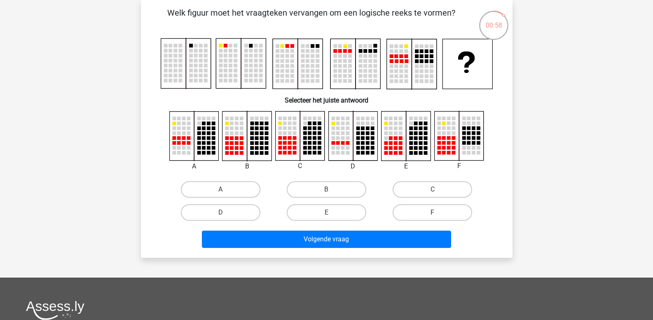
click at [448, 147] on rect at bounding box center [449, 148] width 4 height 4
click at [212, 189] on label "A" at bounding box center [221, 189] width 80 height 16
click at [220, 189] on input "A" at bounding box center [222, 191] width 5 height 5
radio input "true"
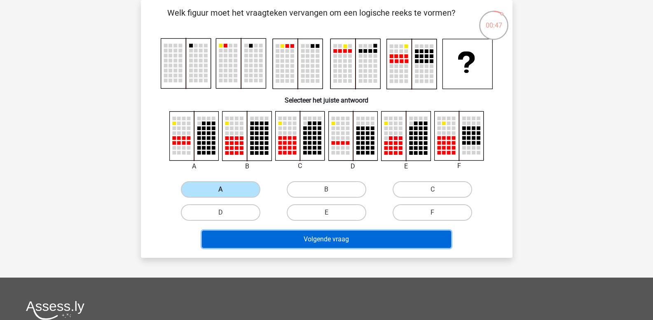
click at [246, 242] on button "Volgende vraag" at bounding box center [326, 239] width 249 height 17
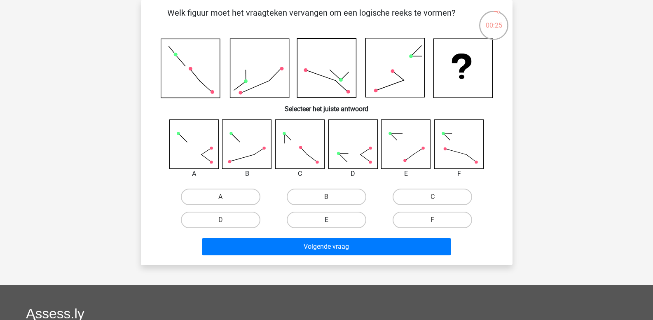
click at [339, 219] on label "E" at bounding box center [327, 220] width 80 height 16
click at [332, 220] on input "E" at bounding box center [328, 222] width 5 height 5
radio input "true"
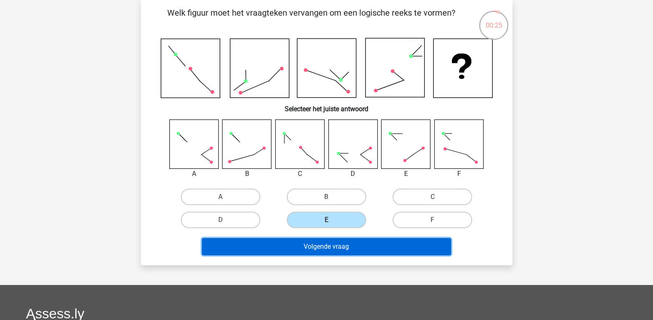
click at [339, 248] on button "Volgende vraag" at bounding box center [326, 246] width 249 height 17
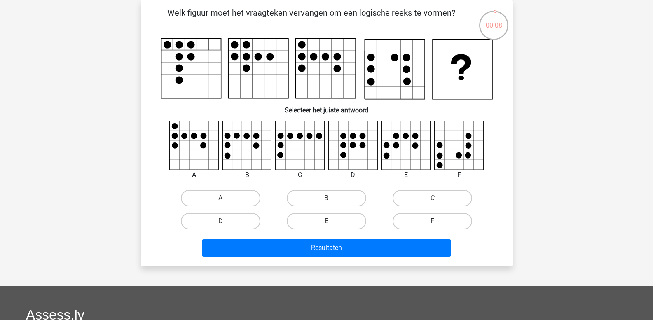
click at [442, 222] on label "F" at bounding box center [433, 221] width 80 height 16
click at [438, 222] on input "F" at bounding box center [435, 223] width 5 height 5
radio input "true"
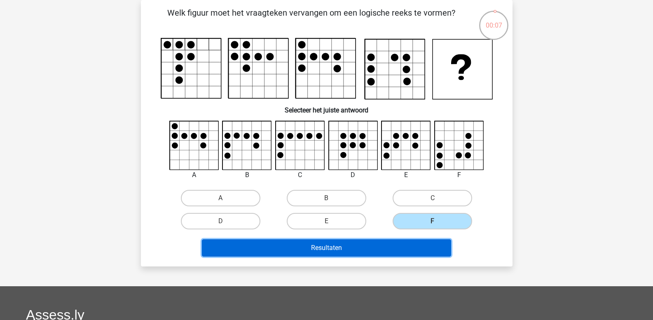
click at [389, 250] on button "Resultaten" at bounding box center [326, 247] width 249 height 17
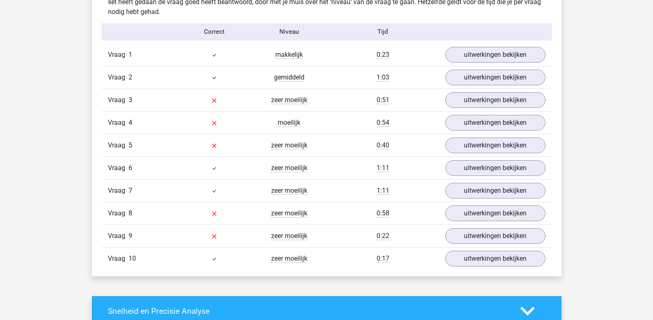
scroll to position [659, 0]
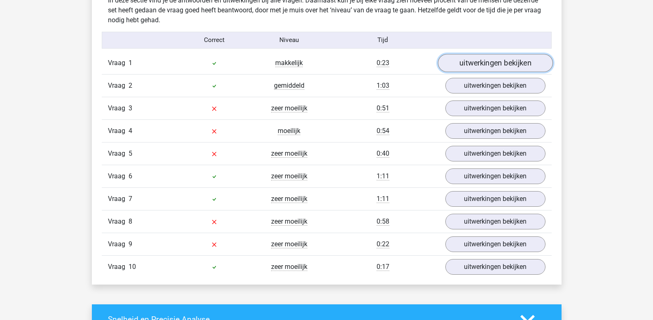
click at [466, 63] on link "uitwerkingen bekijken" at bounding box center [494, 63] width 115 height 18
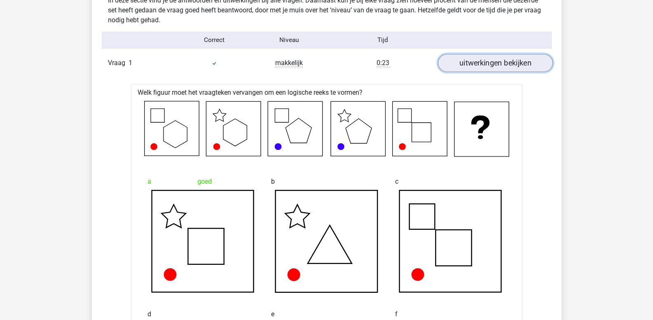
click at [472, 63] on link "uitwerkingen bekijken" at bounding box center [494, 63] width 115 height 18
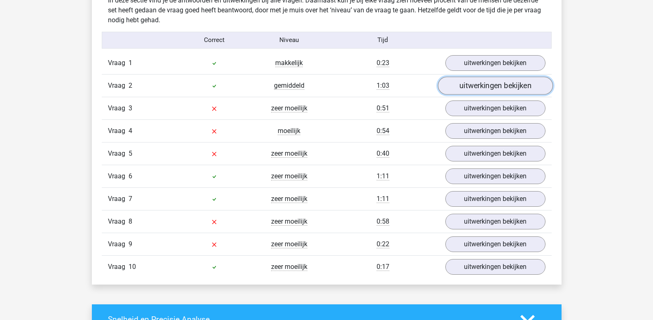
click at [473, 87] on link "uitwerkingen bekijken" at bounding box center [494, 86] width 115 height 18
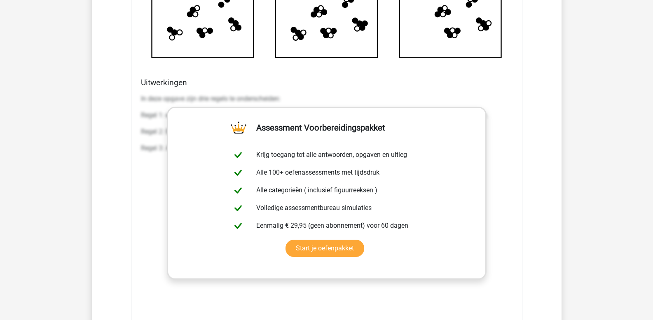
scroll to position [1071, 0]
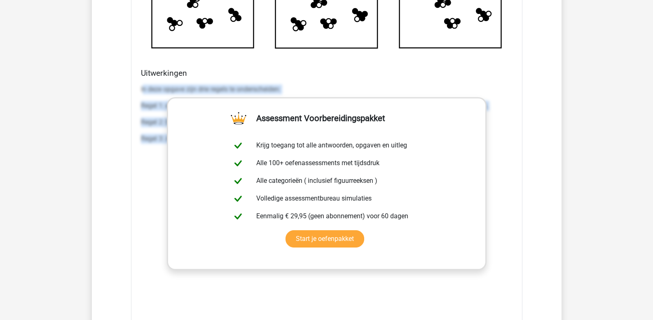
drag, startPoint x: 142, startPoint y: 89, endPoint x: 613, endPoint y: 178, distance: 479.3
click at [613, 178] on div "Kies premium leo [EMAIL_ADDRESS][DOMAIN_NAME]" at bounding box center [326, 187] width 653 height 2516
copy div "n deze opgave zijn drie regels te onderscheiden: Regel 1: elk nieuw plaatje kom…"
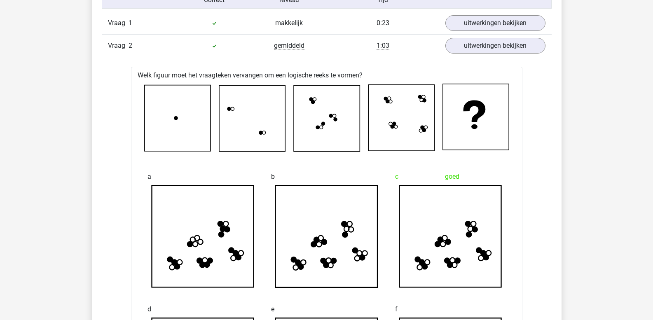
scroll to position [659, 0]
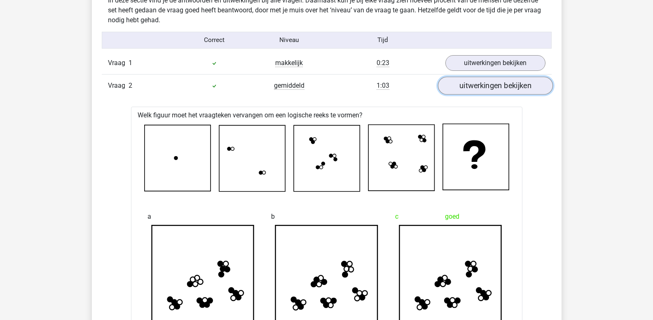
click at [475, 87] on link "uitwerkingen bekijken" at bounding box center [494, 86] width 115 height 18
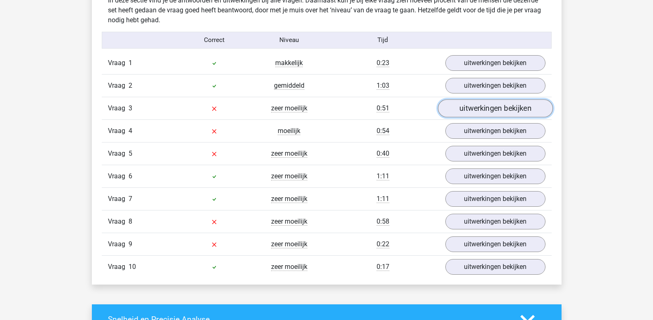
click at [476, 103] on link "uitwerkingen bekijken" at bounding box center [494, 109] width 115 height 18
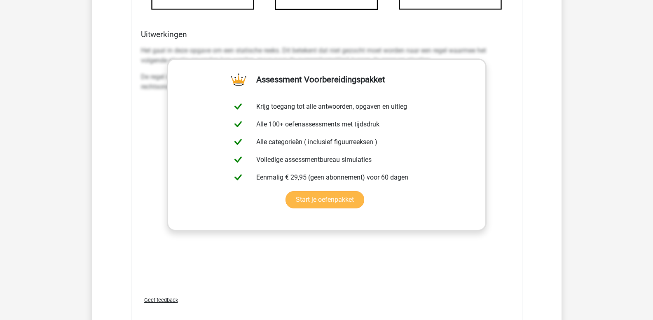
scroll to position [1153, 0]
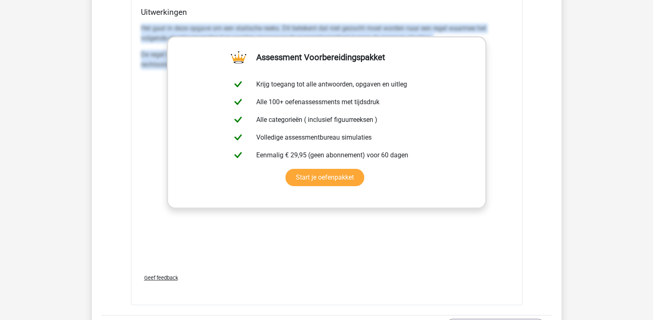
drag, startPoint x: 141, startPoint y: 26, endPoint x: 584, endPoint y: 89, distance: 447.3
click at [584, 89] on div "Kies premium leo [EMAIL_ADDRESS][DOMAIN_NAME]" at bounding box center [326, 104] width 653 height 2515
copy div "Het gaat in deze opgave om een statische reeks. Dit betekent dat niet gezocht m…"
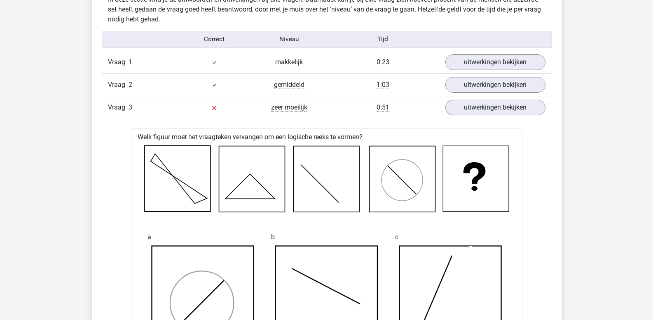
scroll to position [659, 0]
click at [473, 111] on link "uitwerkingen bekijken" at bounding box center [494, 109] width 115 height 18
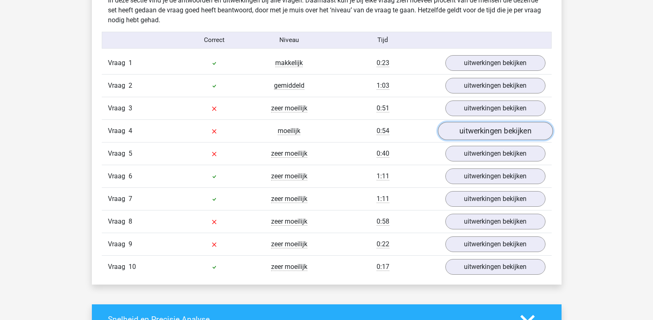
click at [469, 131] on link "uitwerkingen bekijken" at bounding box center [494, 131] width 115 height 18
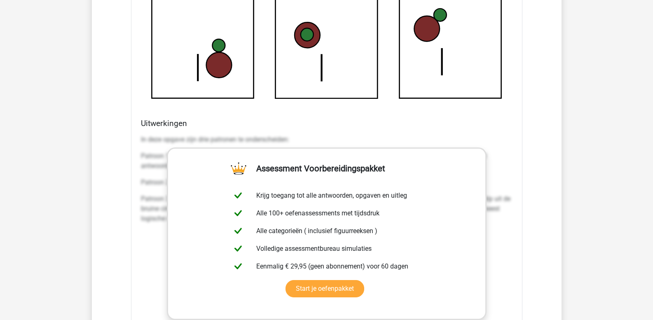
scroll to position [1071, 0]
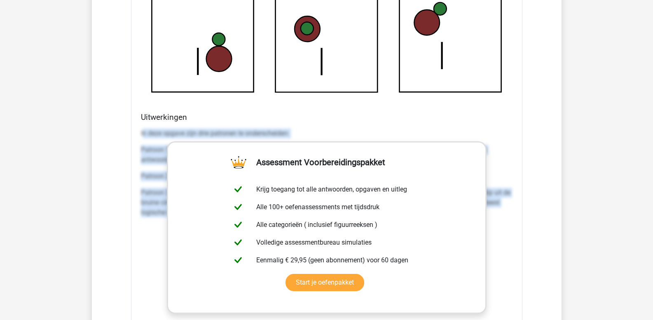
drag, startPoint x: 142, startPoint y: 131, endPoint x: 613, endPoint y: 213, distance: 477.9
click at [613, 213] on div "Kies premium leo leo.aertsens@gmail.com" at bounding box center [326, 186] width 653 height 2515
copy div "n deze opgave zijn drie patronen te onderscheiden: Patroon 1: De lijn in figuur…"
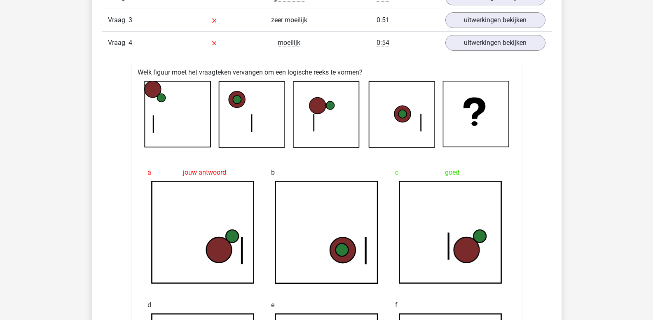
scroll to position [742, 0]
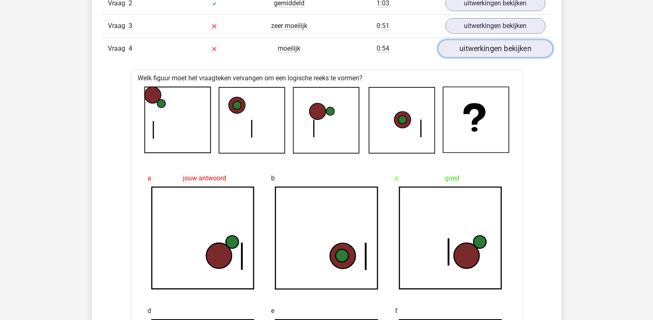
click at [475, 51] on link "uitwerkingen bekijken" at bounding box center [494, 49] width 115 height 18
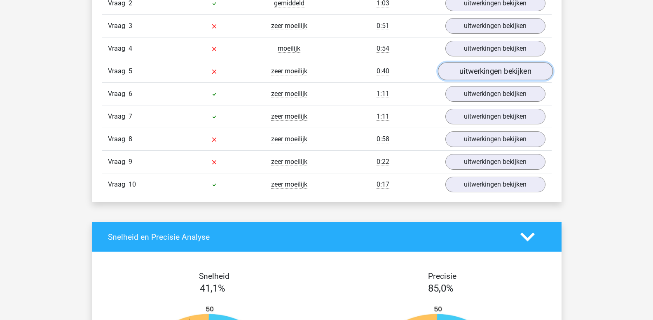
click at [478, 73] on link "uitwerkingen bekijken" at bounding box center [494, 72] width 115 height 18
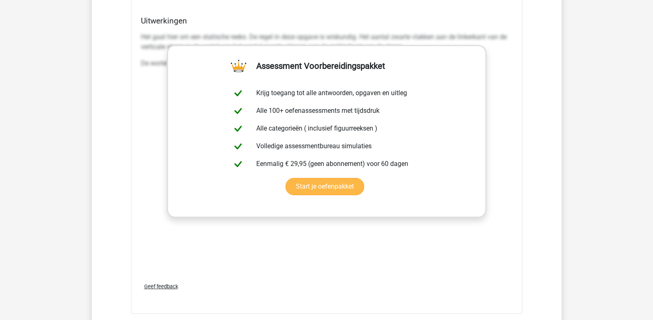
scroll to position [1195, 0]
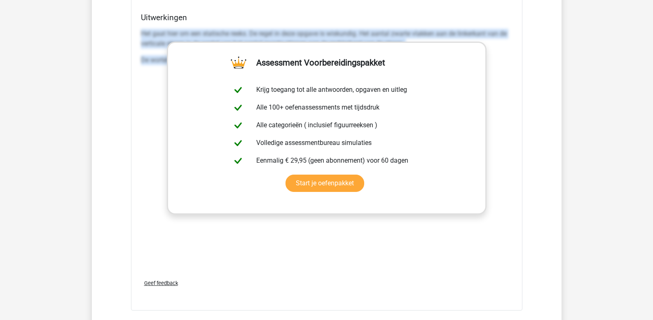
drag, startPoint x: 142, startPoint y: 35, endPoint x: 601, endPoint y: 76, distance: 460.8
click at [600, 76] on div "Kies premium leo leo.aertsens@gmail.com" at bounding box center [326, 63] width 653 height 2516
copy div "Het gaat hier om een statische reeks. De regel in deze opgave is wiskundig. Het…"
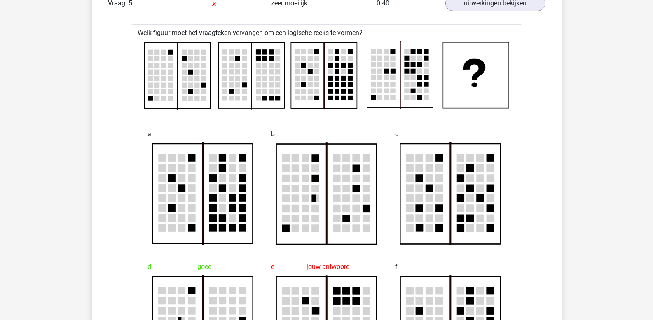
scroll to position [783, 0]
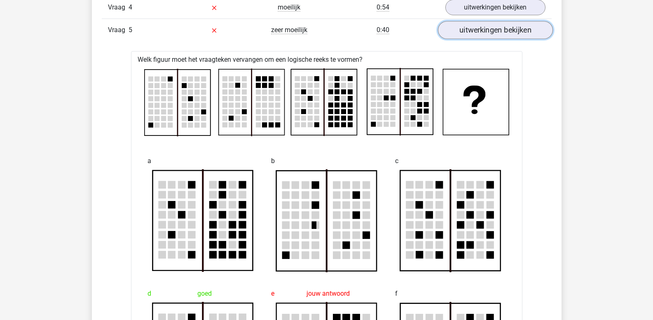
click at [467, 33] on link "uitwerkingen bekijken" at bounding box center [494, 30] width 115 height 18
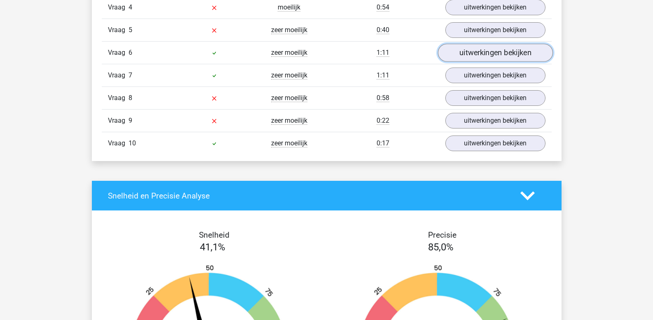
click at [481, 61] on link "uitwerkingen bekijken" at bounding box center [494, 53] width 115 height 18
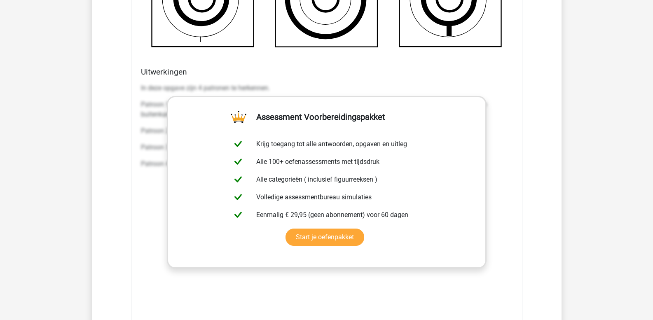
scroll to position [1195, 0]
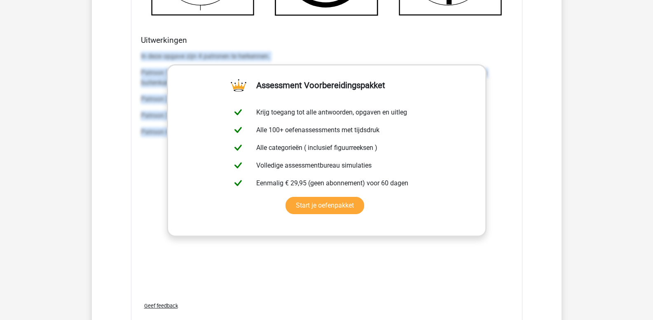
drag, startPoint x: 141, startPoint y: 54, endPoint x: 604, endPoint y: 159, distance: 474.0
click at [604, 159] on div "Kies premium leo leo.aertsens@gmail.com" at bounding box center [326, 63] width 653 height 2516
copy div "In deze opgave zijn 4 patronen te herkennen. Patroon 1: De dikke cirkel schuift…"
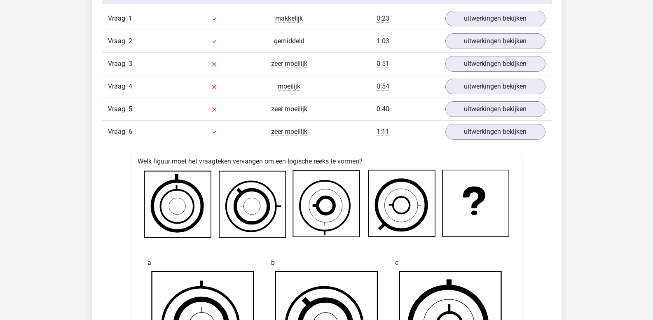
scroll to position [700, 0]
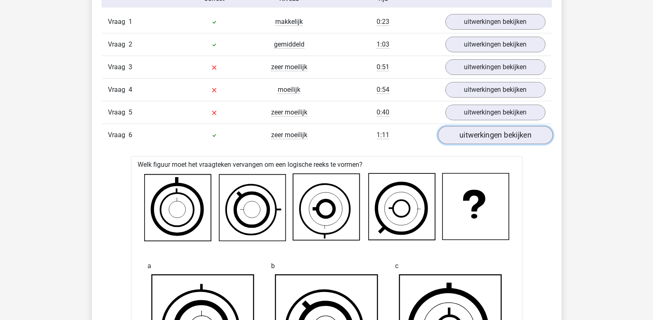
click at [465, 139] on link "uitwerkingen bekijken" at bounding box center [494, 135] width 115 height 18
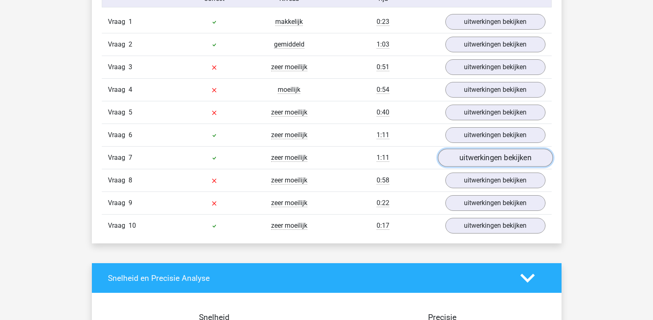
click at [473, 158] on link "uitwerkingen bekijken" at bounding box center [494, 158] width 115 height 18
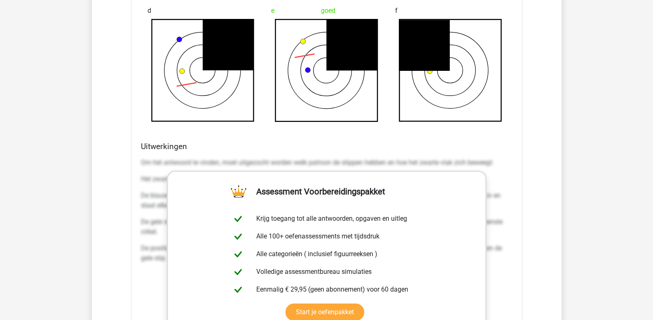
scroll to position [1112, 0]
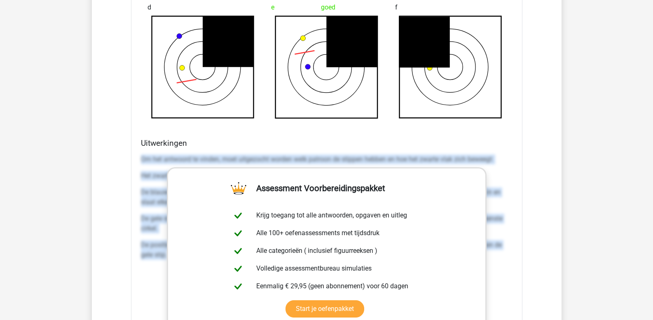
drag, startPoint x: 142, startPoint y: 160, endPoint x: 571, endPoint y: 271, distance: 443.1
click at [570, 271] on div "Kies premium leo leo.aertsens@gmail.com" at bounding box center [326, 145] width 653 height 2514
copy div "Om het antwoord te vinden, moet uitgezocht worden welk patroon de stippen hebbe…"
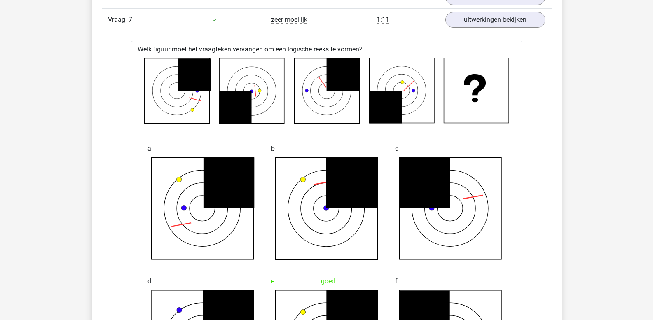
scroll to position [824, 0]
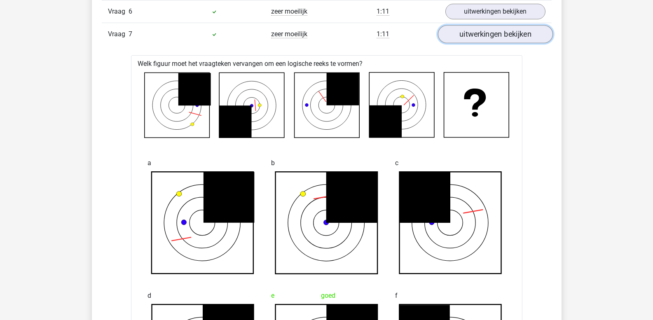
click at [489, 36] on link "uitwerkingen bekijken" at bounding box center [494, 35] width 115 height 18
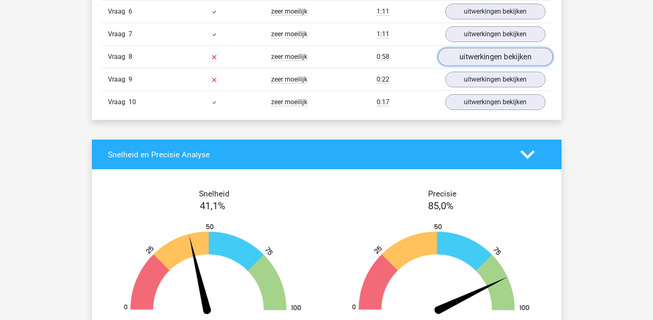
click at [482, 56] on link "uitwerkingen bekijken" at bounding box center [494, 57] width 115 height 18
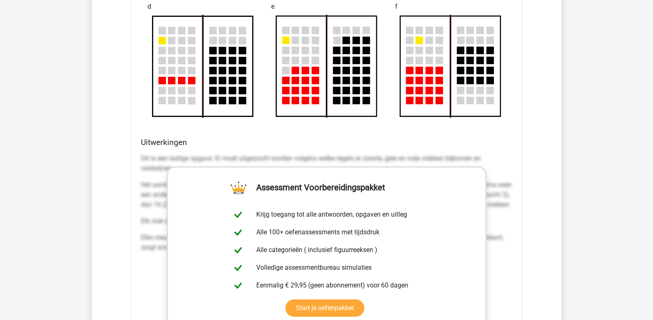
scroll to position [1153, 0]
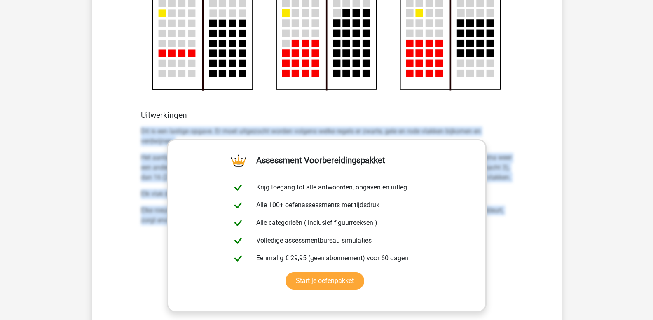
drag, startPoint x: 141, startPoint y: 132, endPoint x: 585, endPoint y: 242, distance: 456.6
click at [585, 242] on div "Kies premium leo [EMAIL_ADDRESS][DOMAIN_NAME]" at bounding box center [326, 99] width 653 height 2504
copy div "Dit is een lastige opgave. Er moet uitgezocht worden volgens welke regels er zw…"
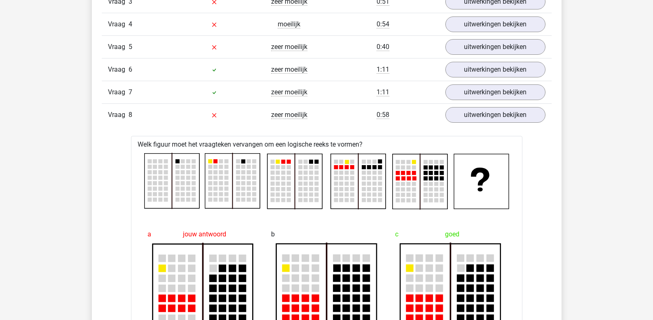
scroll to position [762, 0]
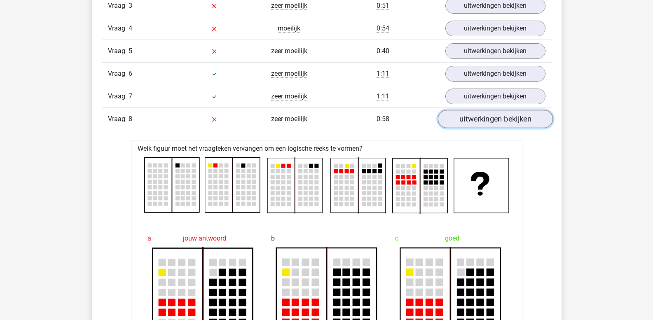
click at [478, 119] on link "uitwerkingen bekijken" at bounding box center [494, 119] width 115 height 18
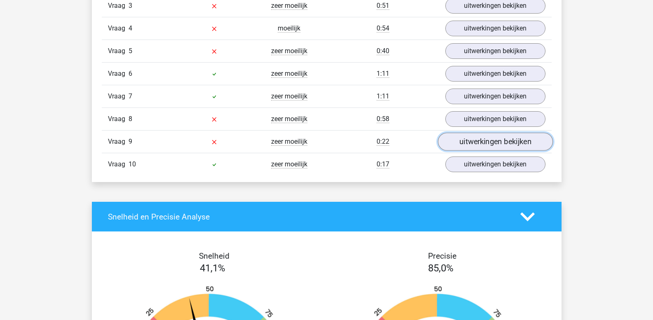
click at [476, 142] on link "uitwerkingen bekijken" at bounding box center [494, 142] width 115 height 18
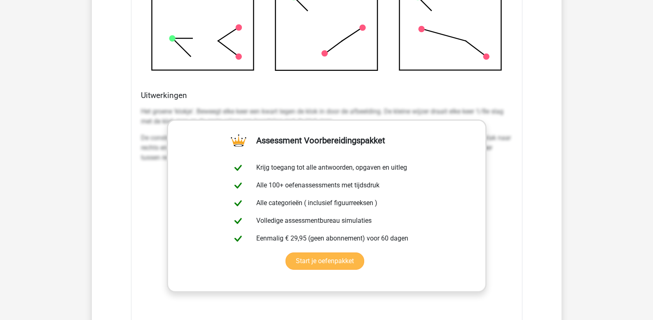
scroll to position [1215, 0]
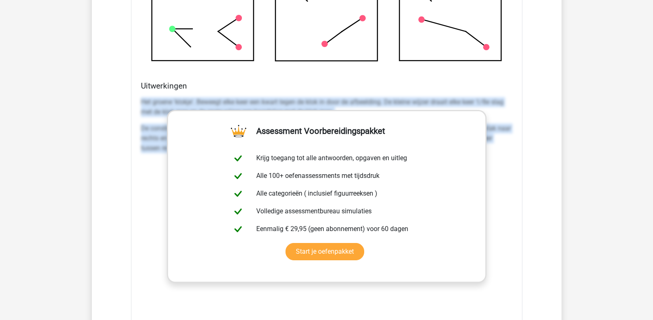
drag, startPoint x: 141, startPoint y: 101, endPoint x: 598, endPoint y: 152, distance: 459.6
click at [591, 149] on div "Kies premium leo leo.aertsens@gmail.com" at bounding box center [326, 42] width 653 height 2514
copy div "Het groene 'klokje'. Beweegt elke keer een kwart tegen de klok in door de afbee…"
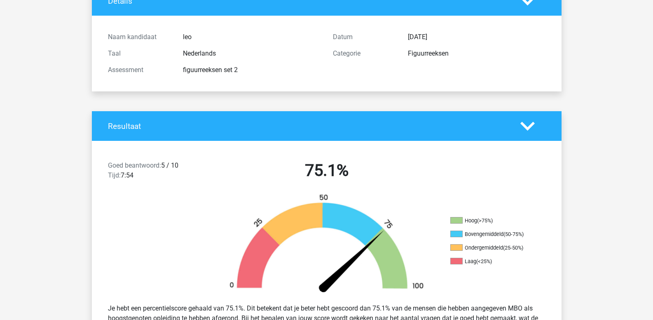
scroll to position [0, 0]
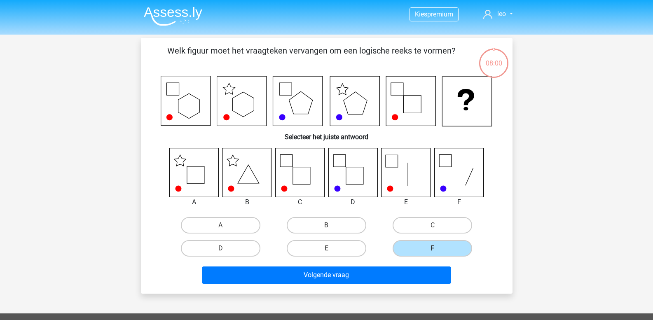
scroll to position [38, 0]
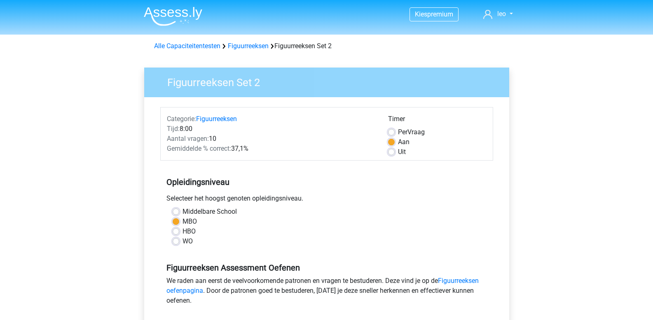
scroll to position [206, 0]
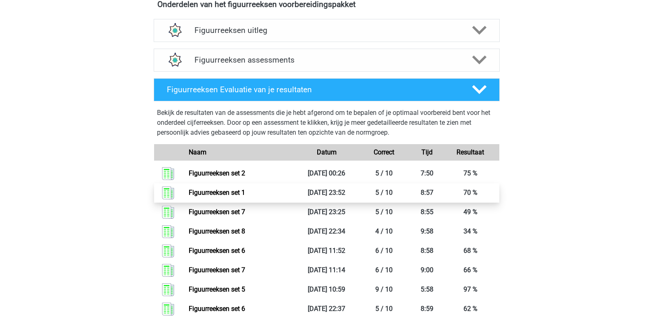
scroll to position [485, 0]
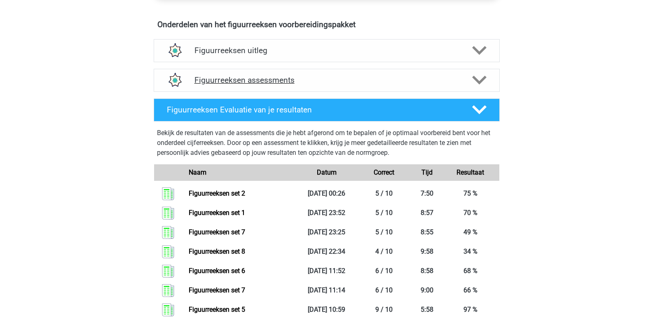
click at [479, 80] on icon at bounding box center [479, 80] width 14 height 14
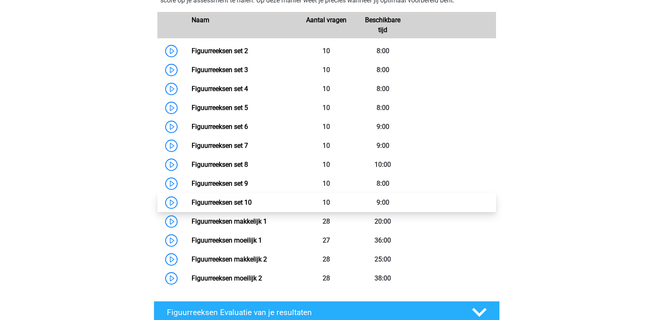
scroll to position [650, 0]
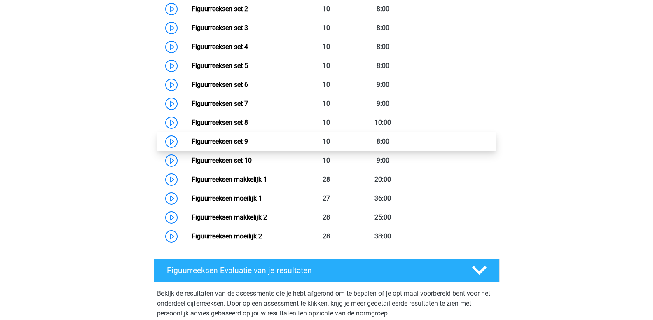
click at [235, 142] on link "Figuurreeksen set 9" at bounding box center [220, 142] width 56 height 8
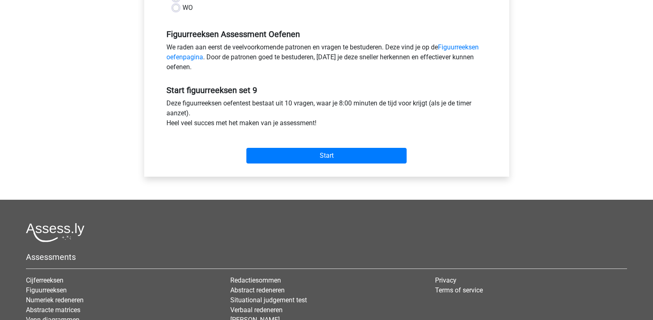
scroll to position [247, 0]
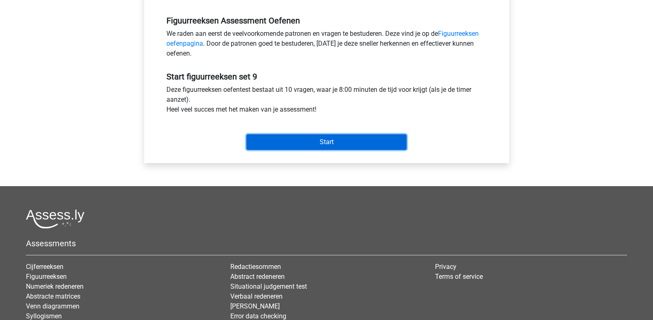
click at [267, 143] on input "Start" at bounding box center [326, 142] width 160 height 16
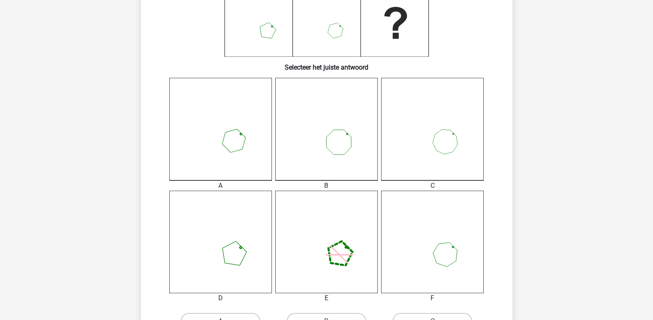
scroll to position [165, 0]
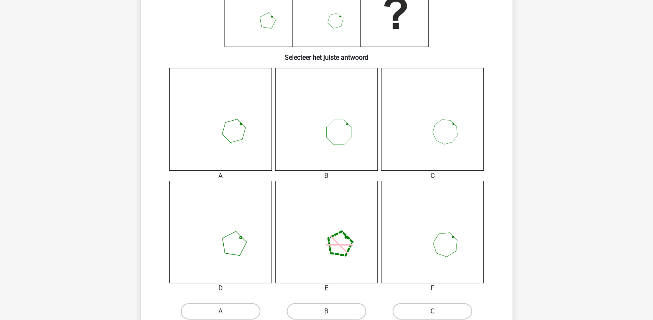
click at [231, 245] on icon at bounding box center [220, 232] width 103 height 103
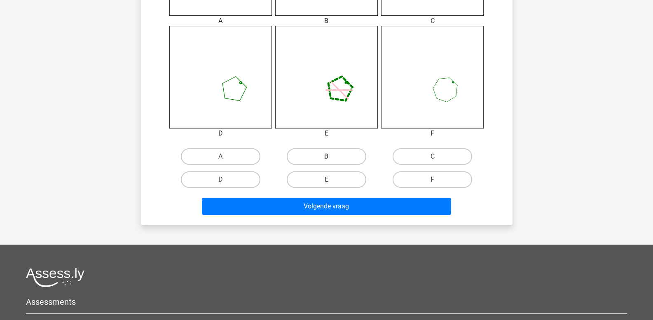
scroll to position [330, 0]
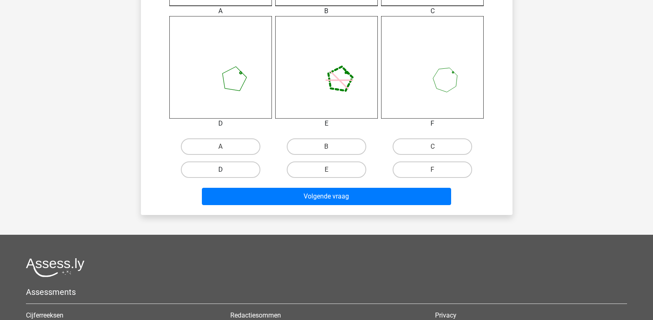
drag, startPoint x: 228, startPoint y: 168, endPoint x: 231, endPoint y: 173, distance: 5.7
click at [228, 169] on label "D" at bounding box center [221, 169] width 80 height 16
click at [226, 170] on input "D" at bounding box center [222, 172] width 5 height 5
radio input "true"
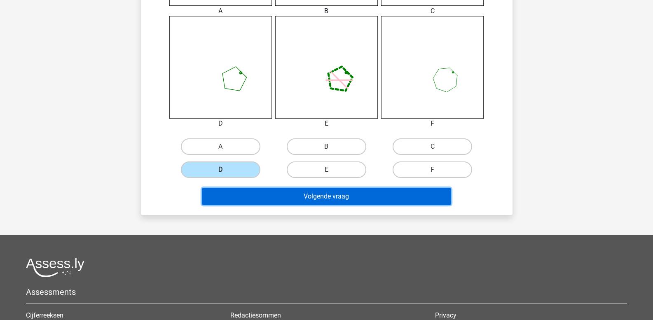
click at [250, 197] on button "Volgende vraag" at bounding box center [326, 196] width 249 height 17
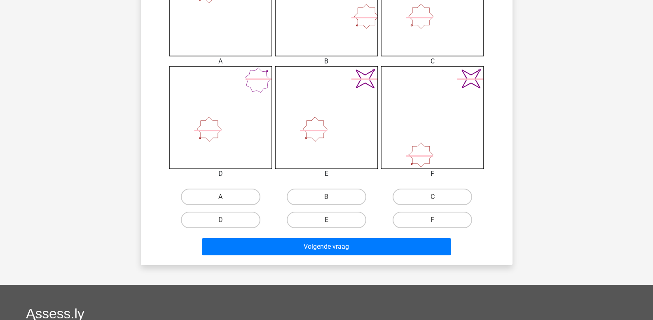
scroll to position [285, 0]
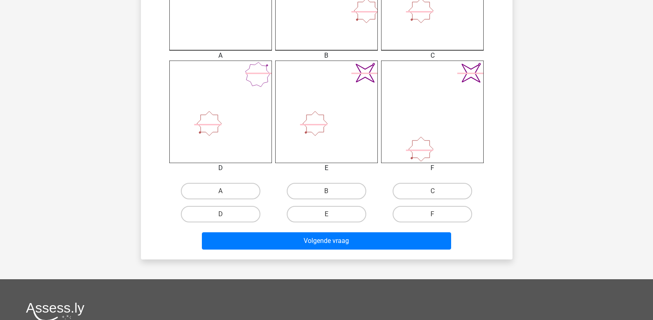
click at [329, 217] on input "E" at bounding box center [328, 216] width 5 height 5
radio input "true"
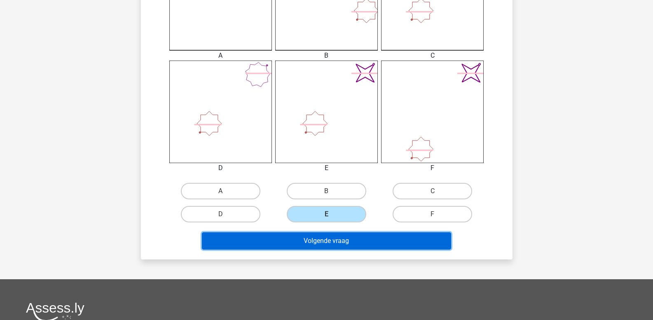
click at [330, 239] on button "Volgende vraag" at bounding box center [326, 240] width 249 height 17
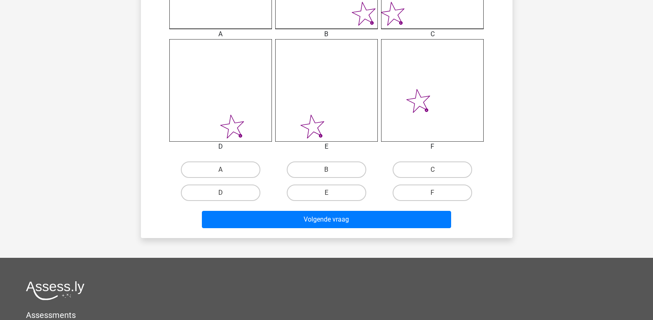
scroll to position [330, 0]
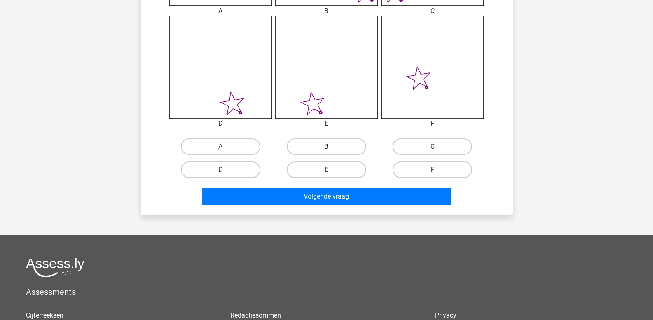
click at [332, 147] on label "B" at bounding box center [327, 146] width 80 height 16
click at [332, 147] on input "B" at bounding box center [328, 149] width 5 height 5
radio input "true"
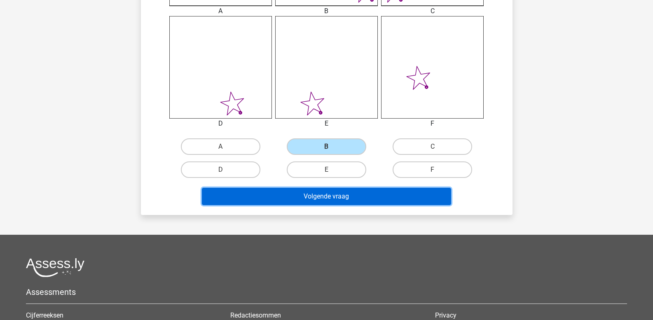
click at [343, 195] on button "Volgende vraag" at bounding box center [326, 196] width 249 height 17
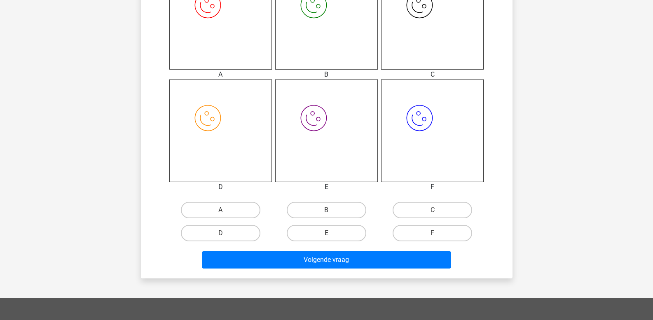
scroll to position [285, 0]
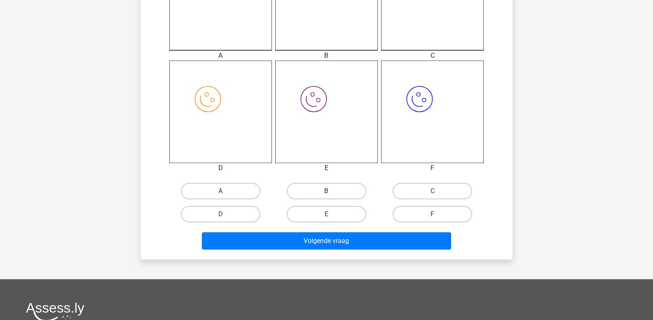
click at [323, 188] on label "B" at bounding box center [327, 191] width 80 height 16
click at [326, 191] on input "B" at bounding box center [328, 193] width 5 height 5
radio input "true"
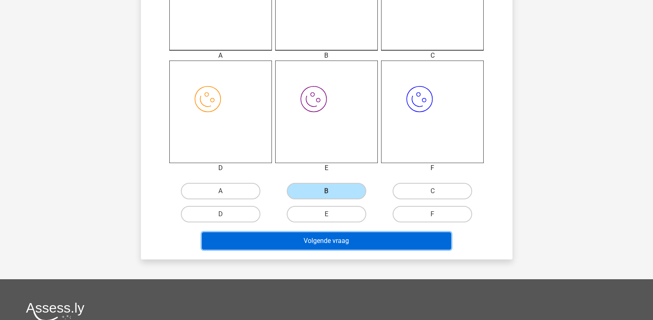
click at [325, 237] on button "Volgende vraag" at bounding box center [326, 240] width 249 height 17
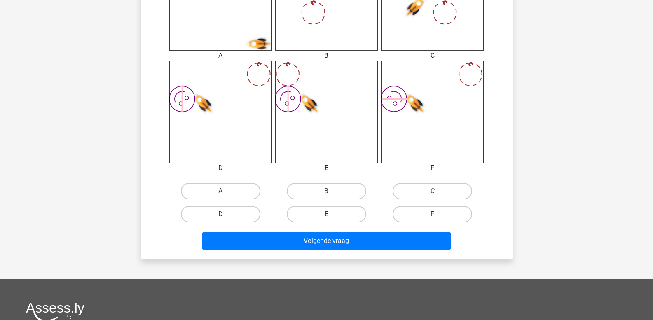
click at [235, 215] on label "D" at bounding box center [221, 214] width 80 height 16
click at [226, 215] on input "D" at bounding box center [222, 216] width 5 height 5
radio input "true"
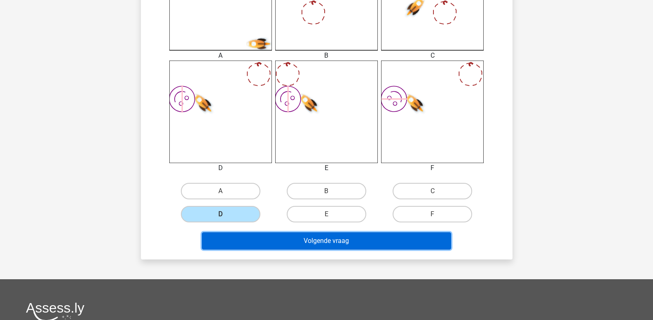
click at [254, 236] on button "Volgende vraag" at bounding box center [326, 240] width 249 height 17
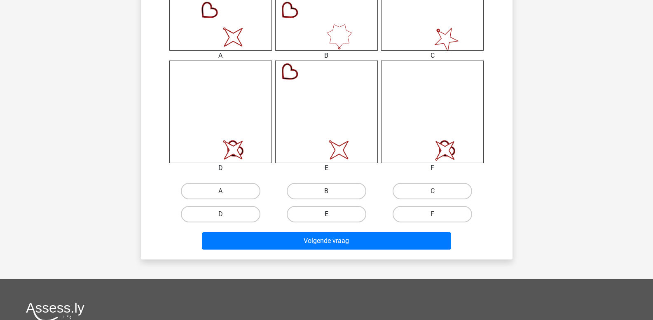
click at [325, 216] on label "E" at bounding box center [327, 214] width 80 height 16
click at [326, 216] on input "E" at bounding box center [328, 216] width 5 height 5
radio input "true"
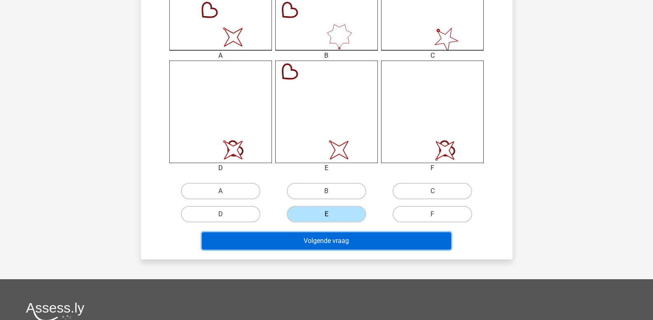
click at [335, 240] on button "Volgende vraag" at bounding box center [326, 240] width 249 height 17
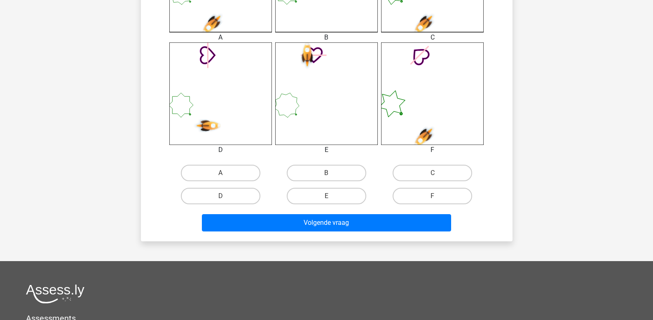
scroll to position [326, 0]
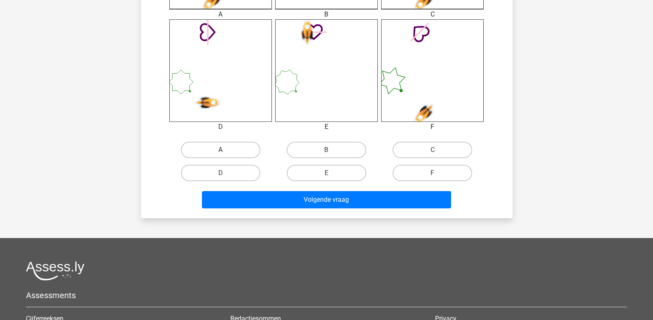
click at [227, 150] on label "A" at bounding box center [221, 150] width 80 height 16
click at [226, 150] on input "A" at bounding box center [222, 152] width 5 height 5
radio input "true"
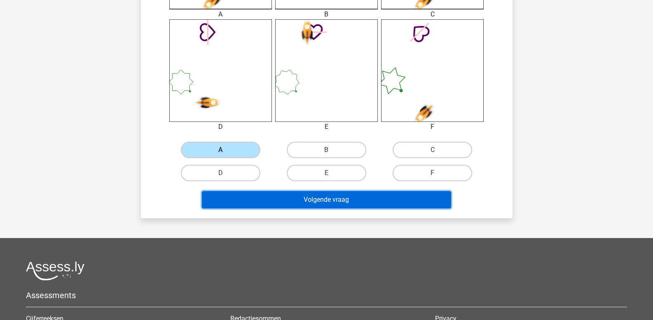
click at [257, 198] on button "Volgende vraag" at bounding box center [326, 199] width 249 height 17
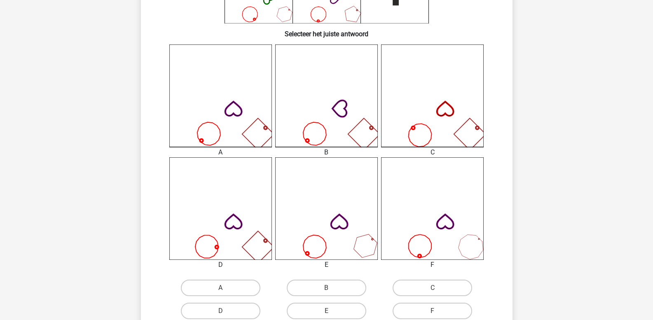
scroll to position [203, 0]
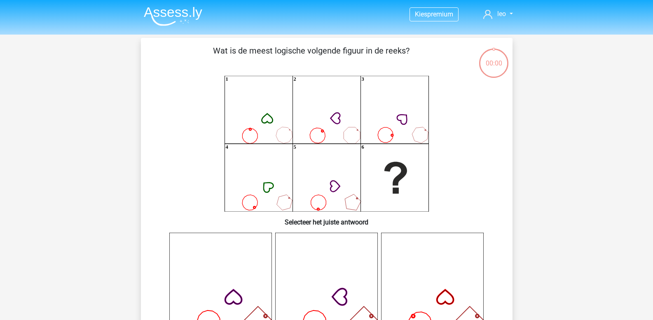
scroll to position [203, 0]
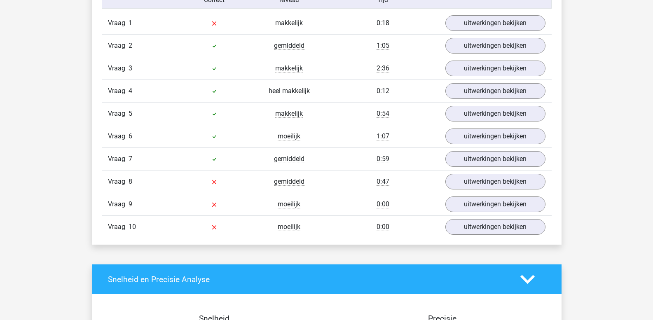
scroll to position [742, 0]
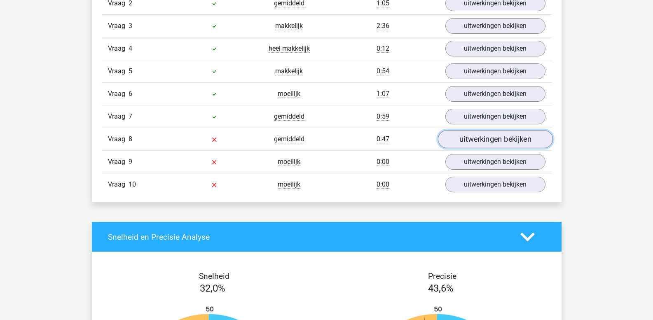
click at [463, 142] on link "uitwerkingen bekijken" at bounding box center [494, 140] width 115 height 18
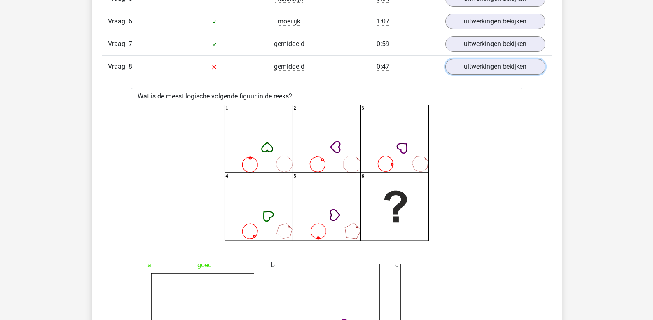
scroll to position [783, 0]
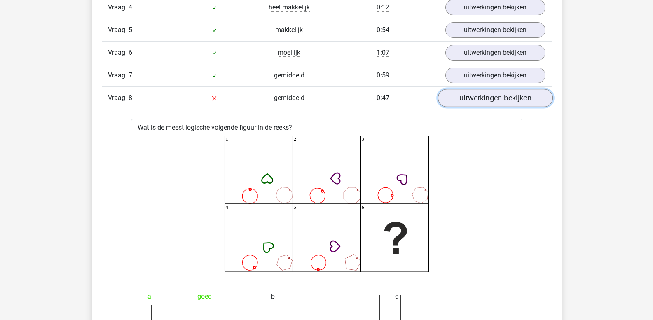
click at [475, 98] on link "uitwerkingen bekijken" at bounding box center [494, 98] width 115 height 18
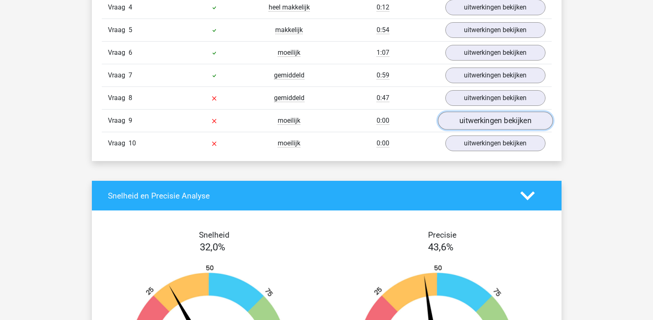
click at [474, 120] on link "uitwerkingen bekijken" at bounding box center [494, 121] width 115 height 18
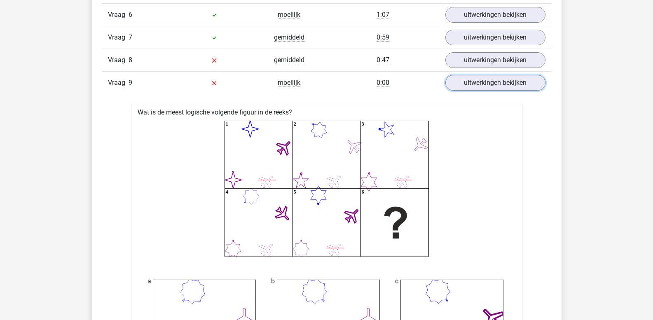
scroll to position [824, 0]
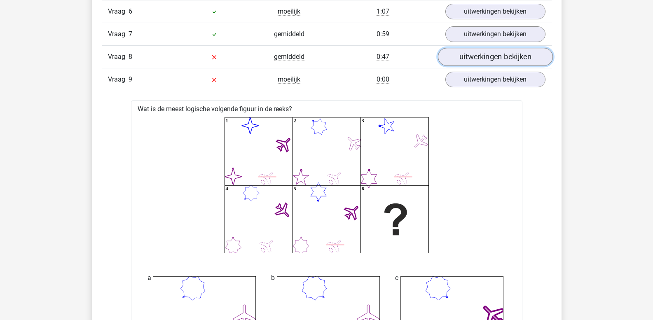
click at [469, 56] on link "uitwerkingen bekijken" at bounding box center [494, 57] width 115 height 18
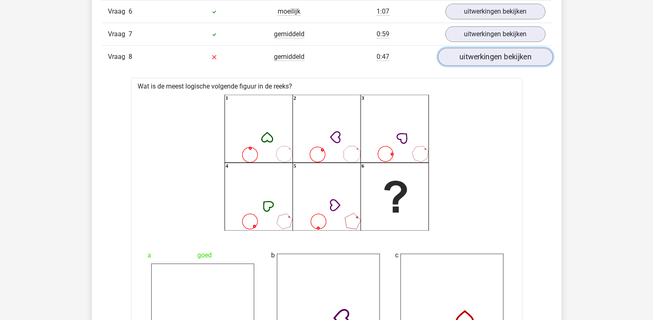
click at [469, 56] on link "uitwerkingen bekijken" at bounding box center [494, 57] width 115 height 18
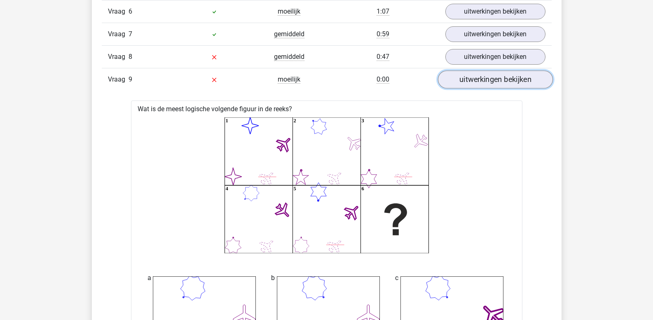
click at [468, 77] on link "uitwerkingen bekijken" at bounding box center [494, 80] width 115 height 18
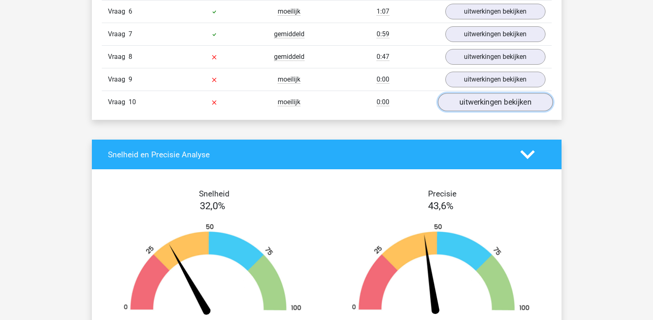
click at [473, 105] on link "uitwerkingen bekijken" at bounding box center [494, 103] width 115 height 18
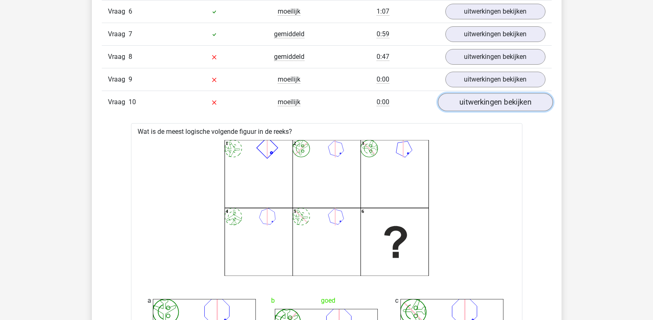
click at [469, 104] on link "uitwerkingen bekijken" at bounding box center [494, 103] width 115 height 18
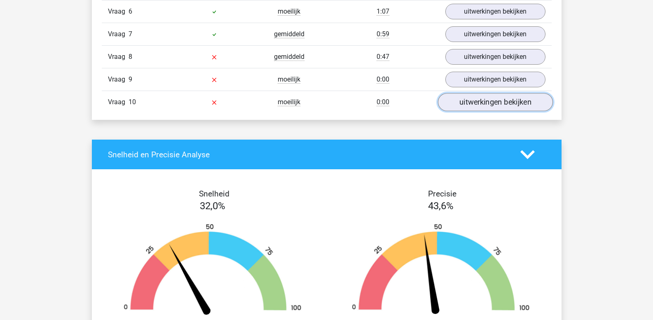
click at [460, 104] on link "uitwerkingen bekijken" at bounding box center [494, 103] width 115 height 18
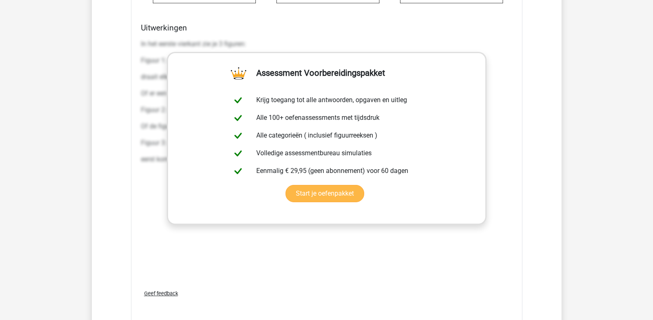
scroll to position [1383, 0]
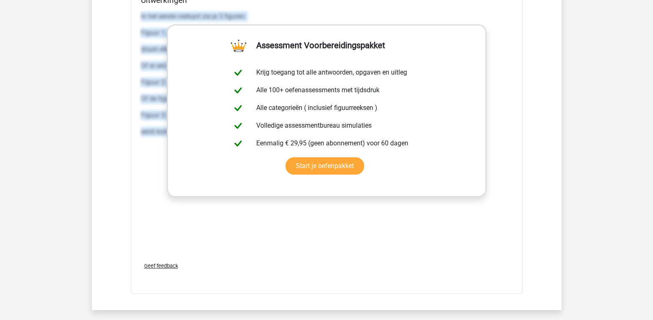
drag, startPoint x: 141, startPoint y: 16, endPoint x: 616, endPoint y: 157, distance: 495.8
copy div "In het eerste vierkant zie je 3 figuren: Figuur 1: een vliegtuig. Dit figuur he…"
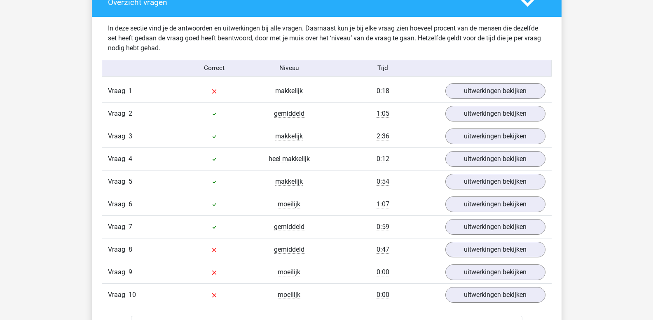
scroll to position [541, 0]
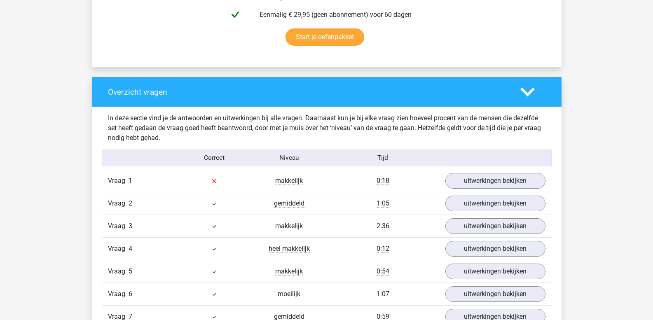
click at [527, 93] on icon at bounding box center [527, 92] width 14 height 14
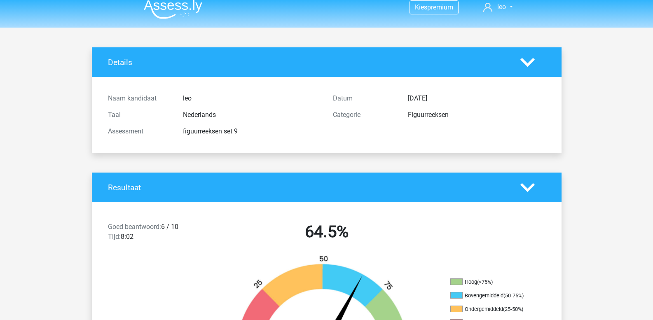
scroll to position [0, 0]
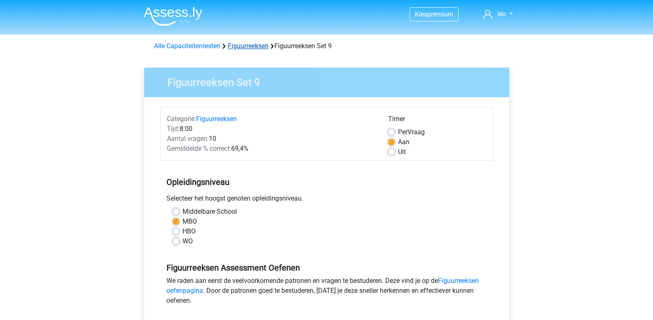
click at [248, 47] on link "Figuurreeksen" at bounding box center [248, 46] width 41 height 8
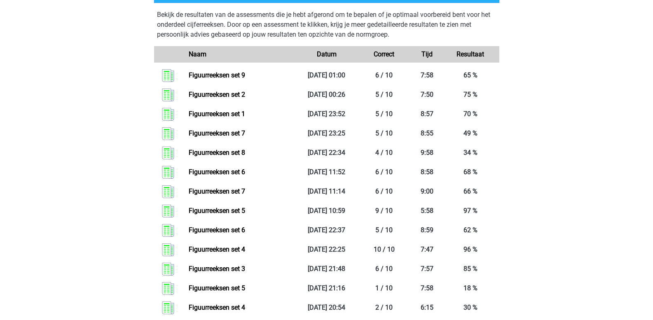
scroll to position [659, 0]
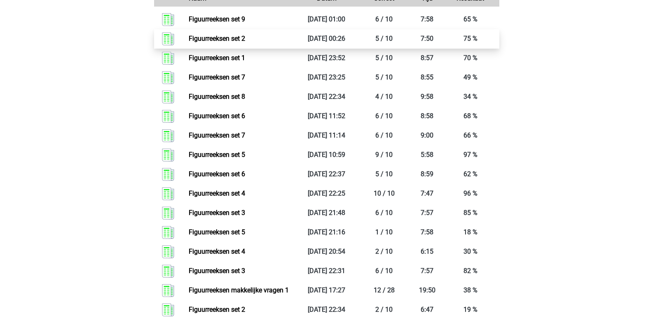
click at [202, 40] on link "Figuurreeksen set 2" at bounding box center [217, 39] width 56 height 8
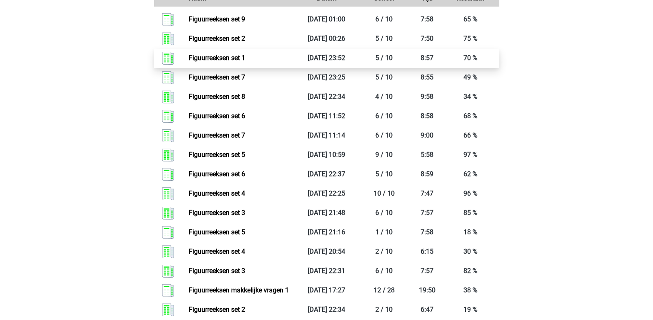
click at [235, 58] on link "Figuurreeksen set 1" at bounding box center [217, 58] width 56 height 8
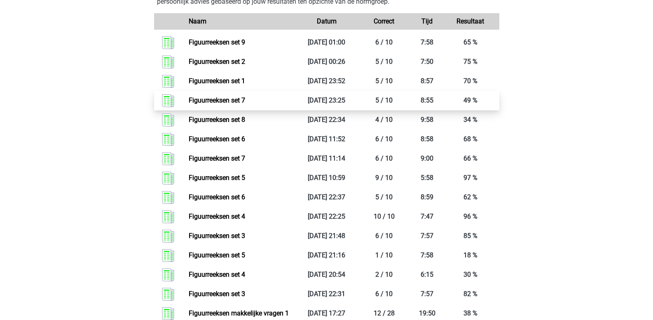
scroll to position [618, 0]
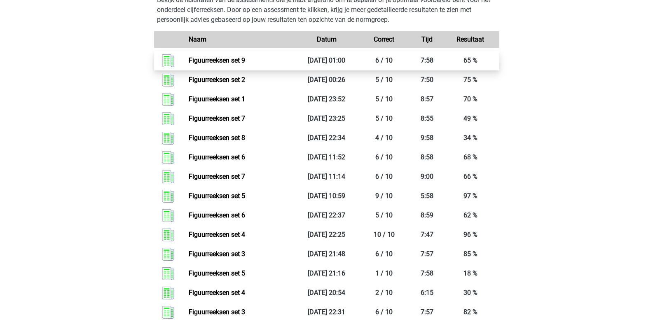
click at [213, 59] on link "Figuurreeksen set 9" at bounding box center [217, 60] width 56 height 8
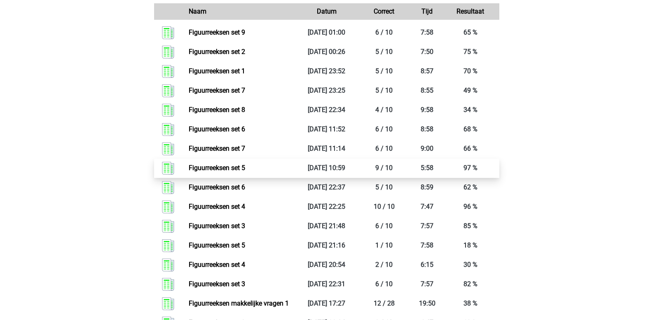
scroll to position [659, 0]
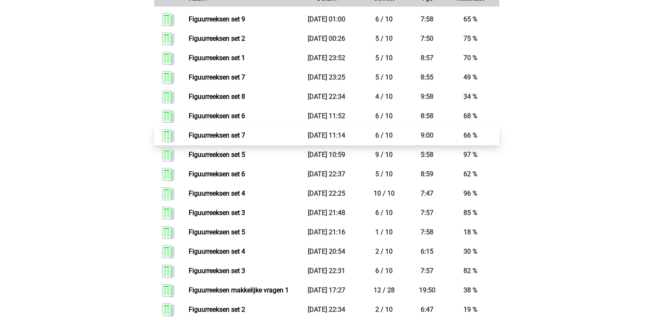
click at [231, 136] on link "Figuurreeksen set 7" at bounding box center [217, 135] width 56 height 8
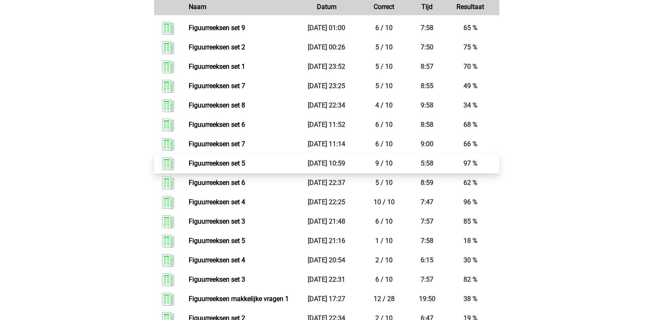
scroll to position [700, 0]
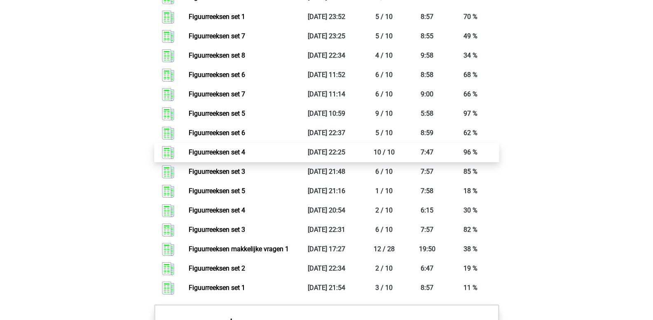
click at [242, 152] on link "Figuurreeksen set 4" at bounding box center [217, 152] width 56 height 8
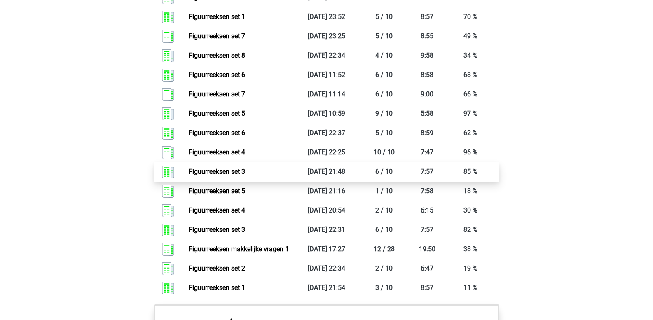
click at [245, 170] on link "Figuurreeksen set 3" at bounding box center [217, 172] width 56 height 8
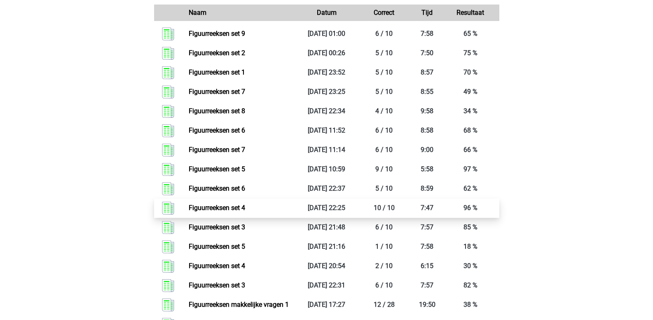
scroll to position [494, 0]
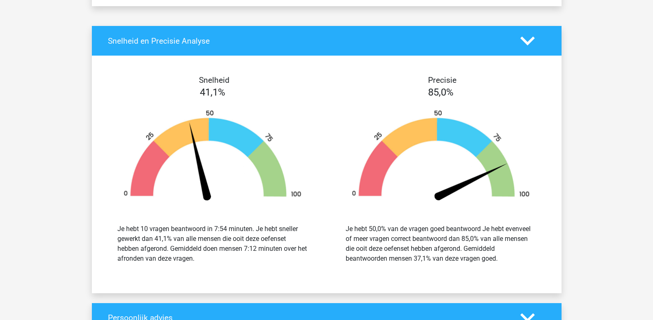
scroll to position [947, 0]
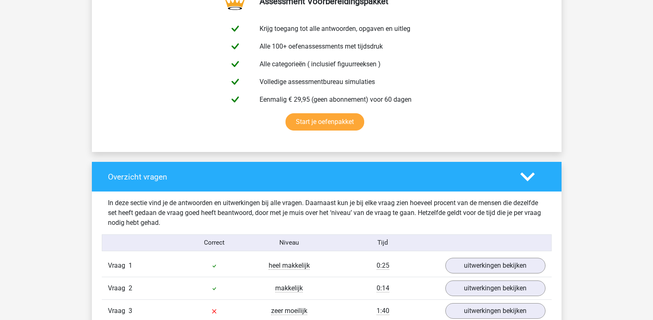
scroll to position [453, 0]
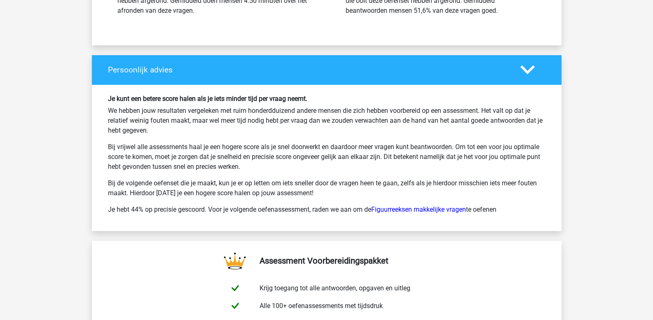
scroll to position [1195, 0]
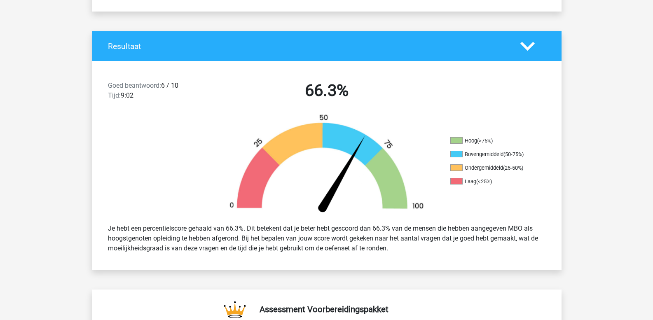
scroll to position [41, 0]
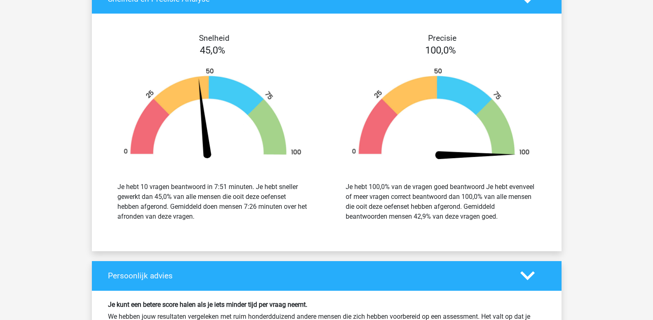
scroll to position [989, 0]
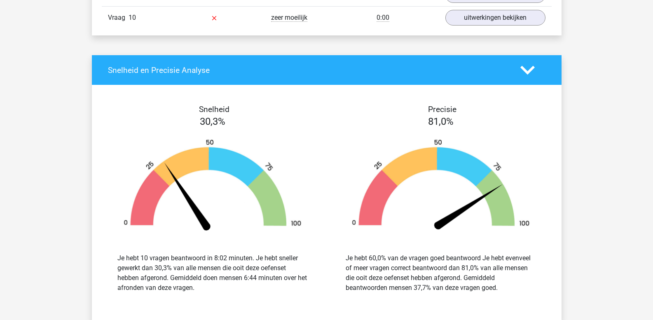
scroll to position [1030, 0]
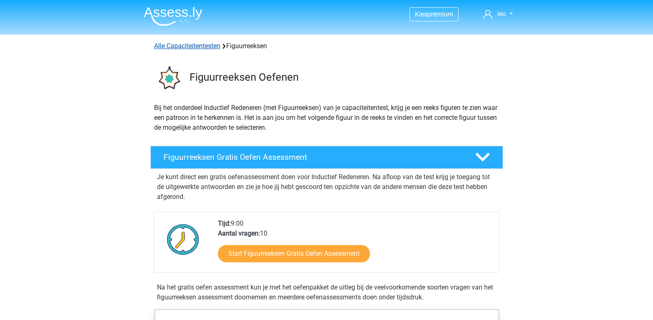
click at [193, 48] on link "Alle Capaciteitentesten" at bounding box center [187, 46] width 66 height 8
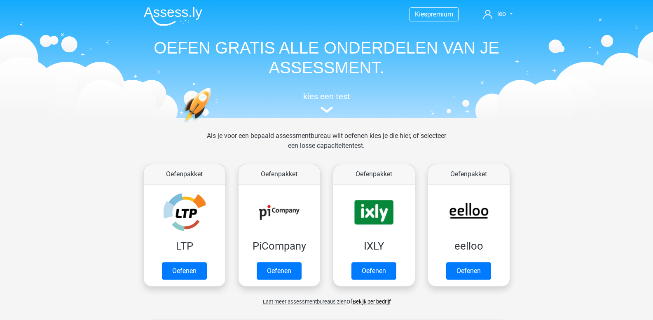
scroll to position [350, 0]
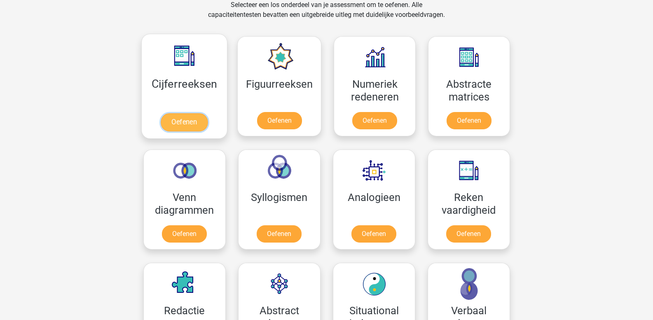
click at [195, 113] on link "Oefenen" at bounding box center [184, 122] width 47 height 18
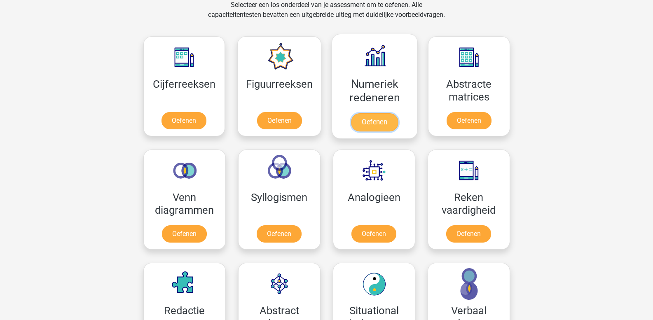
click at [379, 113] on link "Oefenen" at bounding box center [374, 122] width 47 height 18
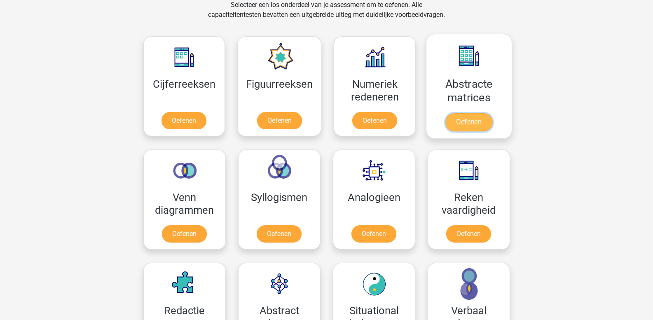
click at [454, 113] on link "Oefenen" at bounding box center [468, 122] width 47 height 18
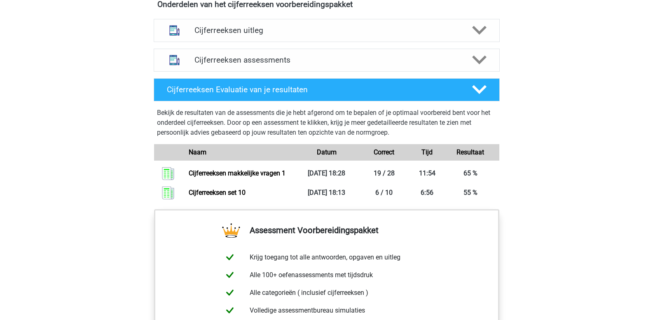
scroll to position [505, 0]
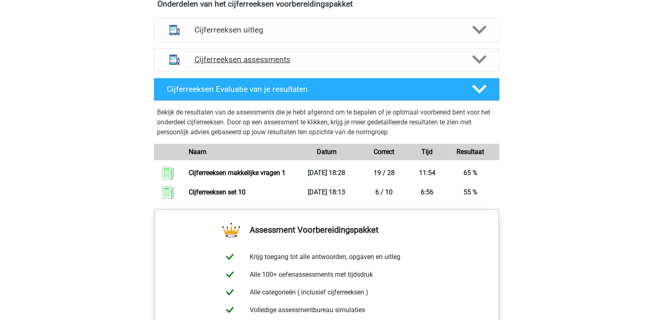
click at [482, 67] on icon at bounding box center [479, 59] width 14 height 14
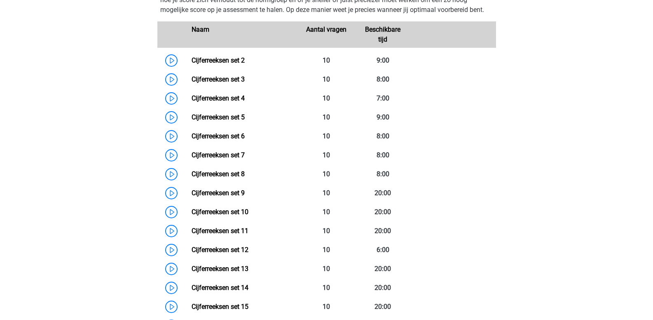
scroll to position [593, 0]
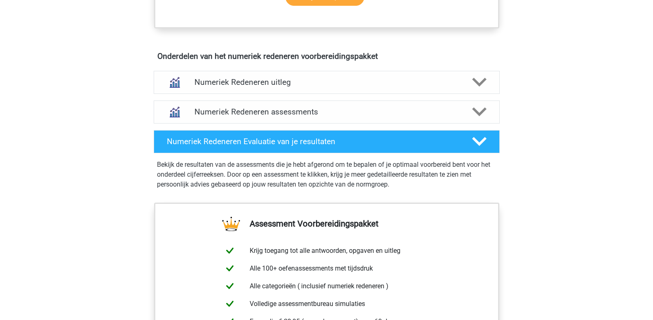
scroll to position [473, 0]
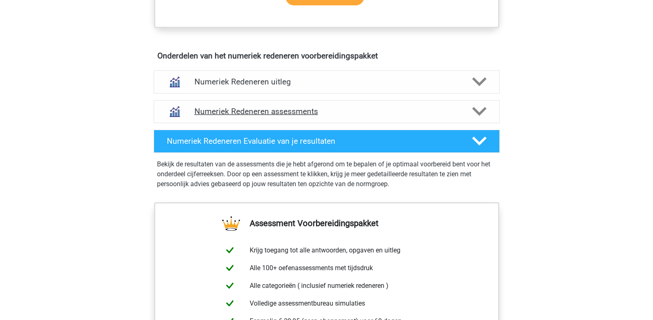
click at [481, 113] on polygon at bounding box center [479, 111] width 14 height 9
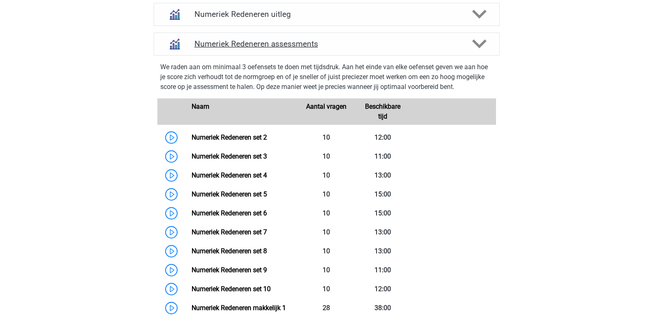
scroll to position [540, 0]
click at [264, 153] on link "Numeriek Redeneren set 3" at bounding box center [229, 157] width 75 height 8
click at [277, 18] on h4 "Numeriek Redeneren uitleg" at bounding box center [326, 14] width 264 height 9
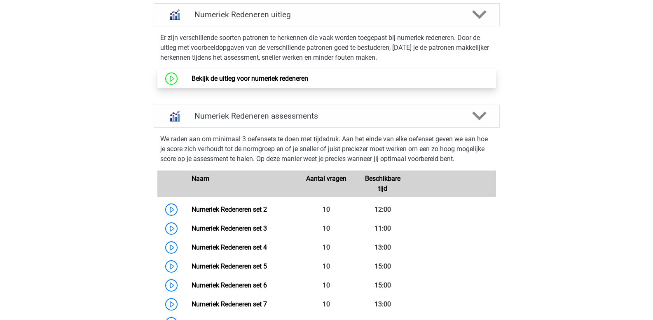
click at [301, 75] on link "Bekijk de uitleg voor numeriek redeneren" at bounding box center [250, 79] width 117 height 8
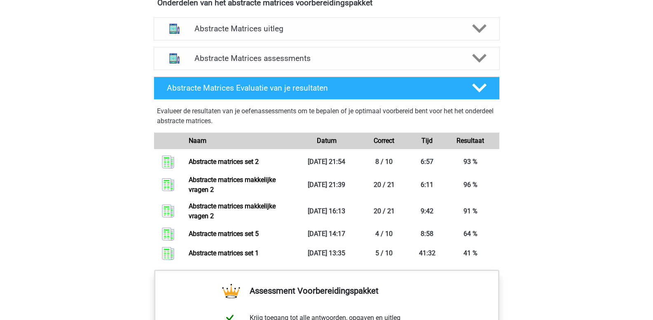
scroll to position [517, 0]
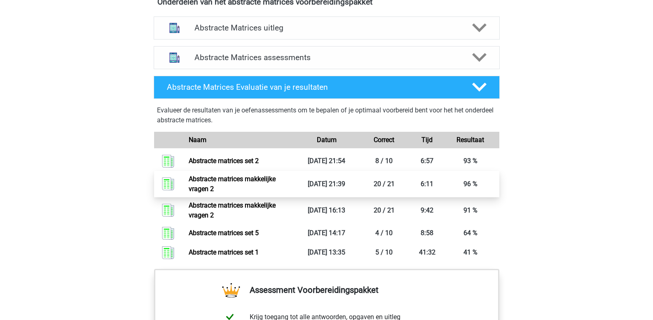
click at [242, 178] on link "Abstracte matrices makkelijke vragen 2" at bounding box center [232, 184] width 87 height 18
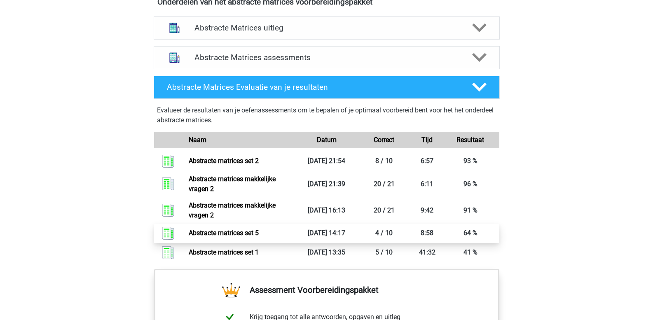
click at [259, 236] on link "Abstracte matrices set 5" at bounding box center [224, 233] width 70 height 8
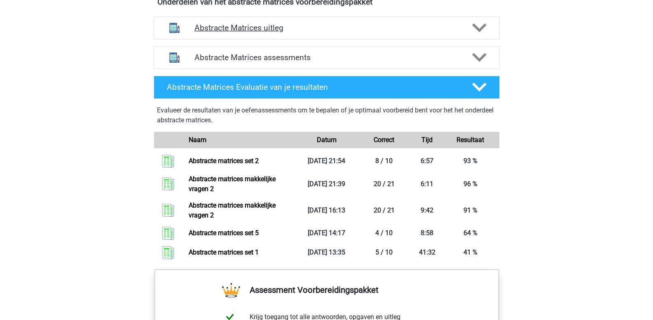
click at [487, 28] on div at bounding box center [479, 28] width 28 height 14
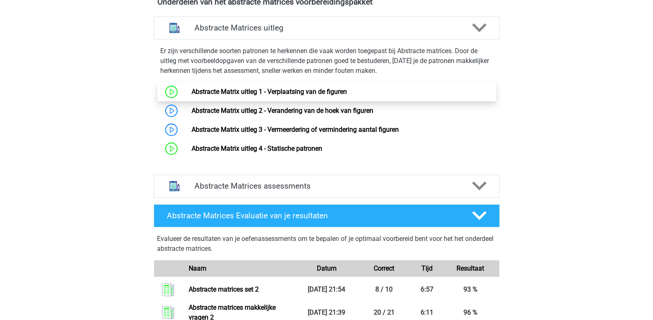
click at [347, 89] on link "Abstracte Matrix uitleg 1 - Verplaatsing van de figuren" at bounding box center [269, 92] width 155 height 8
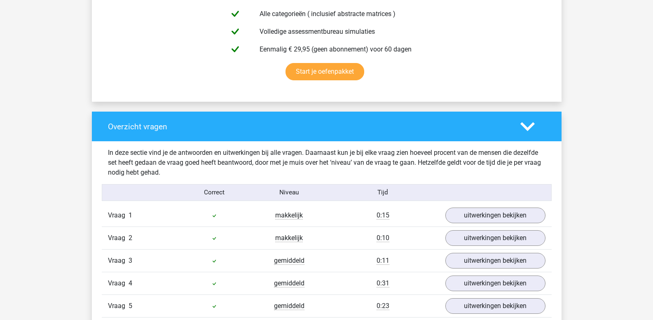
scroll to position [507, 0]
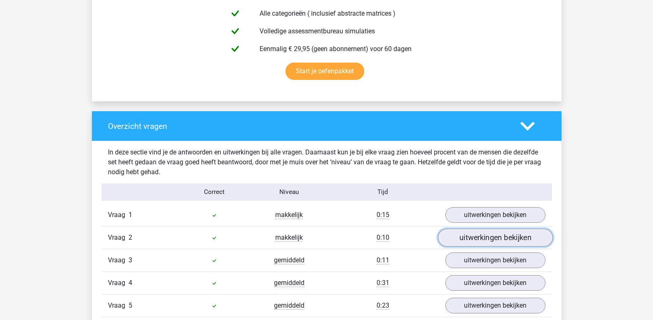
click at [475, 236] on link "uitwerkingen bekijken" at bounding box center [494, 238] width 115 height 18
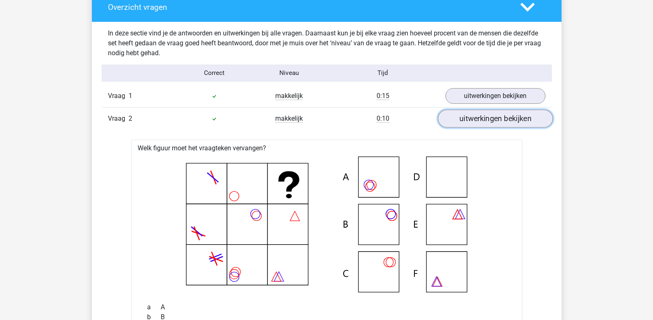
scroll to position [641, 0]
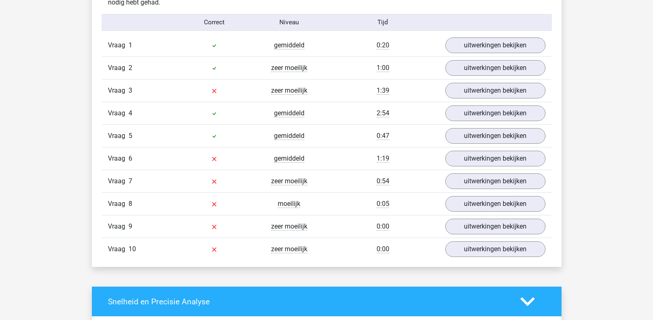
scroll to position [677, 0]
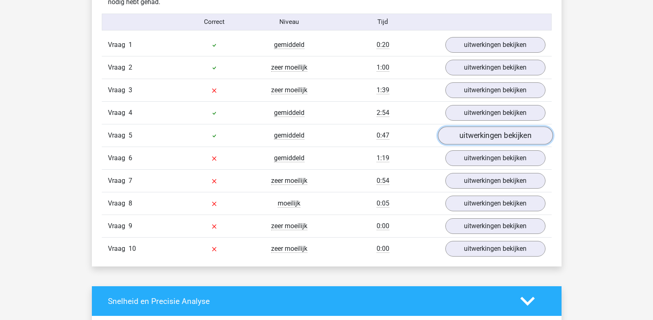
click at [477, 130] on link "uitwerkingen bekijken" at bounding box center [494, 136] width 115 height 18
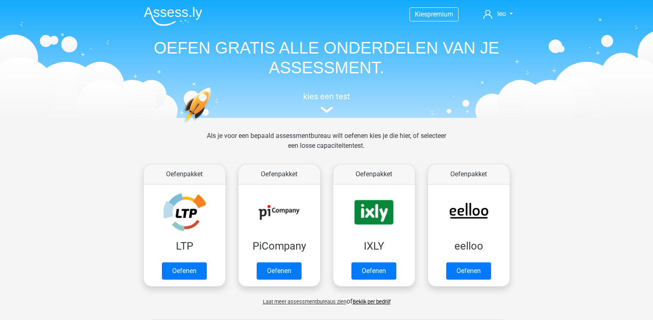
scroll to position [350, 0]
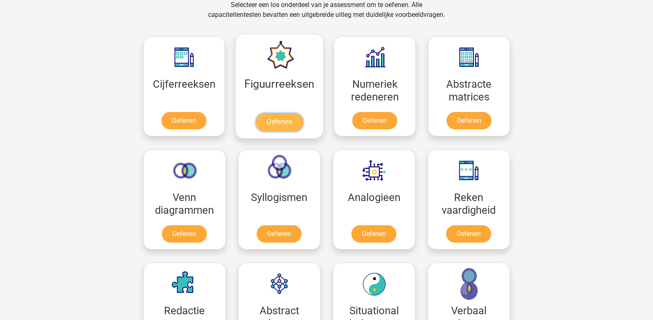
click at [280, 113] on link "Oefenen" at bounding box center [279, 122] width 47 height 18
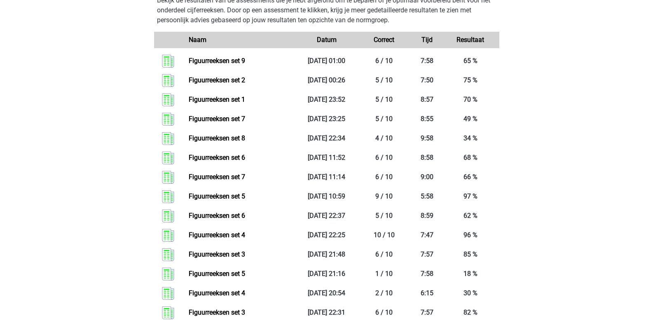
scroll to position [617, 0]
